Goal: Information Seeking & Learning: Check status

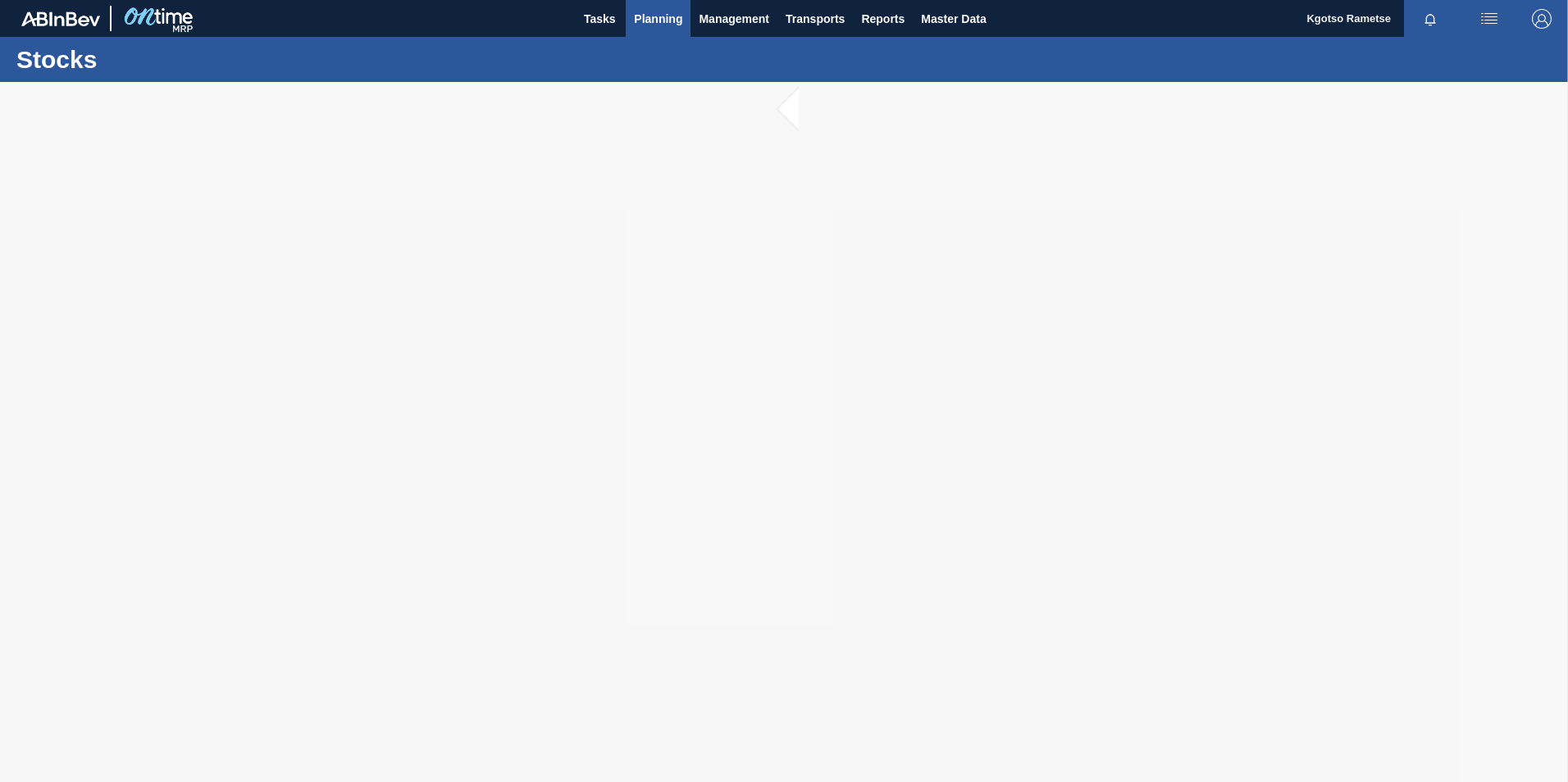
click at [638, 24] on span "Planning" at bounding box center [658, 19] width 48 height 20
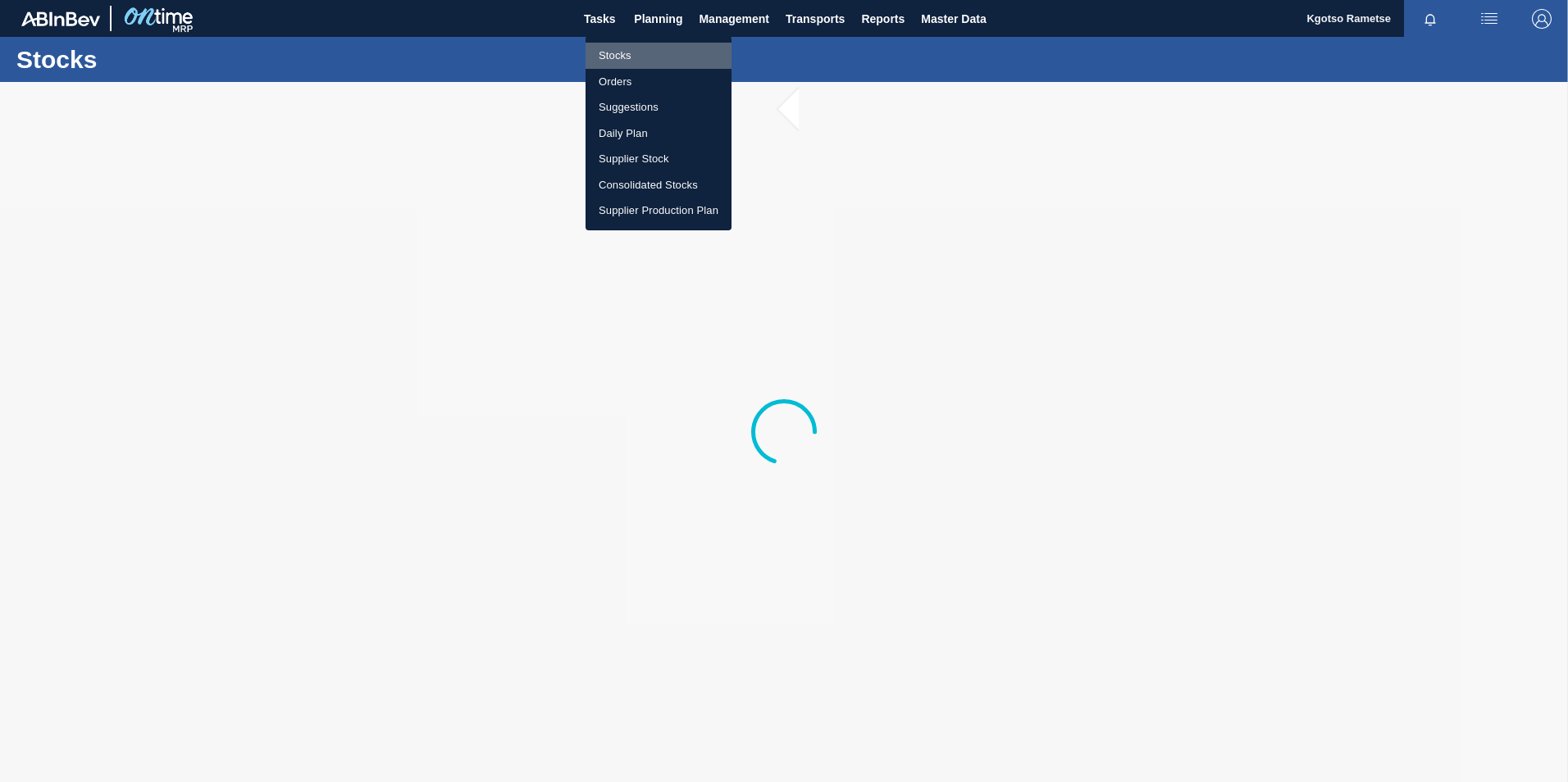
click at [654, 52] on li "Stocks" at bounding box center [658, 56] width 146 height 26
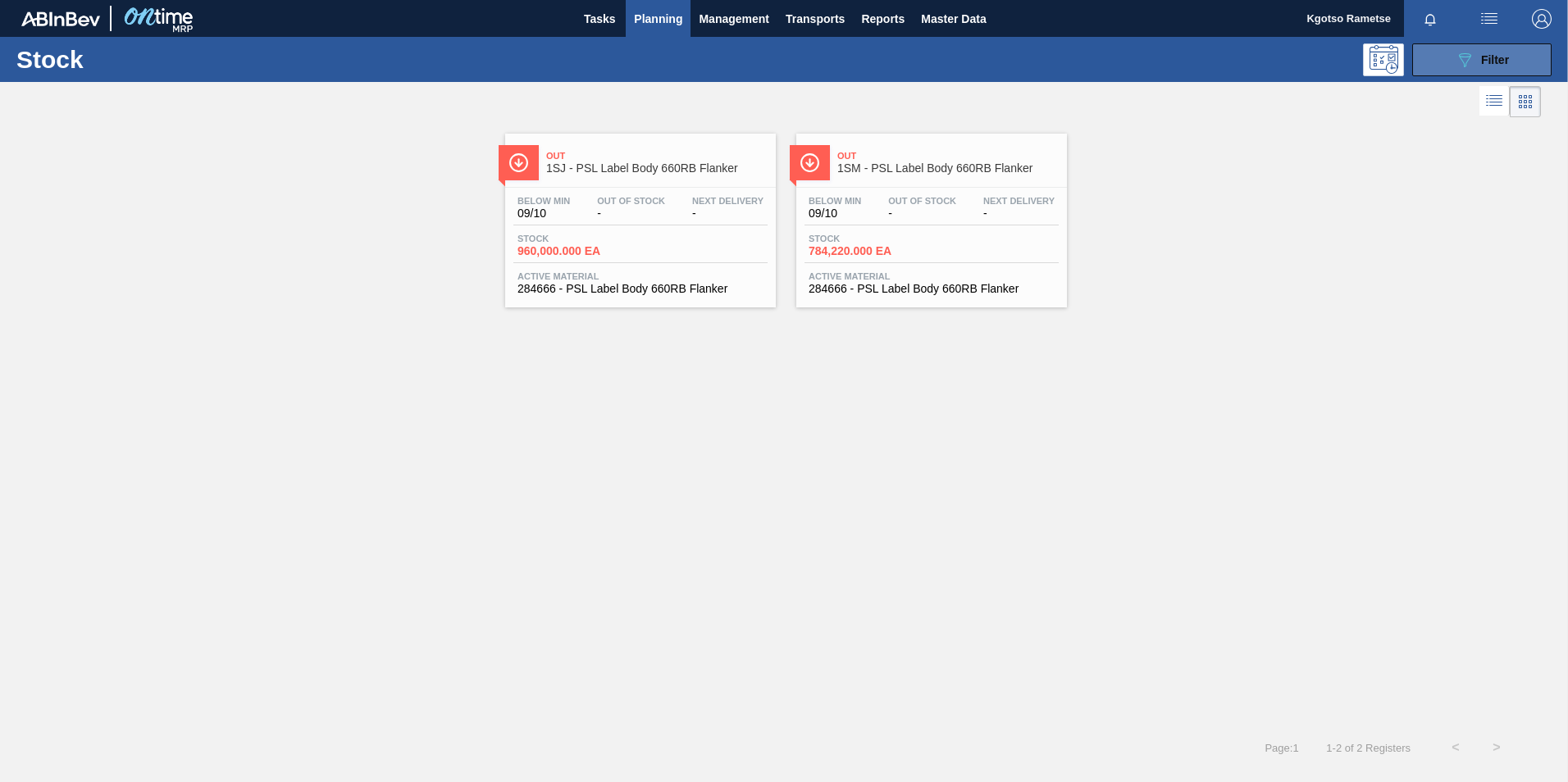
click at [1420, 64] on button "089F7B8B-B2A5-4AFE-B5C0-19BA573D28AC Filter" at bounding box center [1482, 60] width 139 height 33
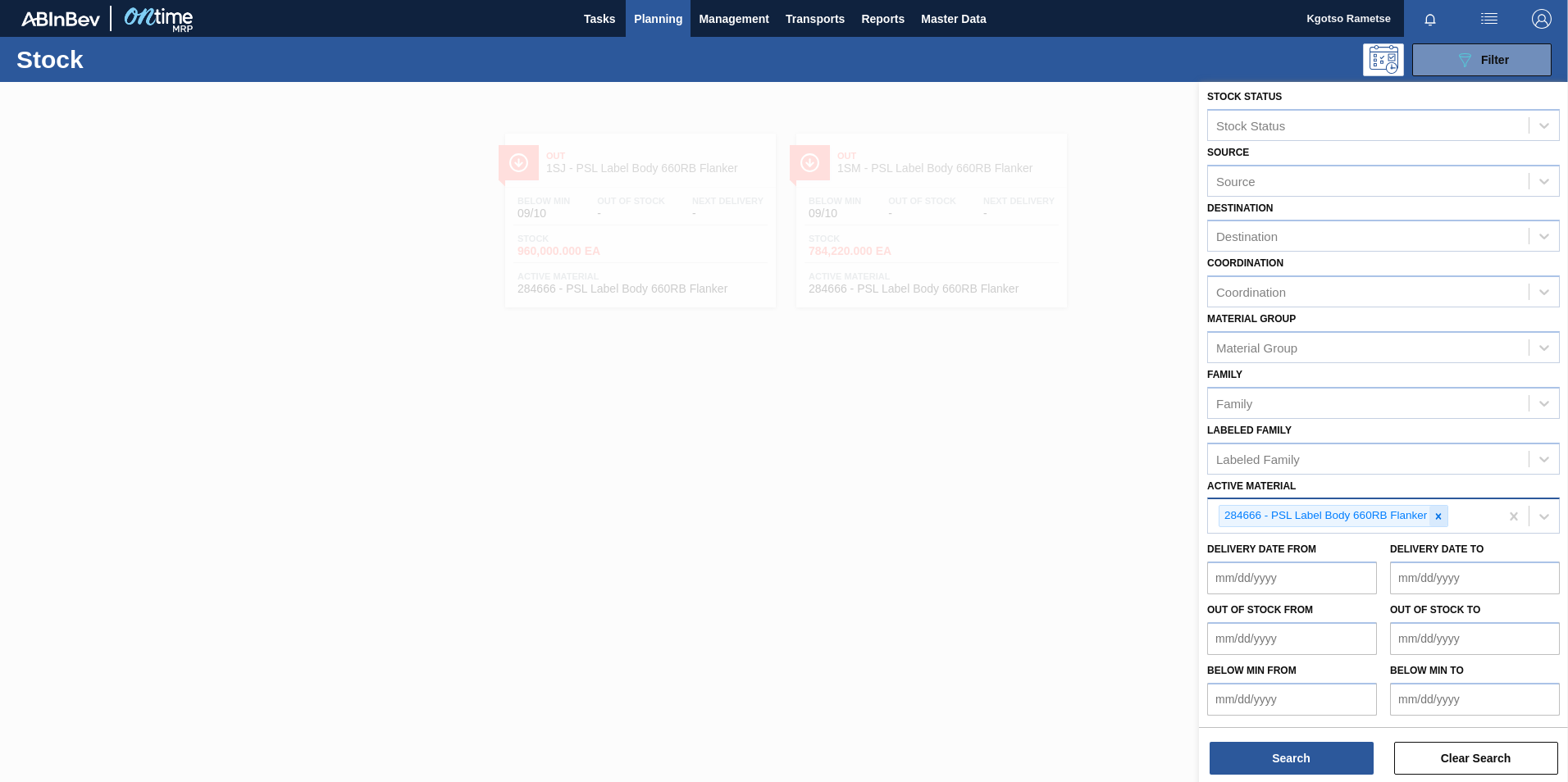
click at [1445, 524] on div at bounding box center [1438, 516] width 18 height 21
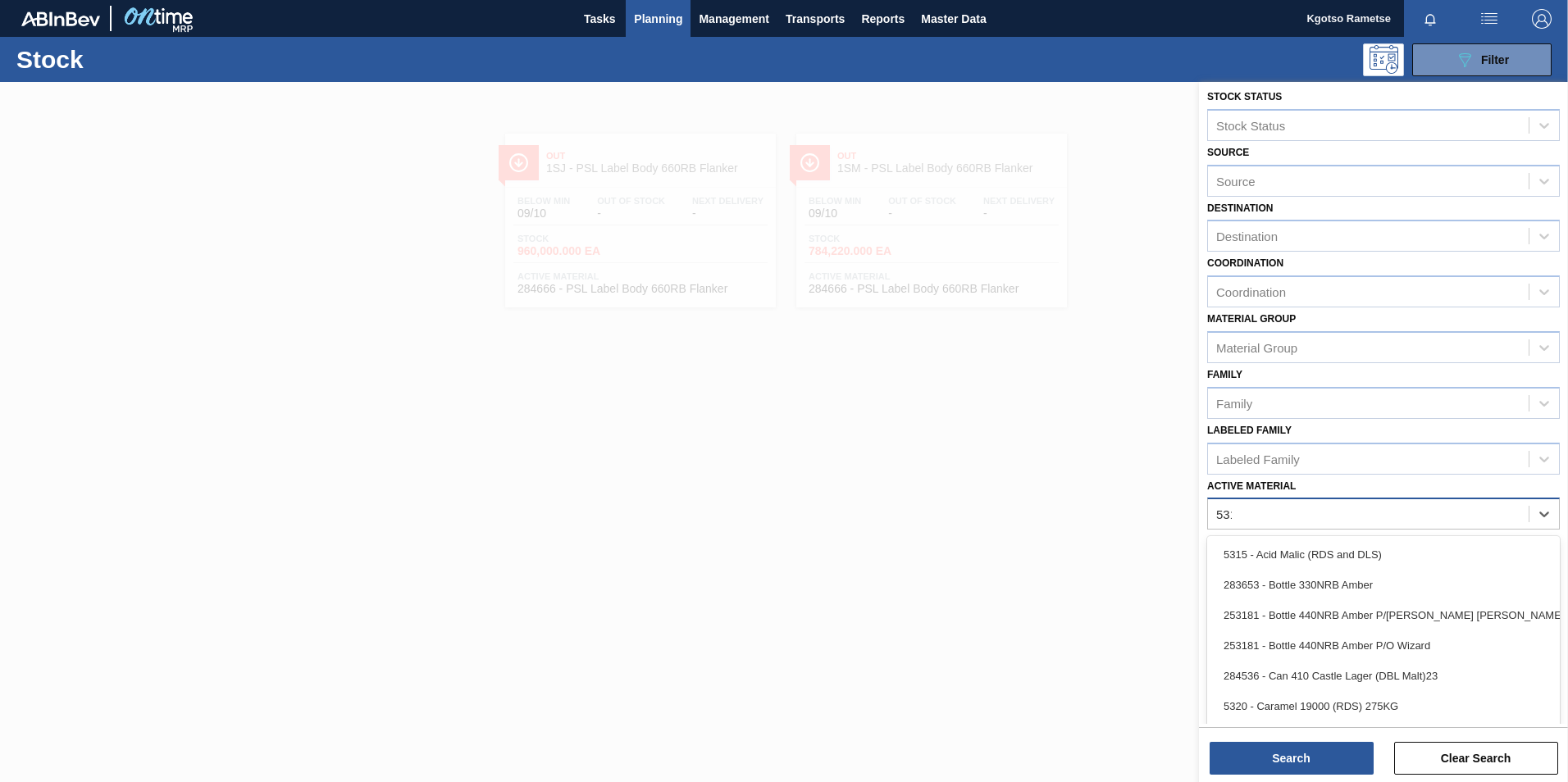
type Material "5311"
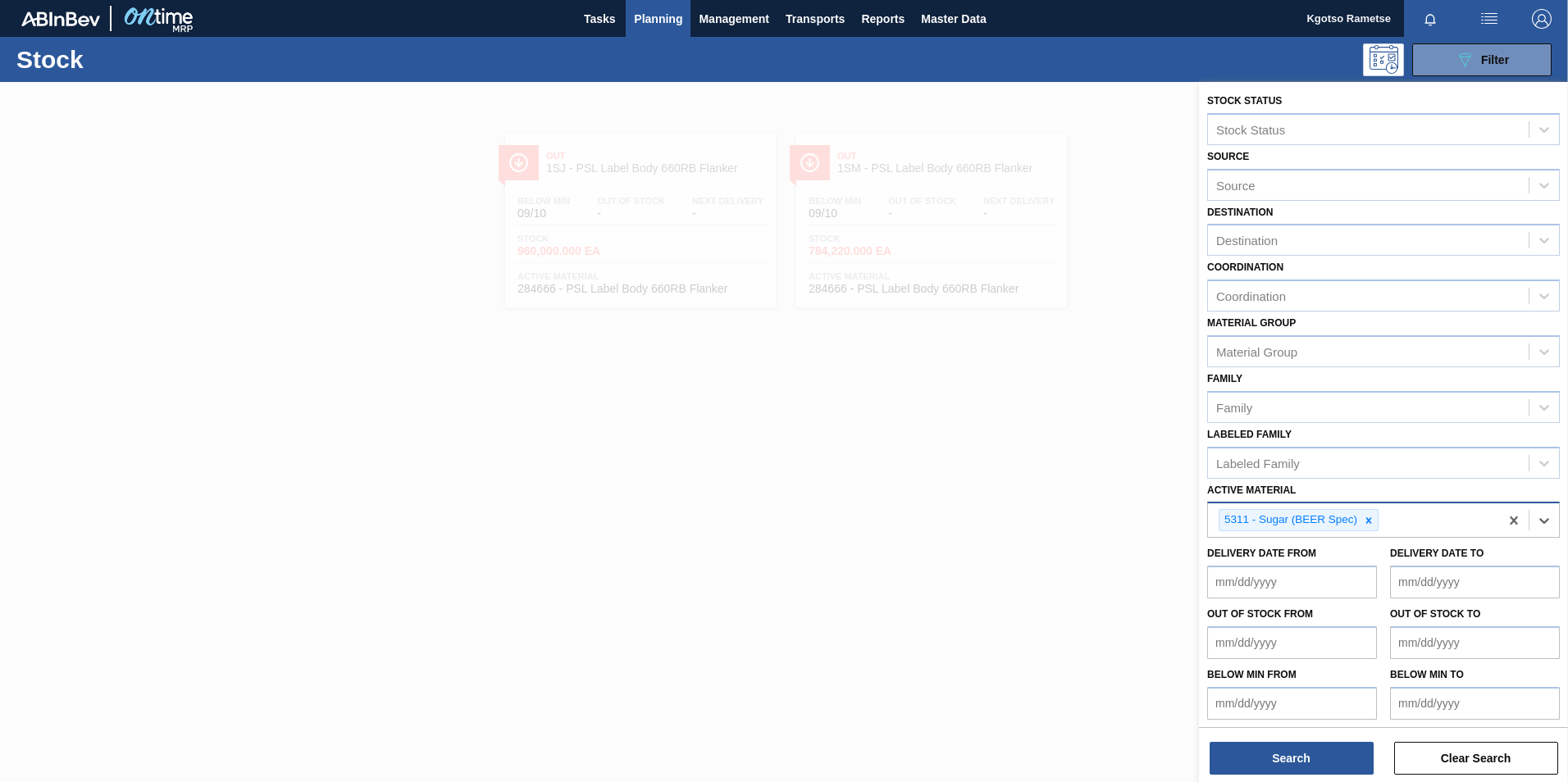
scroll to position [5, 0]
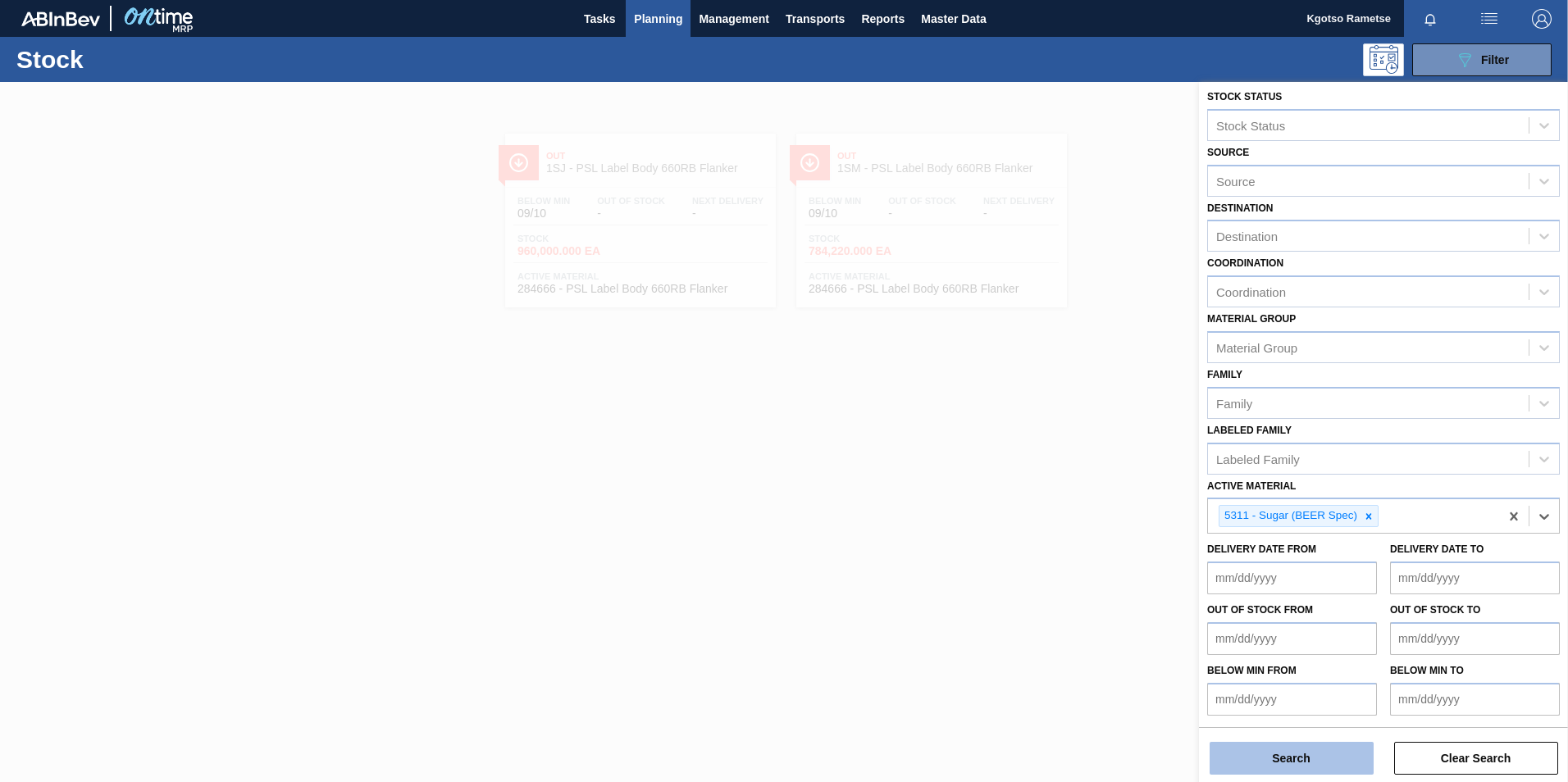
click at [1271, 752] on button "Search" at bounding box center [1291, 758] width 164 height 33
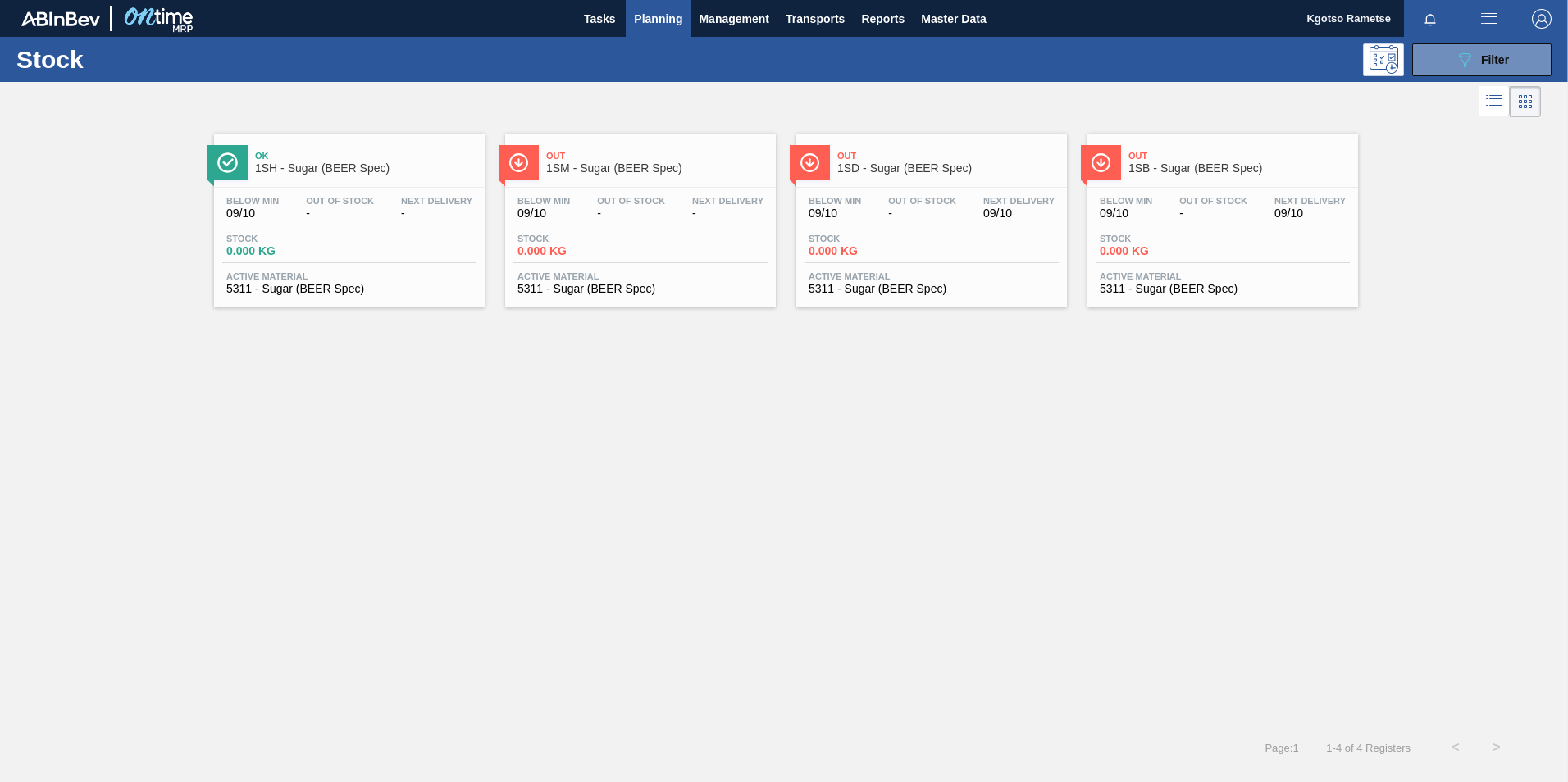
click at [1161, 176] on div "Out 1SB - Sugar (BEER Spec)" at bounding box center [1239, 162] width 221 height 37
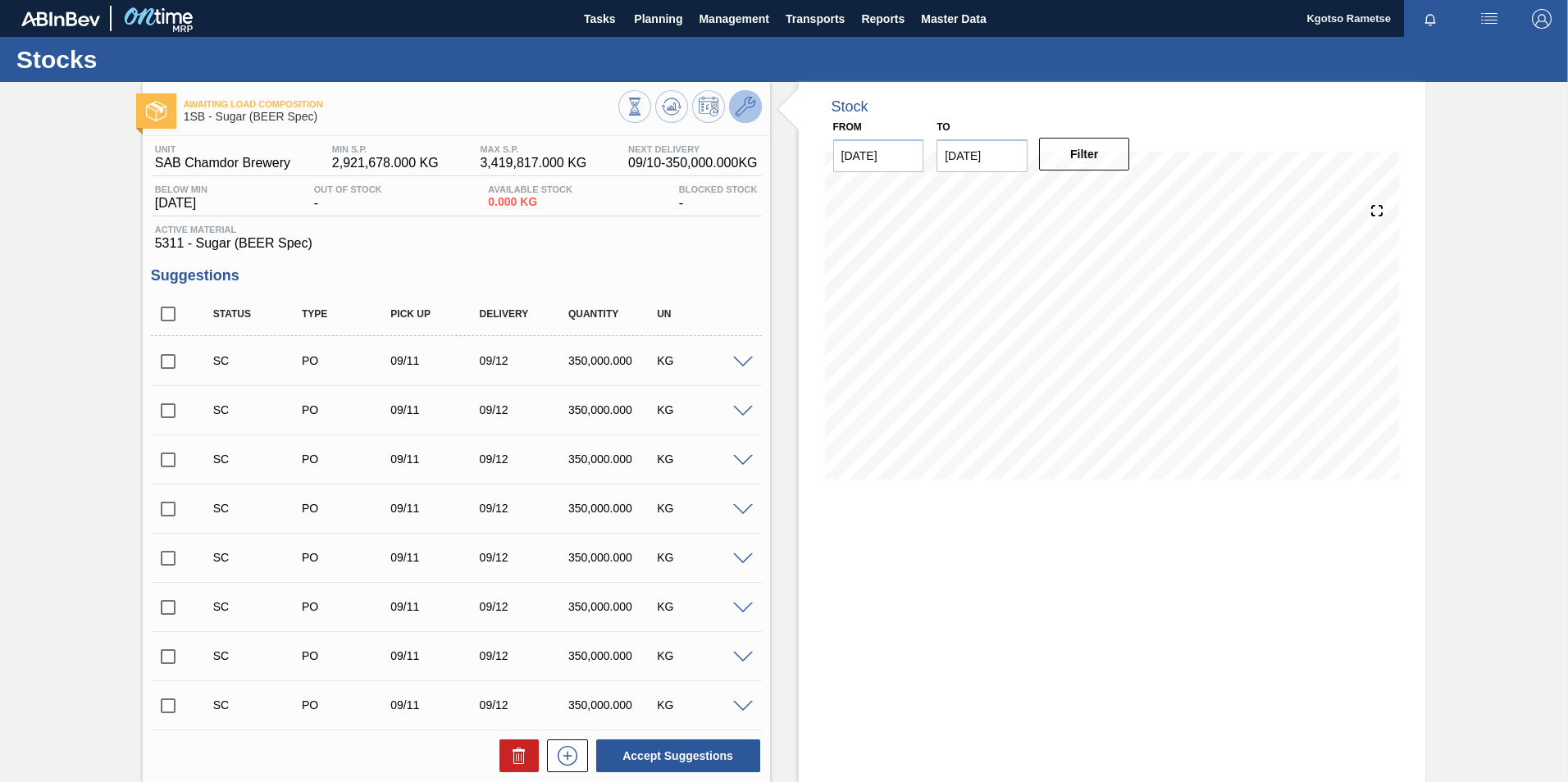
click at [749, 118] on button at bounding box center [745, 107] width 33 height 33
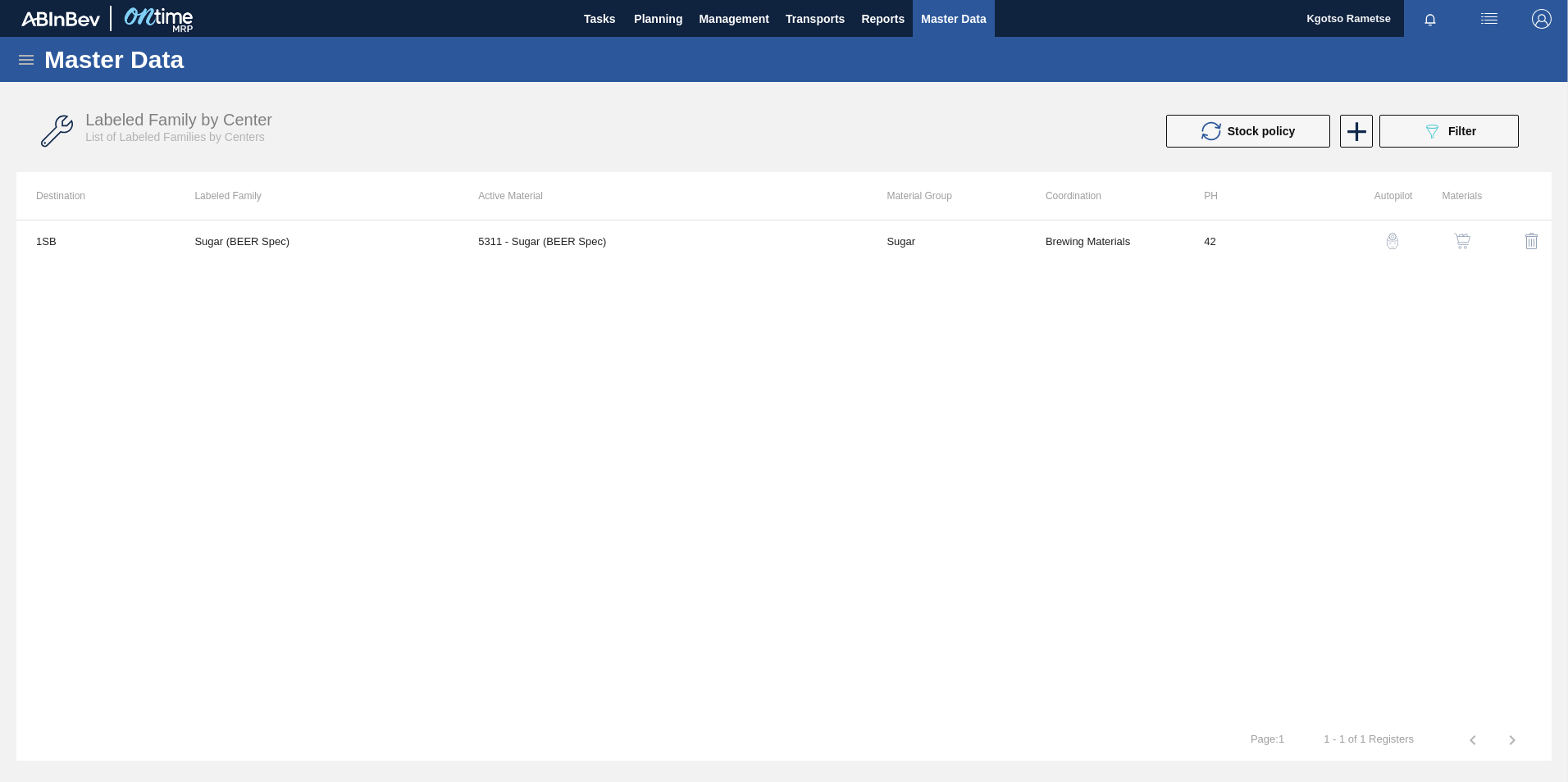
click at [1460, 247] on img "button" at bounding box center [1462, 241] width 17 height 17
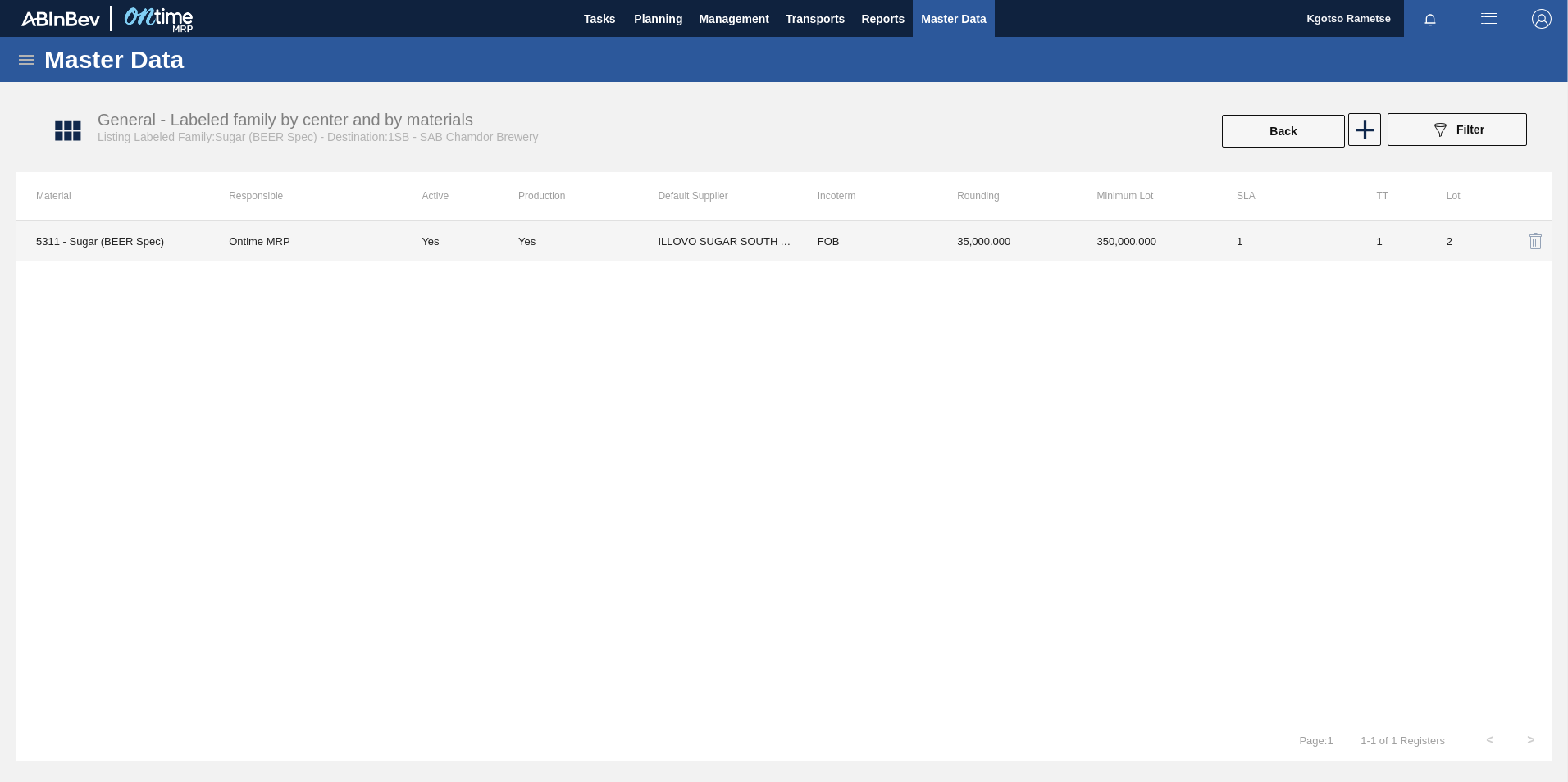
click at [1084, 251] on td "350,000.000" at bounding box center [1147, 241] width 139 height 41
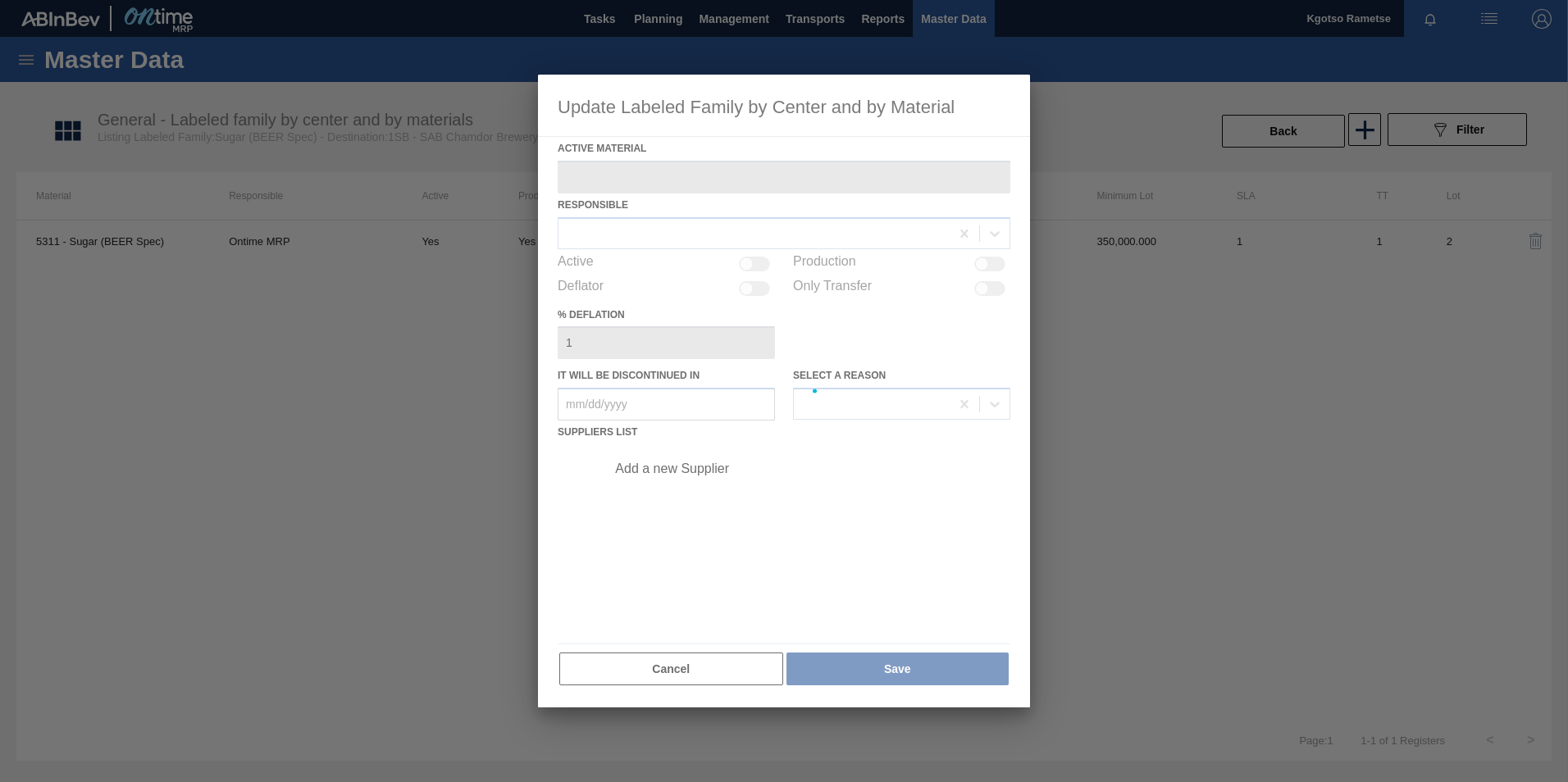
type Material "5311 - Sugar (BEER Spec)"
checkbox input "true"
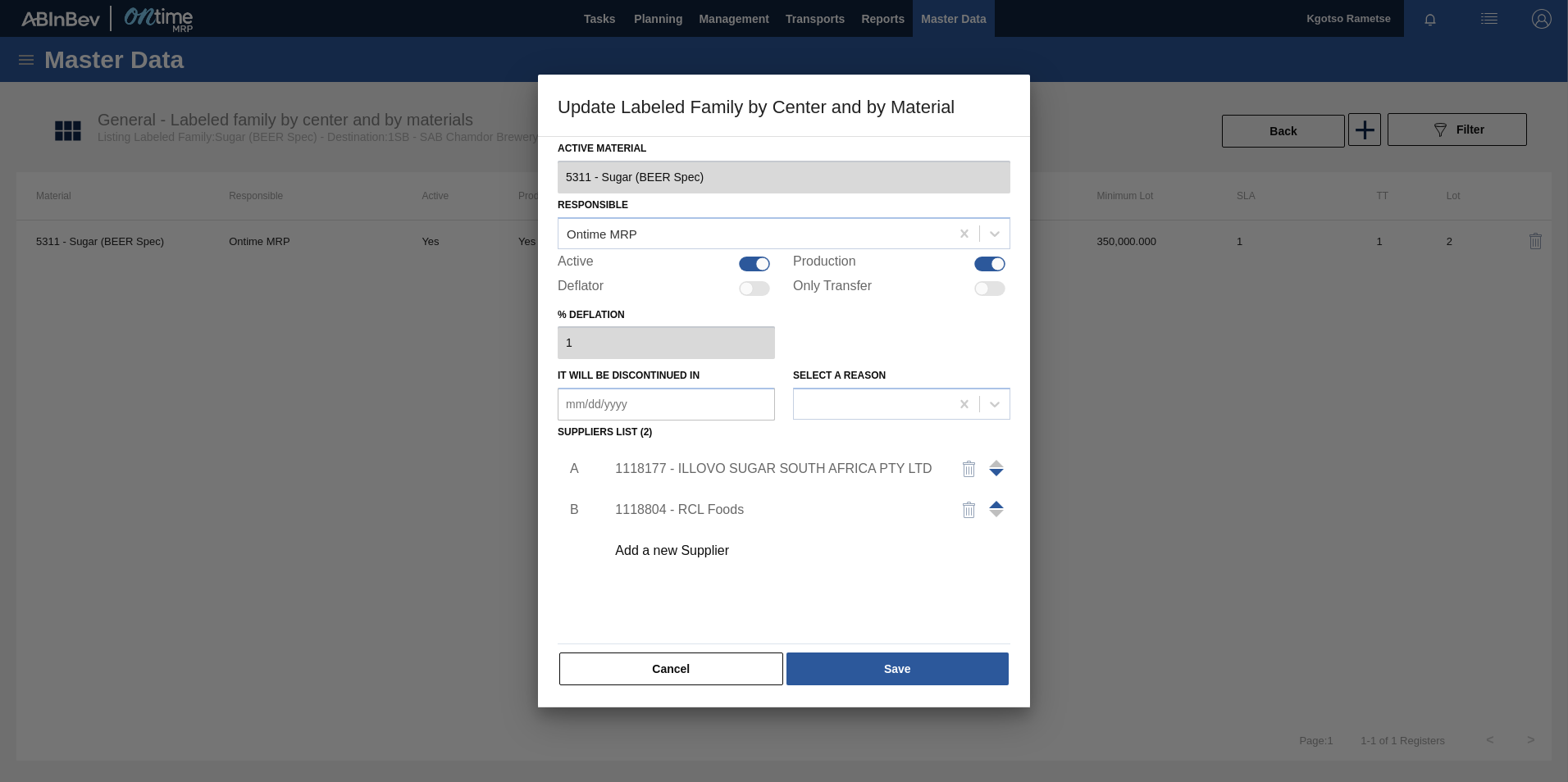
click at [748, 673] on button "Cancel" at bounding box center [671, 669] width 224 height 33
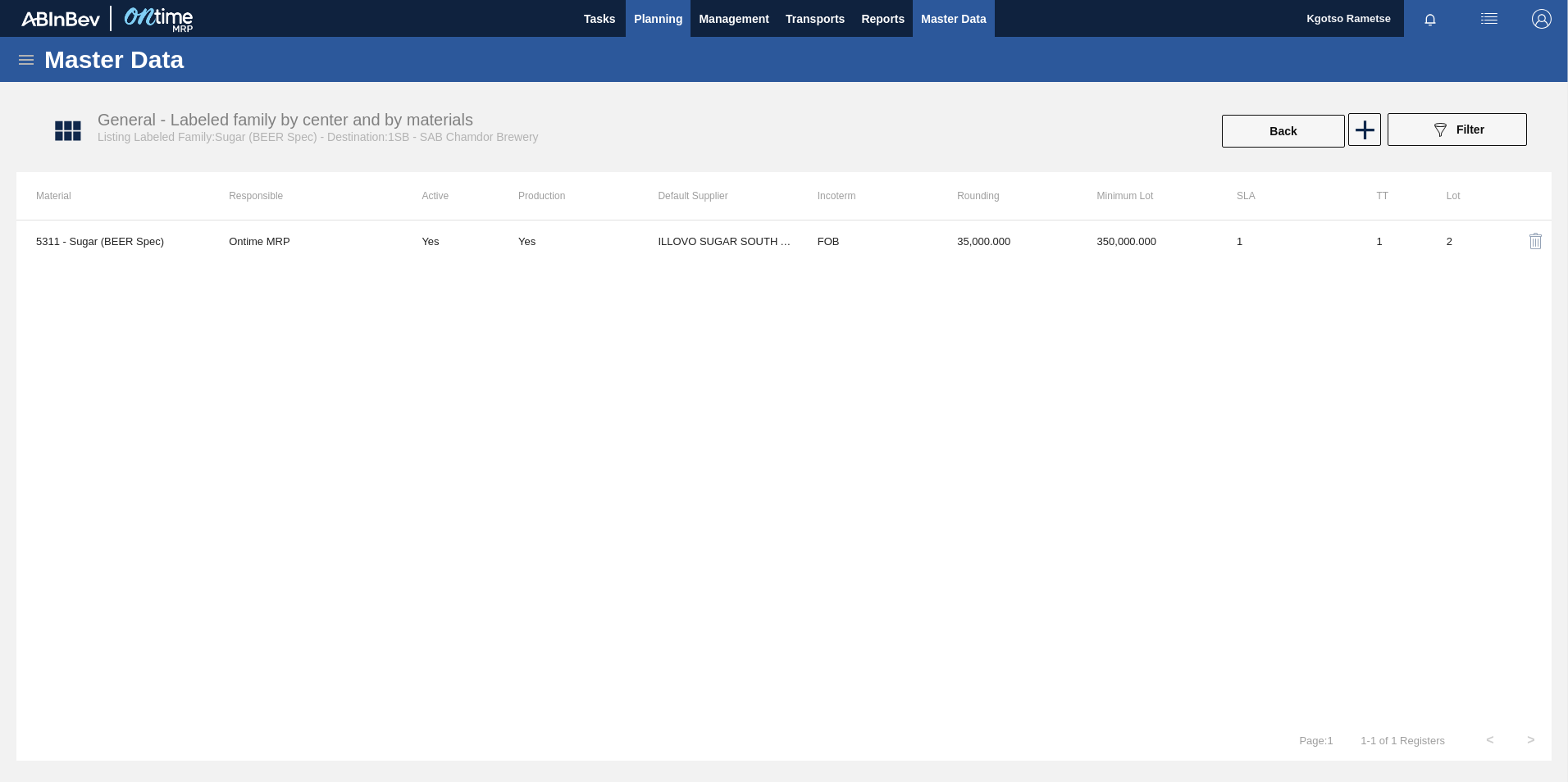
click at [636, 15] on span "Planning" at bounding box center [658, 19] width 48 height 20
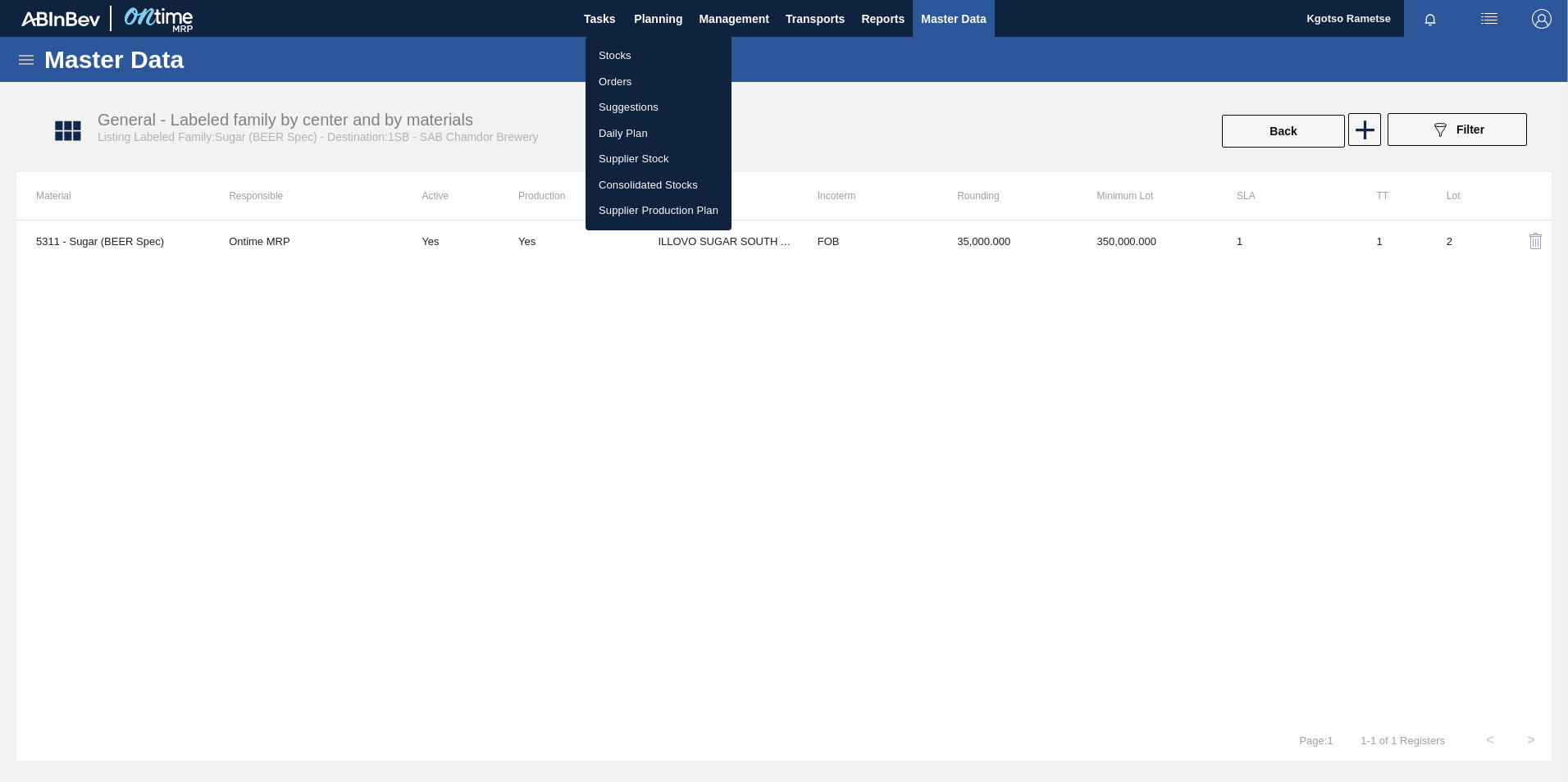
click at [661, 52] on li "Stocks" at bounding box center [658, 56] width 146 height 26
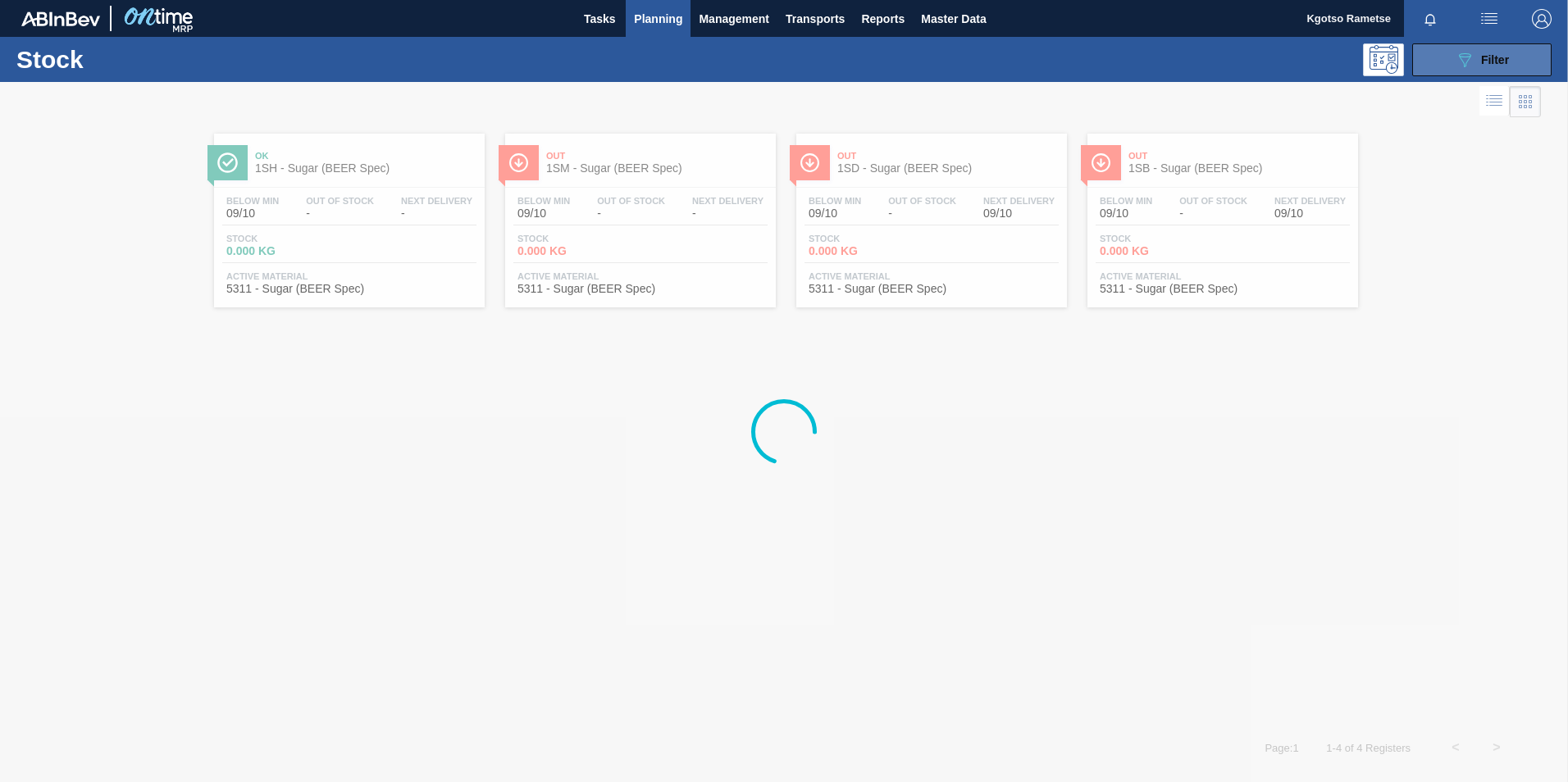
click at [1478, 54] on div "089F7B8B-B2A5-4AFE-B5C0-19BA573D28AC Filter" at bounding box center [1481, 60] width 54 height 20
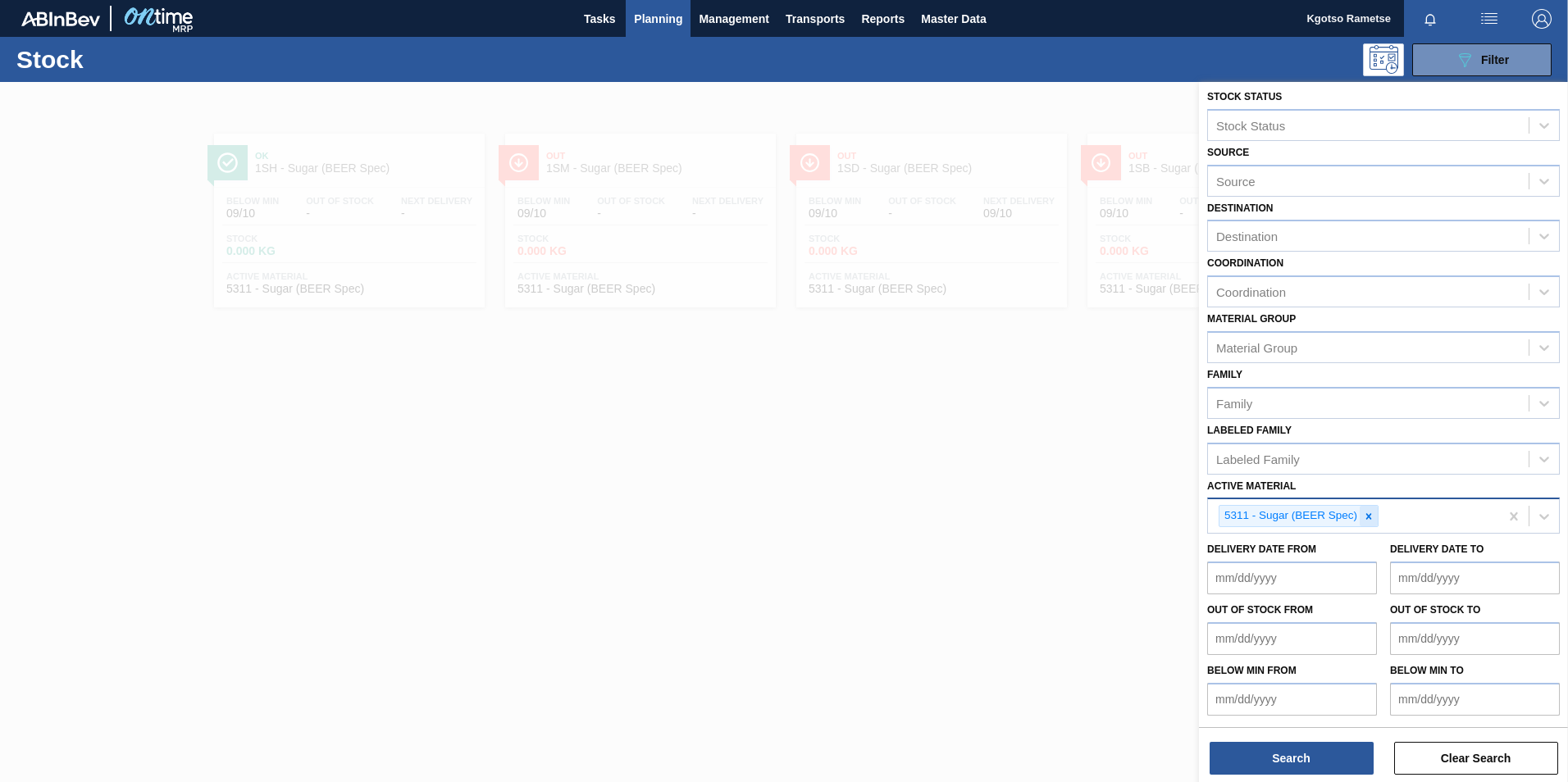
click at [1366, 518] on icon at bounding box center [1368, 516] width 6 height 6
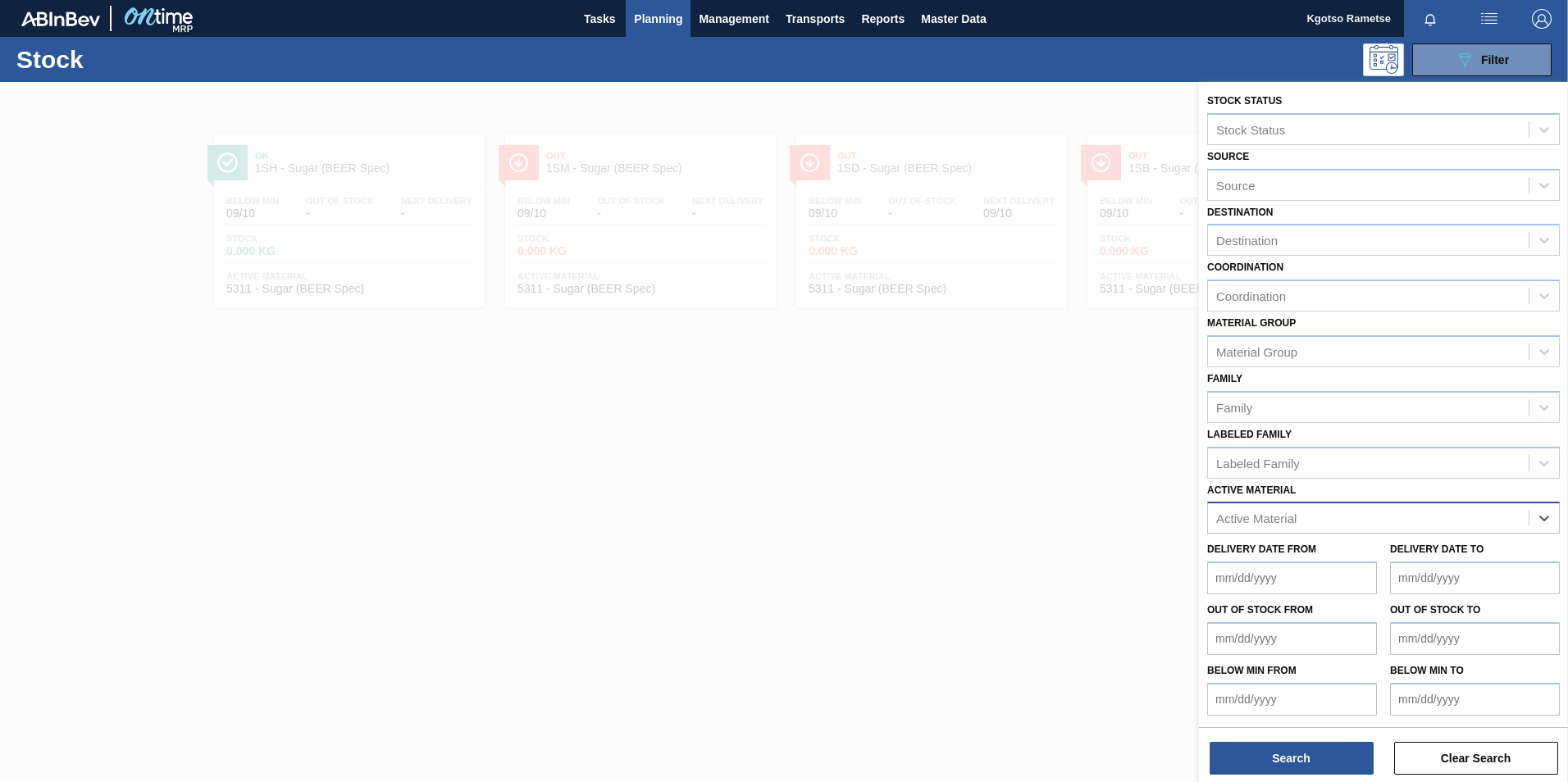
scroll to position [1, 0]
click at [704, 20] on span "Management" at bounding box center [733, 19] width 70 height 20
click at [670, 22] on div at bounding box center [784, 391] width 1568 height 782
click at [659, 21] on span "Planning" at bounding box center [658, 19] width 48 height 20
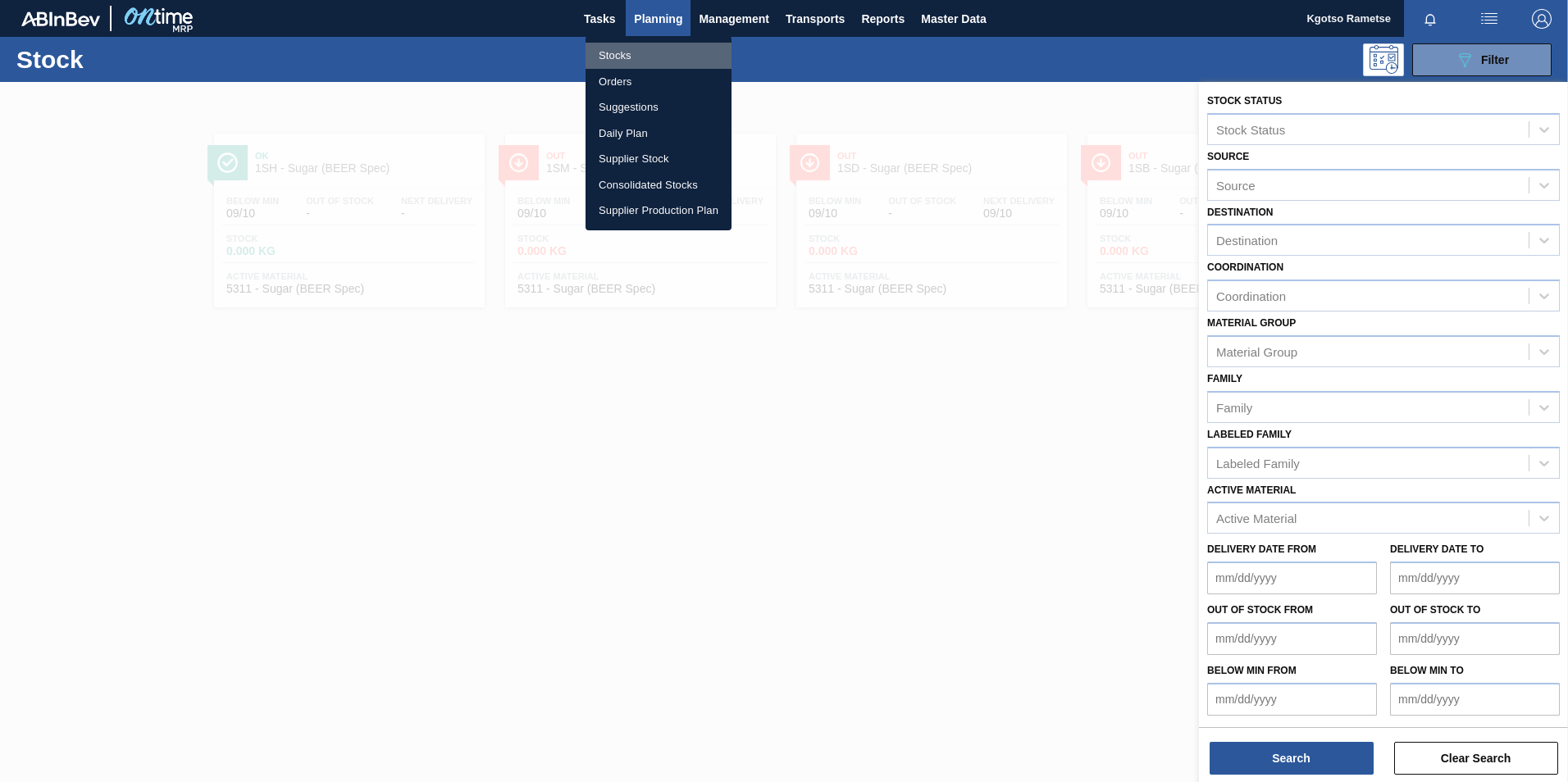
click at [636, 59] on li "Stocks" at bounding box center [658, 56] width 146 height 26
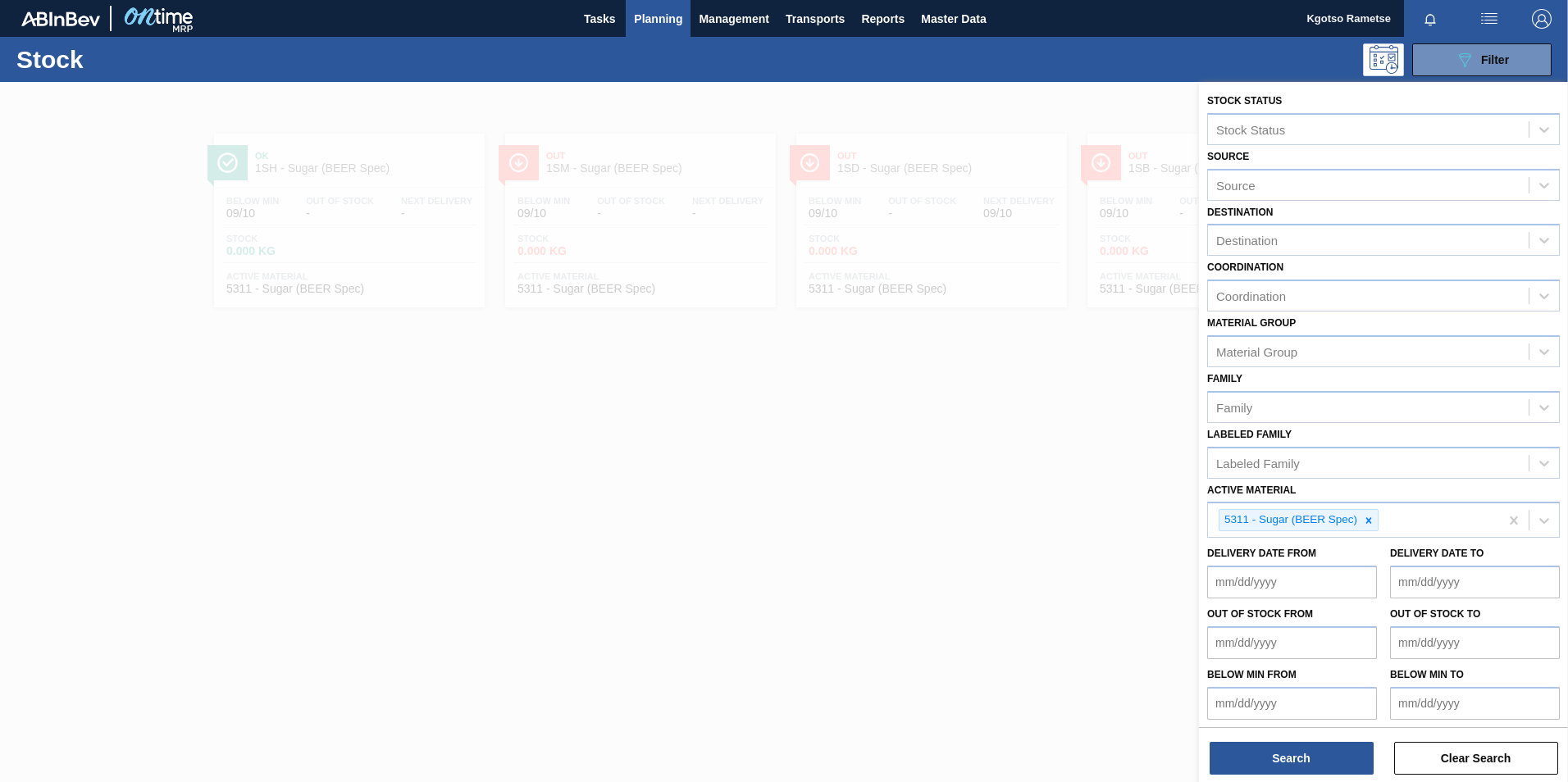
click at [646, 17] on span "Planning" at bounding box center [658, 19] width 48 height 20
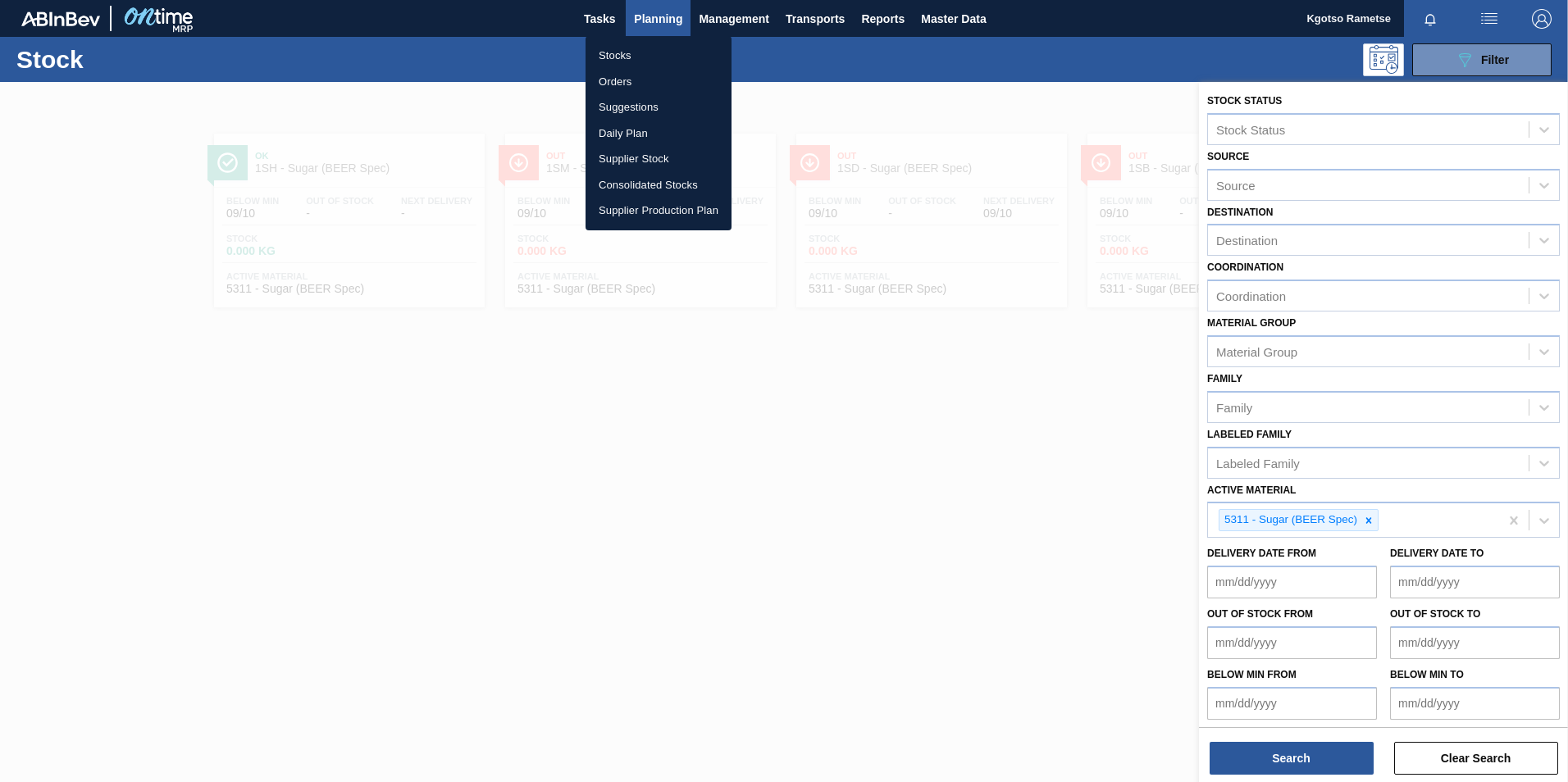
click at [640, 81] on li "Orders" at bounding box center [658, 82] width 146 height 26
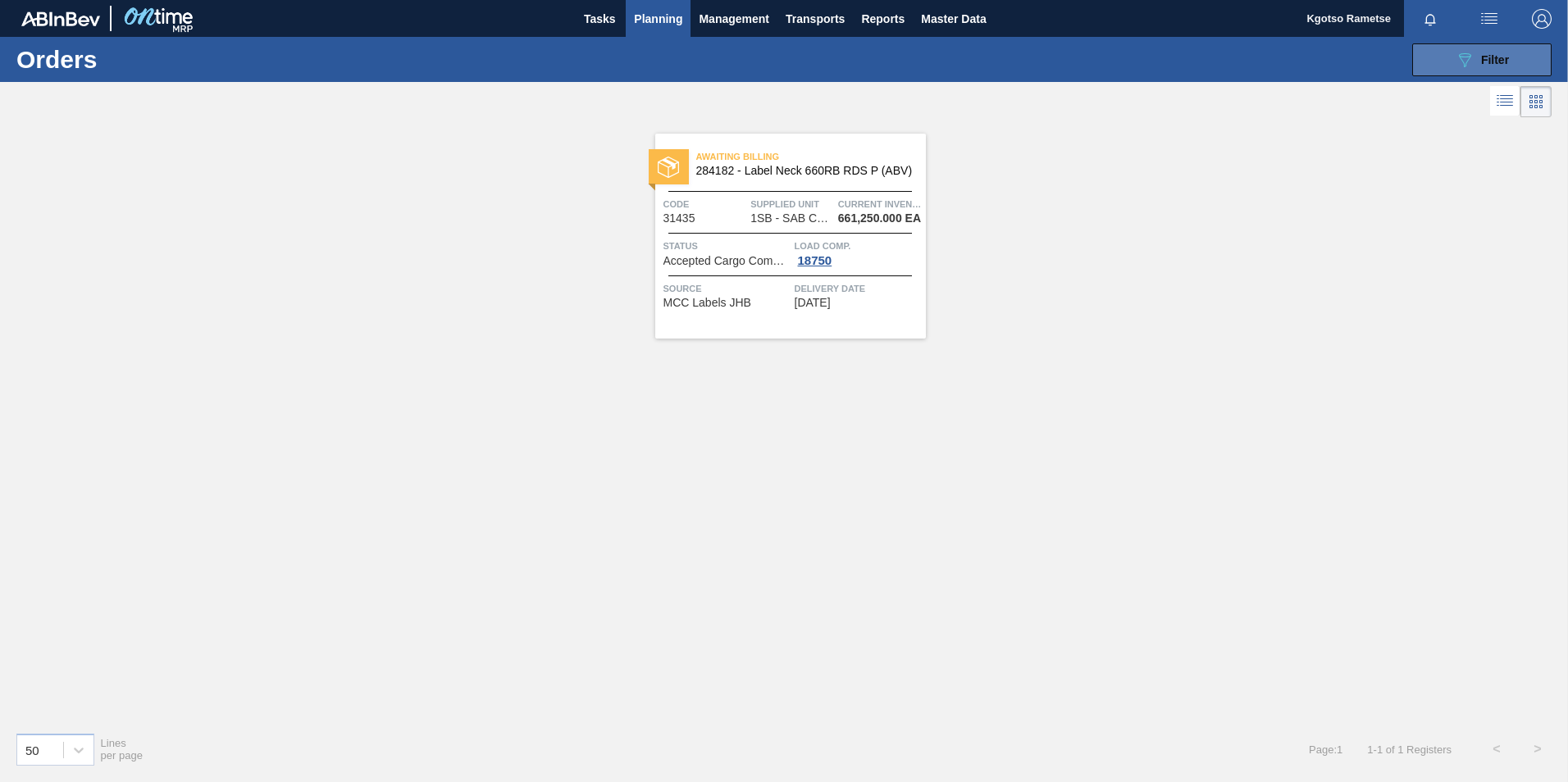
click at [1470, 53] on icon "089F7B8B-B2A5-4AFE-B5C0-19BA573D28AC" at bounding box center [1465, 60] width 20 height 20
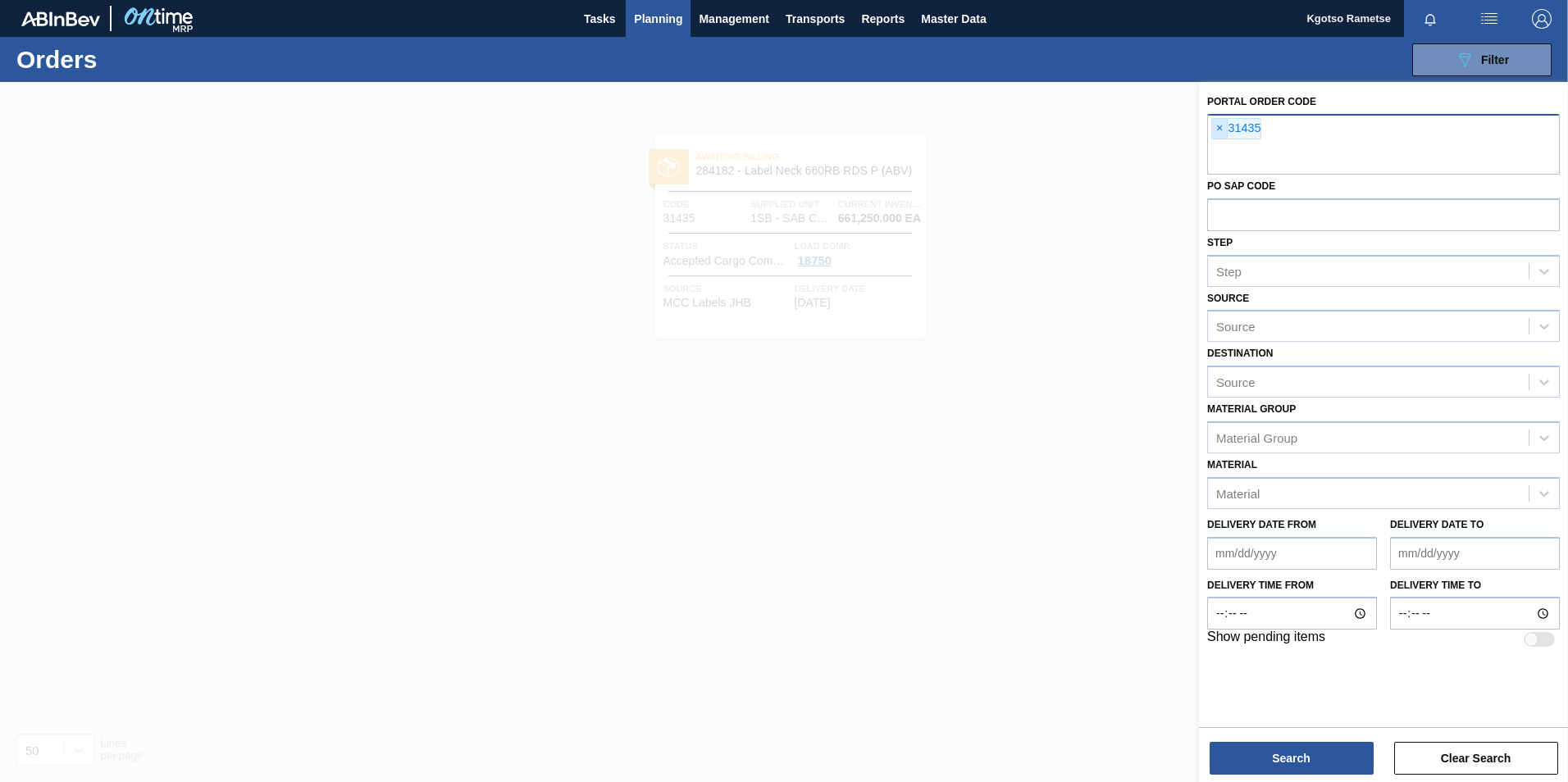
click at [1220, 128] on span "×" at bounding box center [1219, 129] width 16 height 20
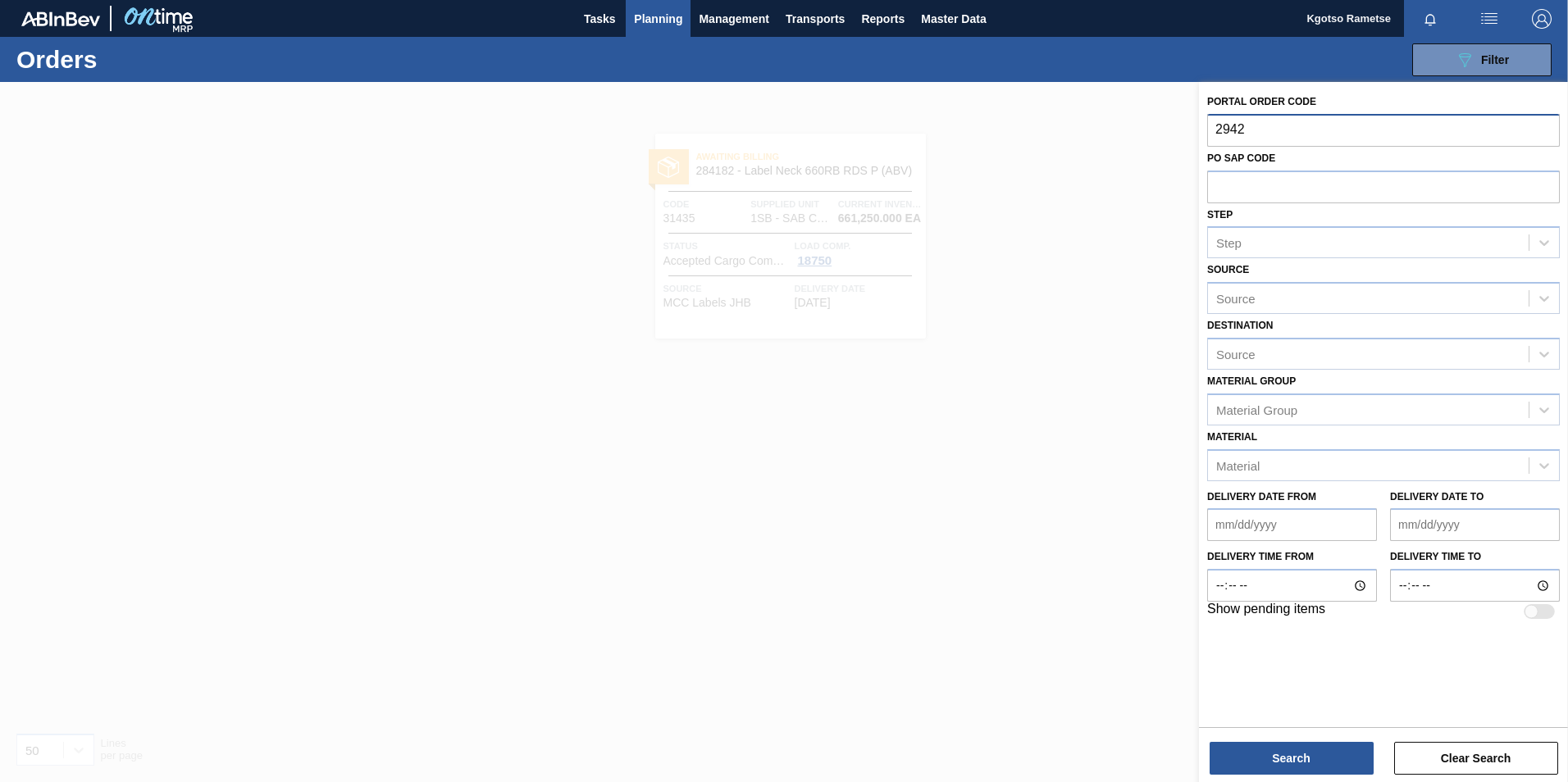
type input "29424"
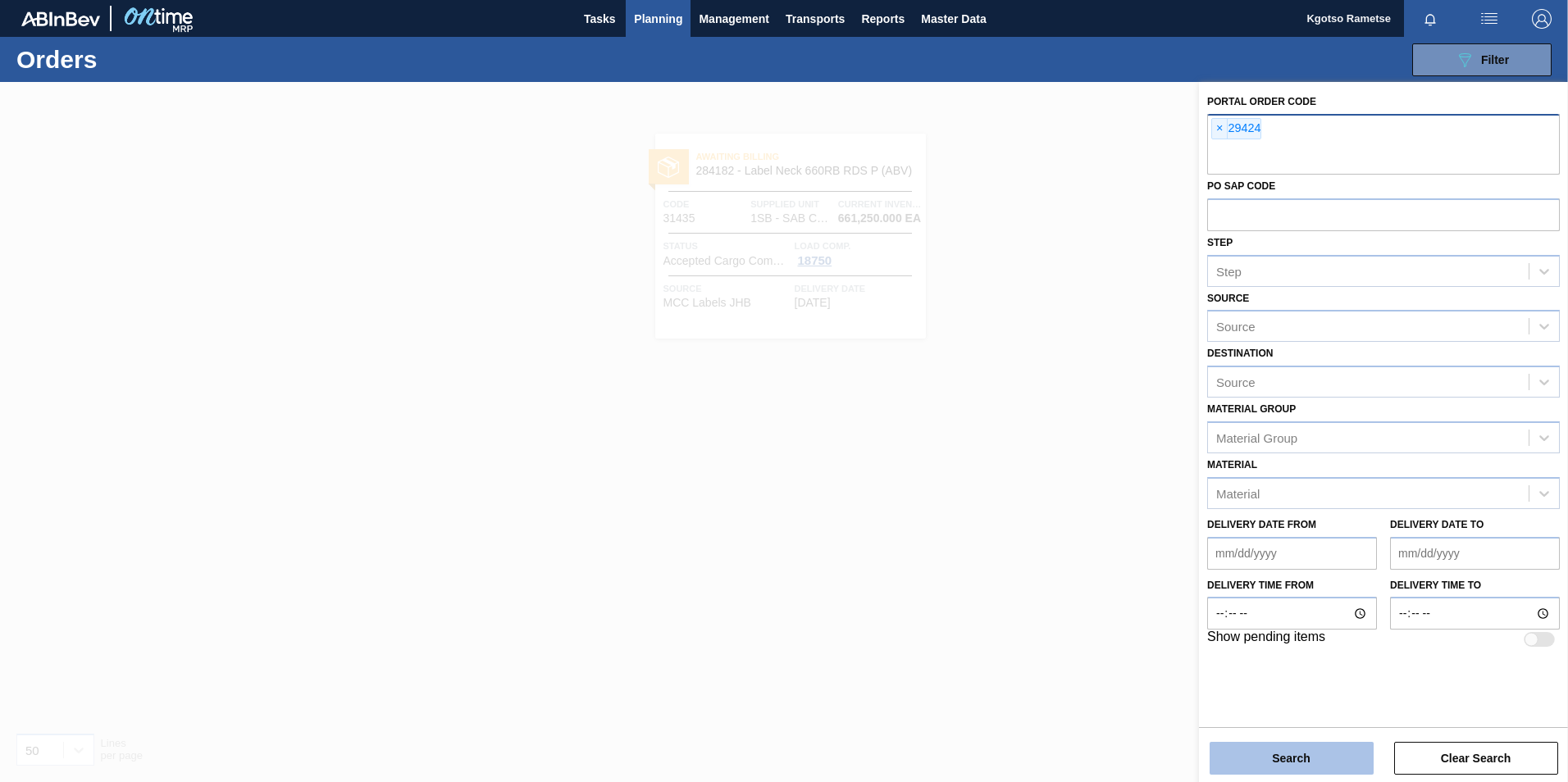
click at [1285, 762] on button "Search" at bounding box center [1291, 758] width 164 height 33
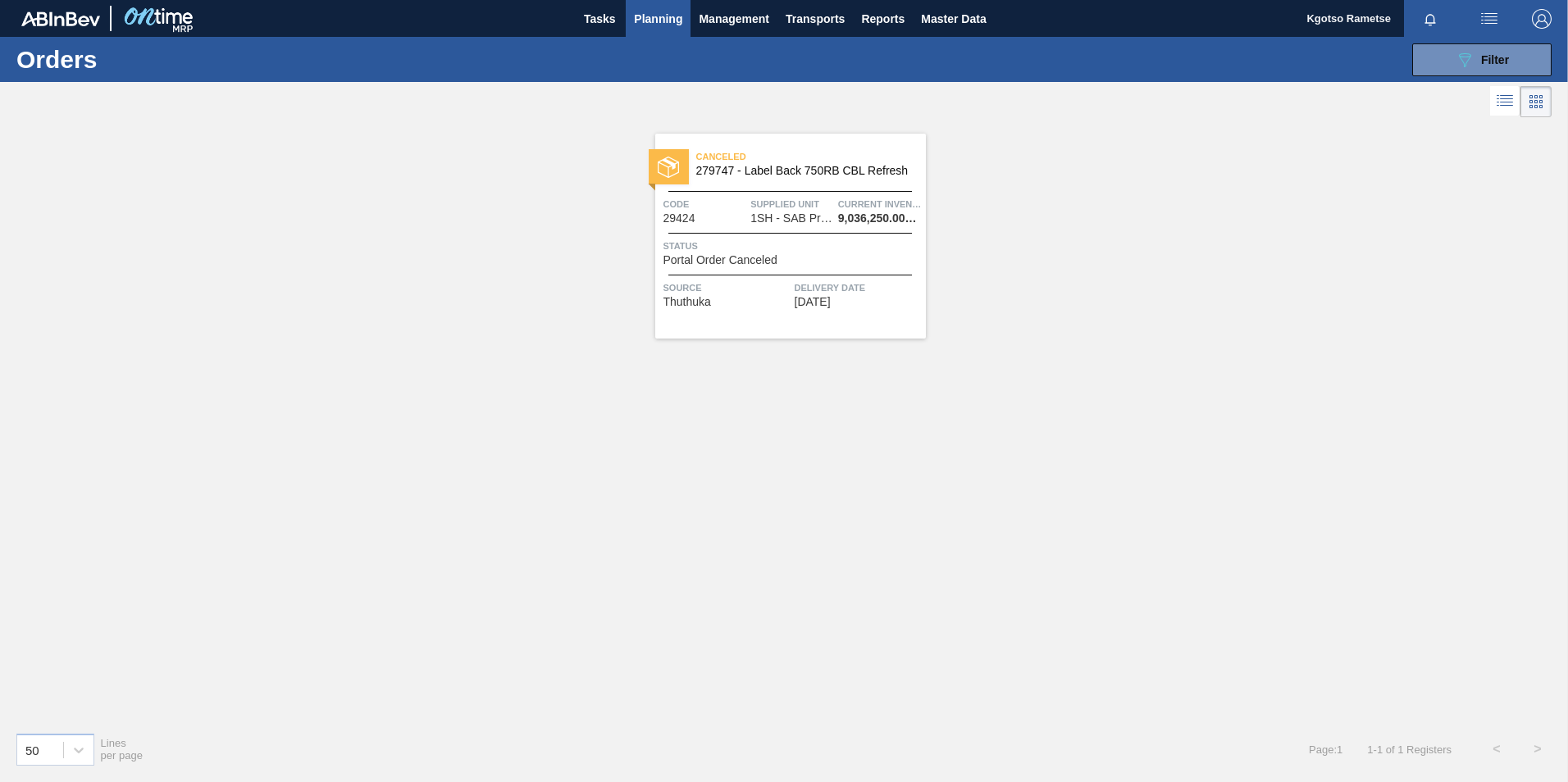
click at [772, 166] on span "279747 - Label Back 750RB CBL Refresh" at bounding box center [804, 170] width 216 height 12
click at [1472, 67] on icon "089F7B8B-B2A5-4AFE-B5C0-19BA573D28AC" at bounding box center [1465, 60] width 20 height 20
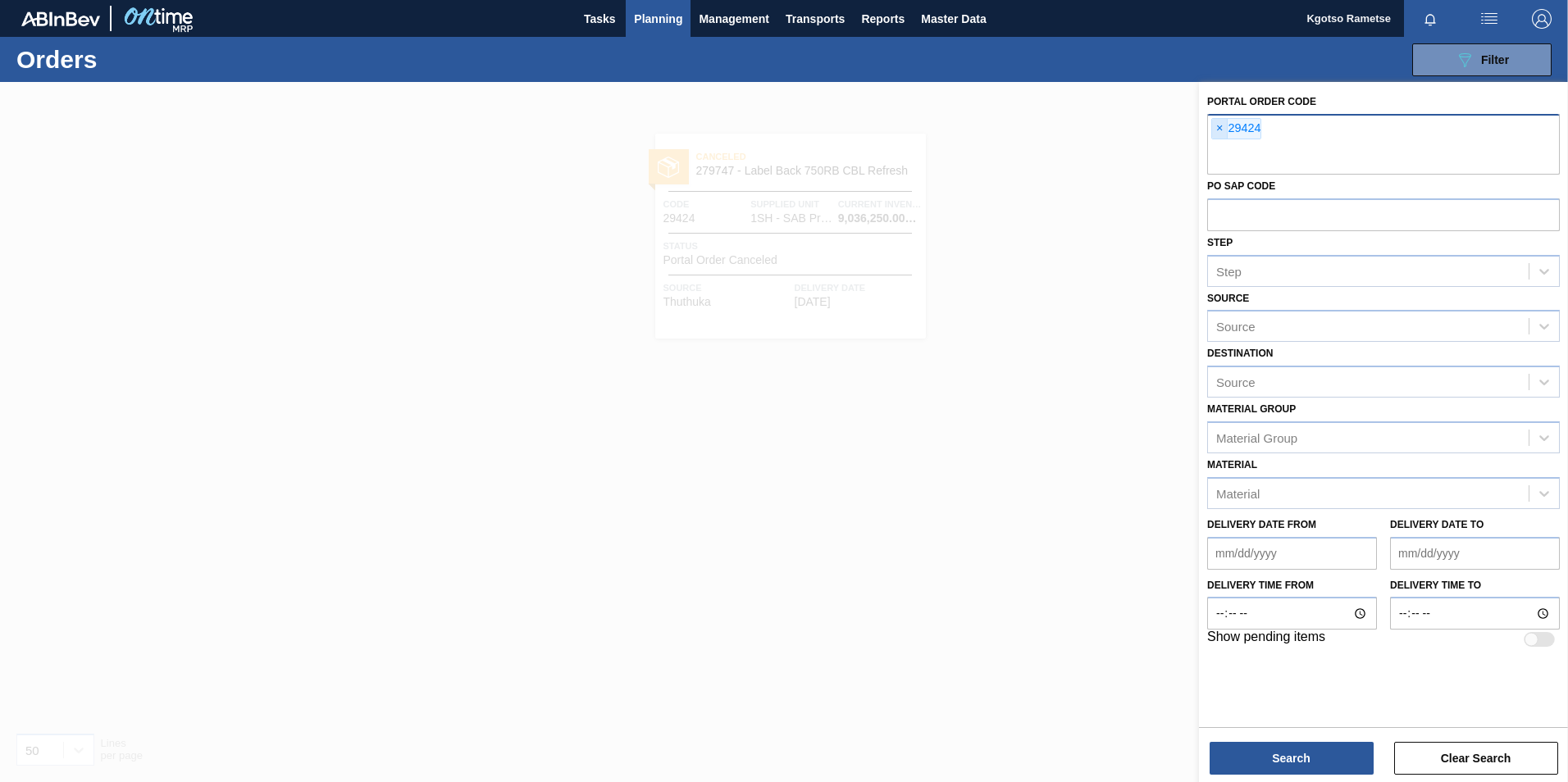
click at [1217, 128] on span "×" at bounding box center [1219, 129] width 16 height 20
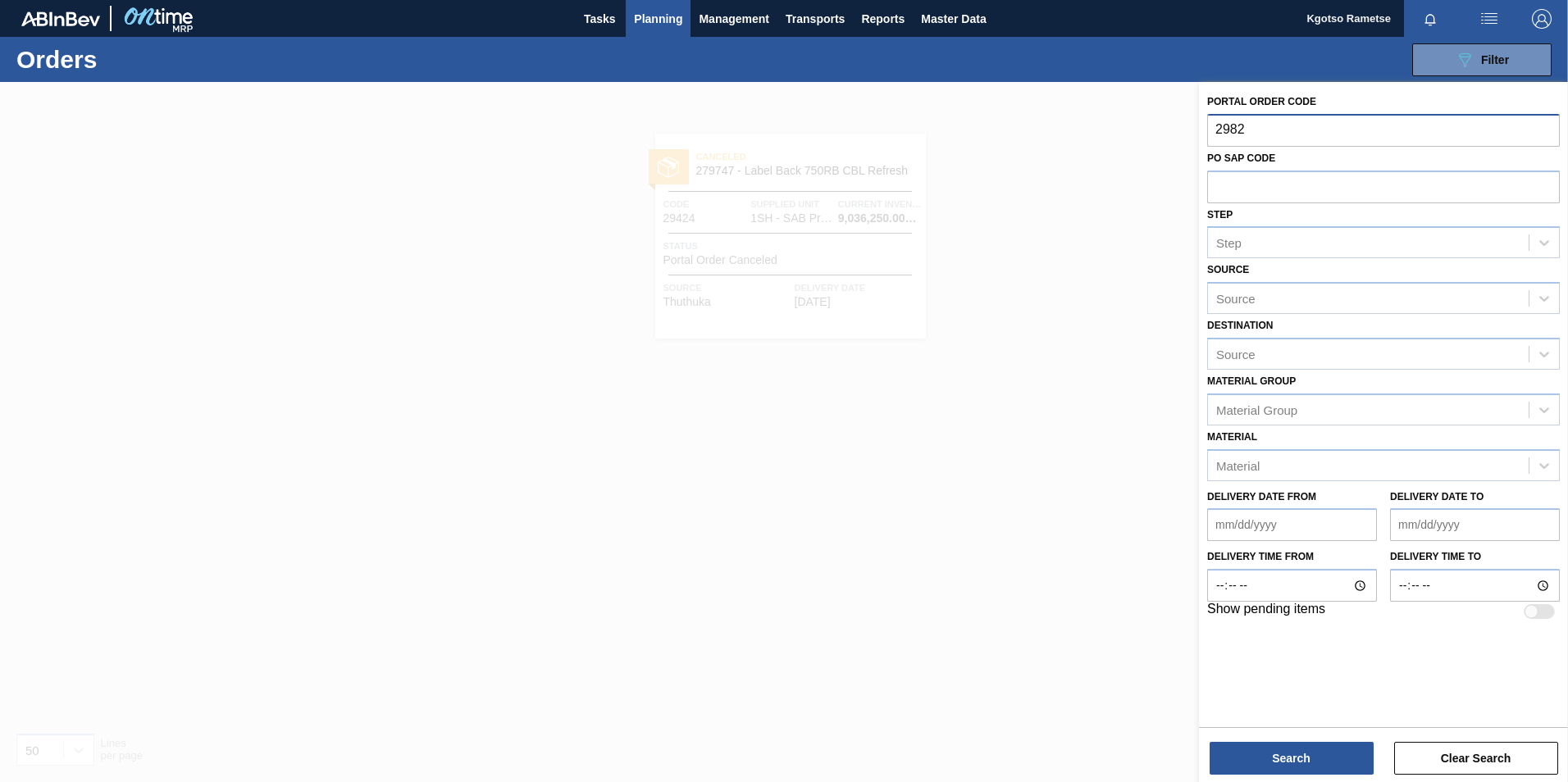
type input "29824"
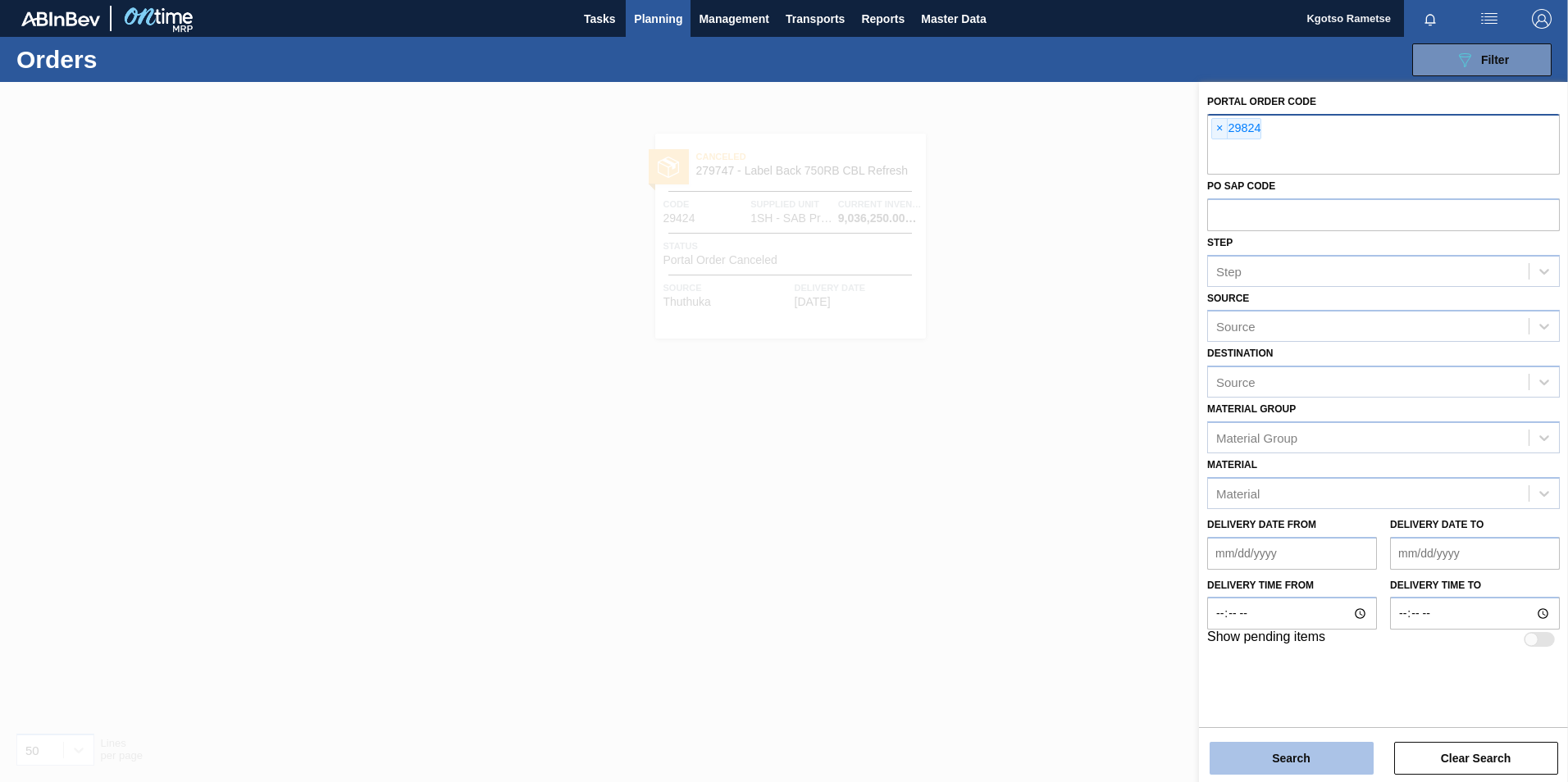
click at [1314, 751] on button "Search" at bounding box center [1291, 758] width 164 height 33
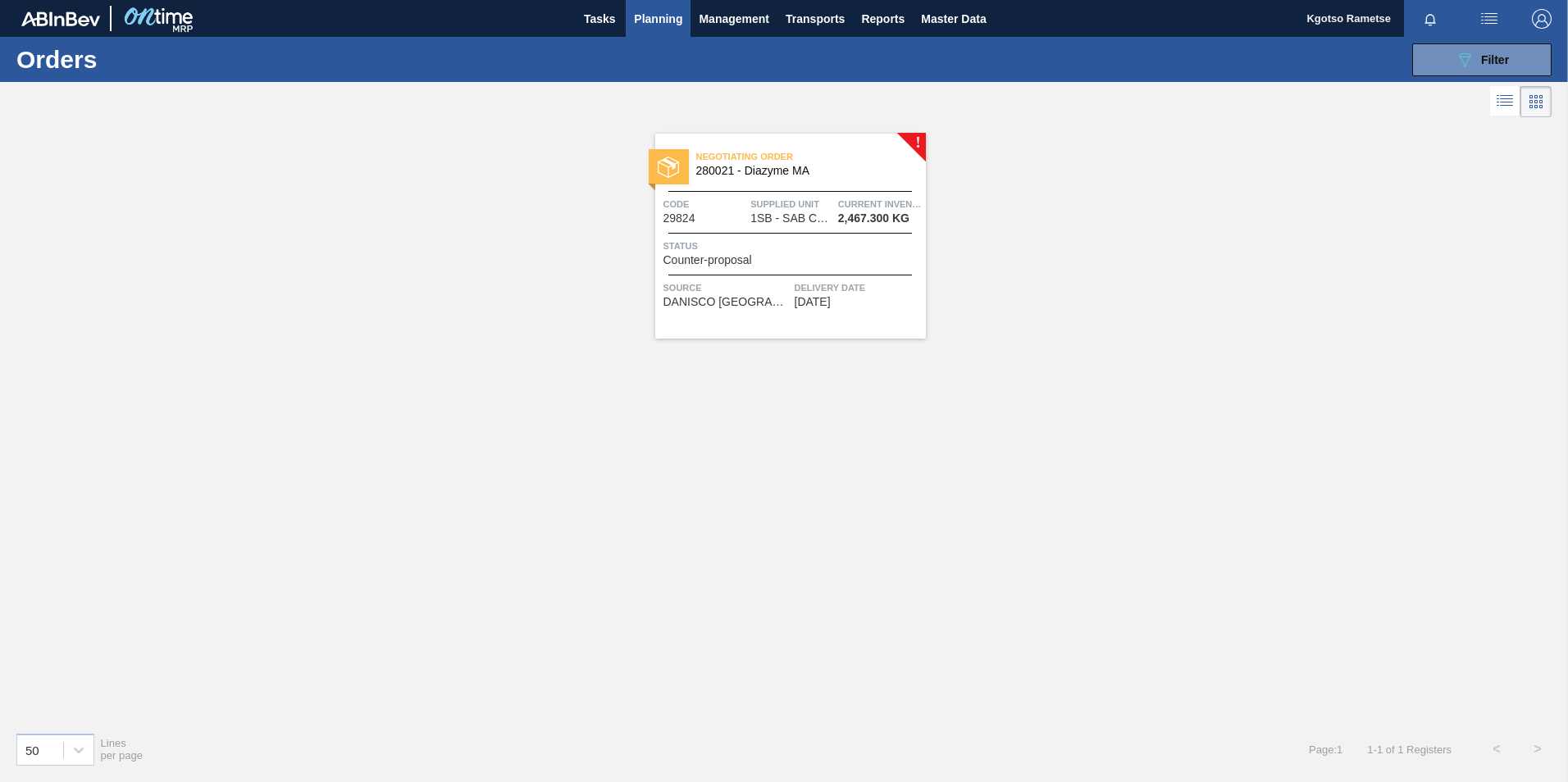
click at [756, 214] on span "1SB - SAB Chamdor Brewery" at bounding box center [791, 218] width 82 height 12
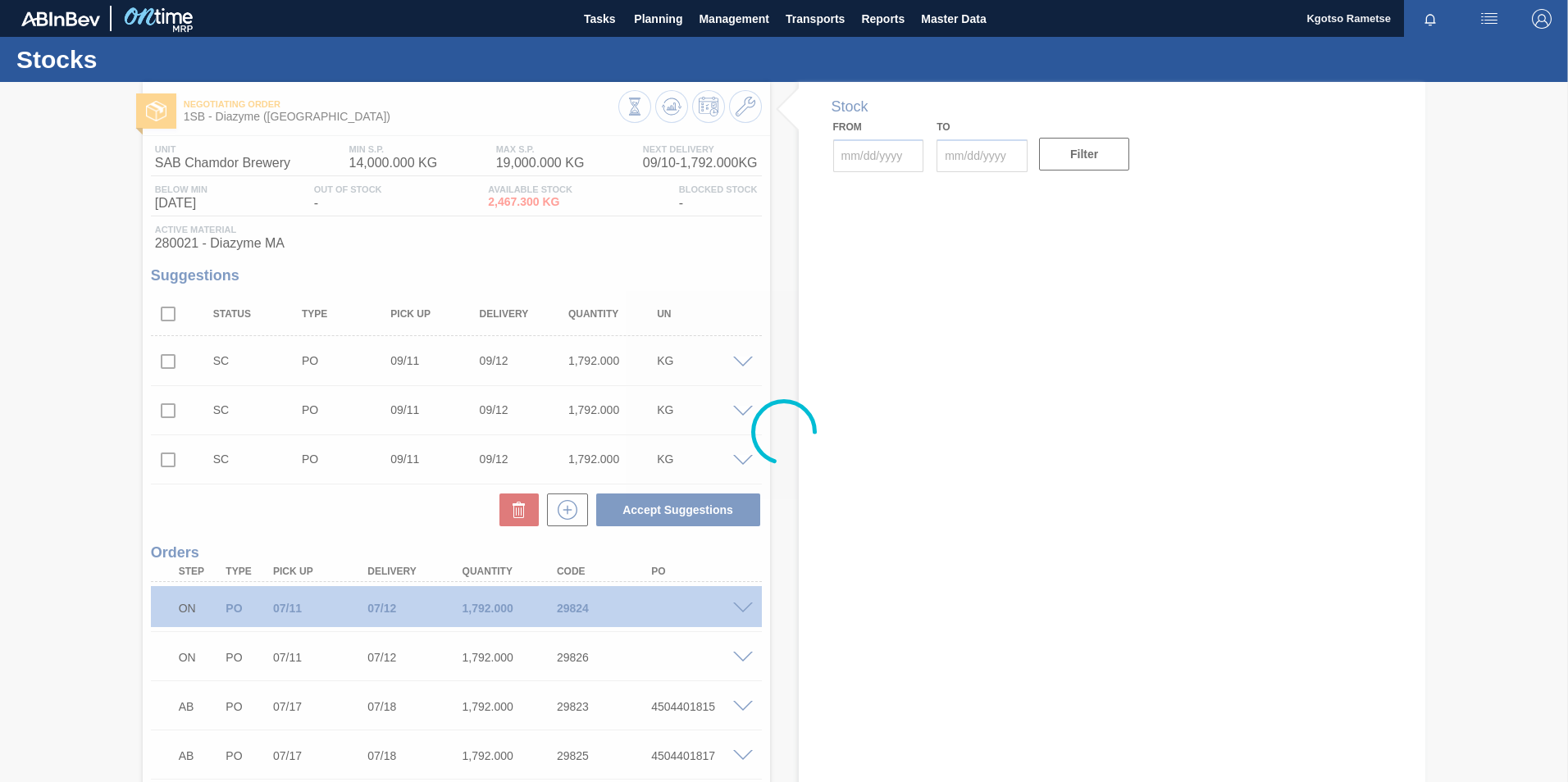
type input "[DATE]"
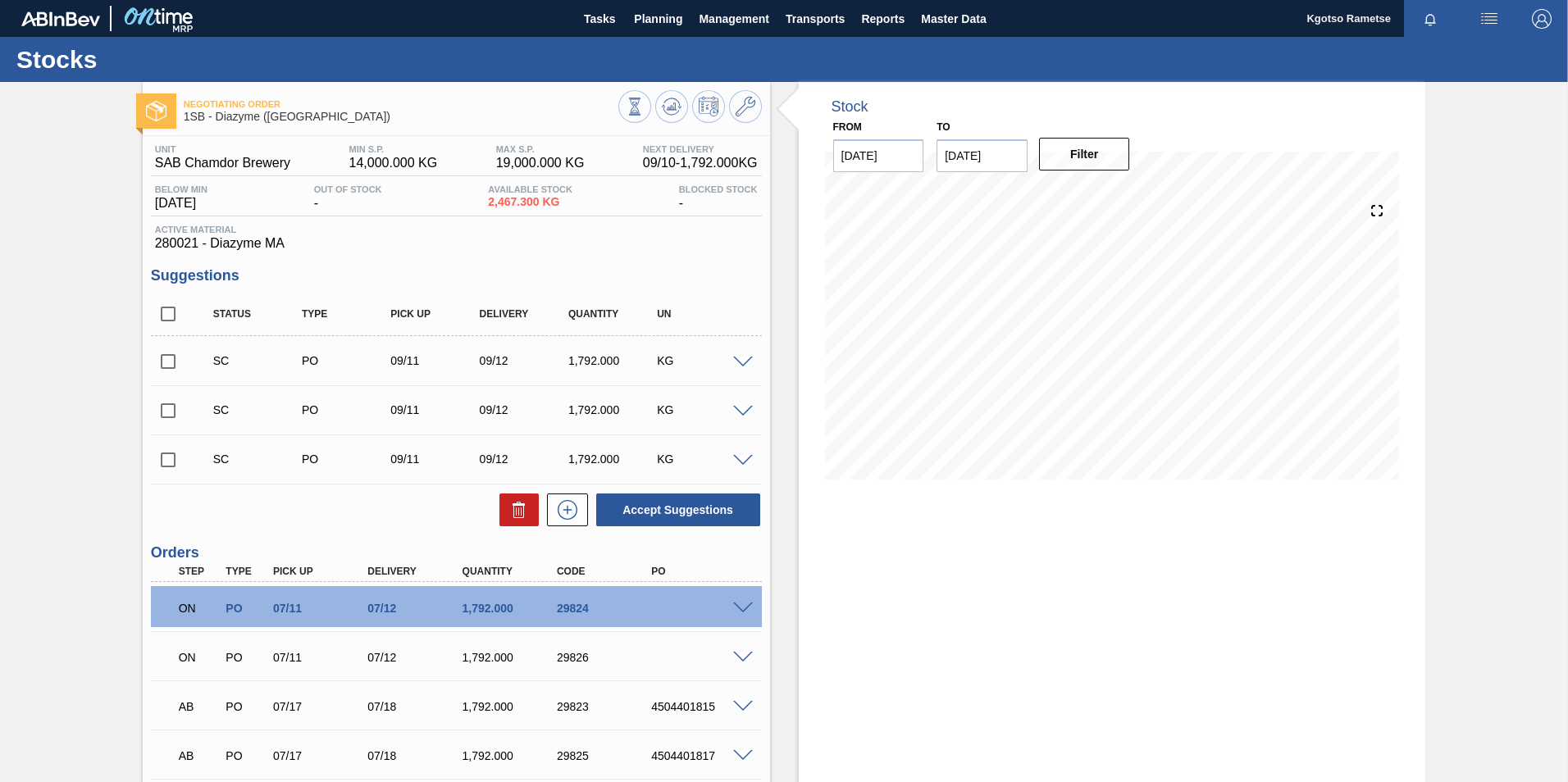
click at [745, 607] on span at bounding box center [743, 608] width 20 height 12
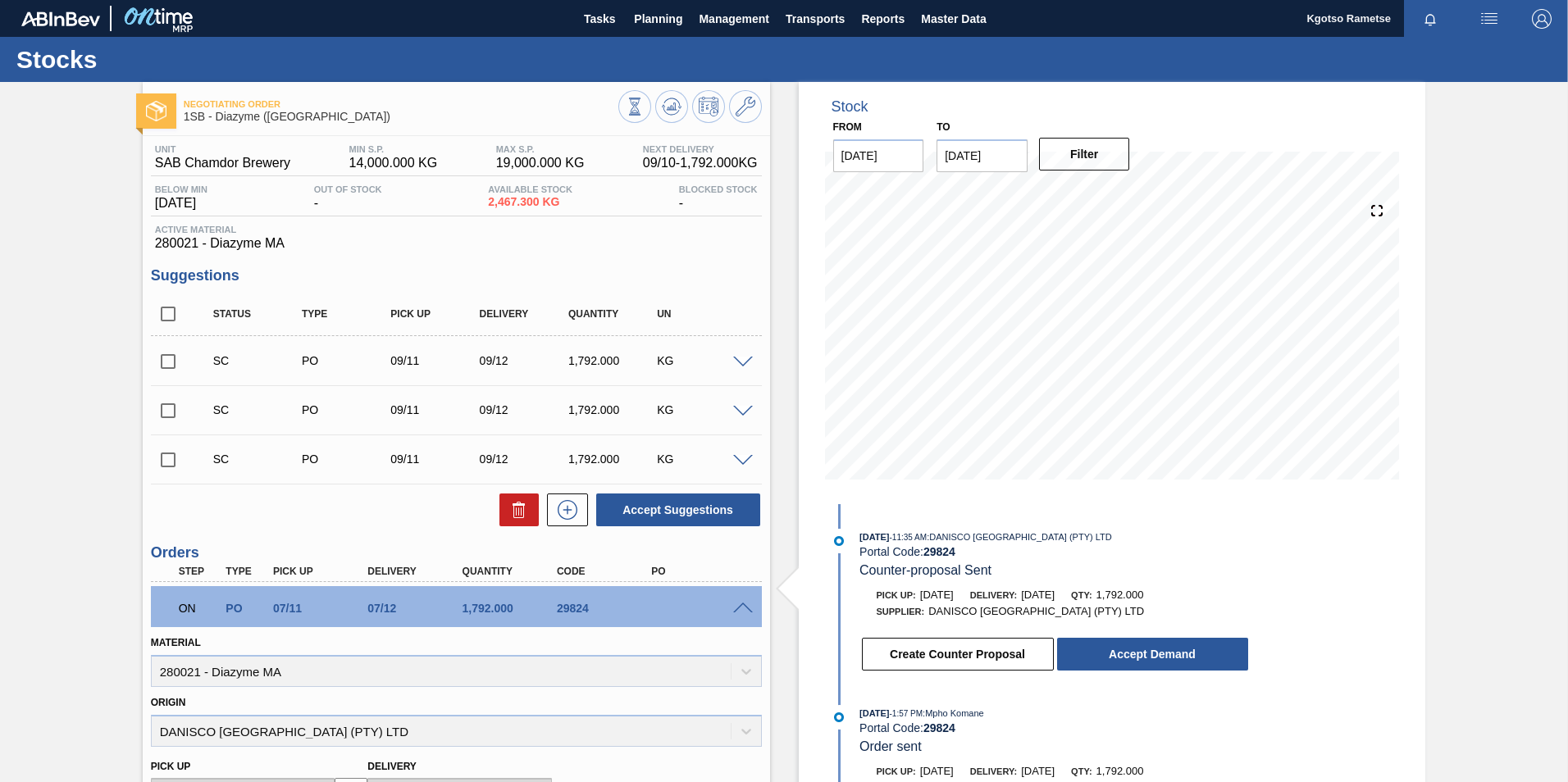
click at [1559, 136] on div "Negotiating Order 1SB - Diazyme ([GEOGRAPHIC_DATA]) Unit SAB Chamdor Brewery MI…" at bounding box center [784, 696] width 1568 height 1229
click at [1479, 204] on div "Negotiating Order 1SB - Diazyme ([GEOGRAPHIC_DATA]) Unit SAB Chamdor Brewery MI…" at bounding box center [784, 696] width 1568 height 1229
click at [725, 21] on span "Management" at bounding box center [733, 19] width 70 height 20
click at [658, 17] on div at bounding box center [784, 391] width 1568 height 782
click at [658, 0] on body "Tasks Planning Management Transports Reports Master Data Kgotso [PERSON_NAME] a…" at bounding box center [784, 0] width 1568 height 0
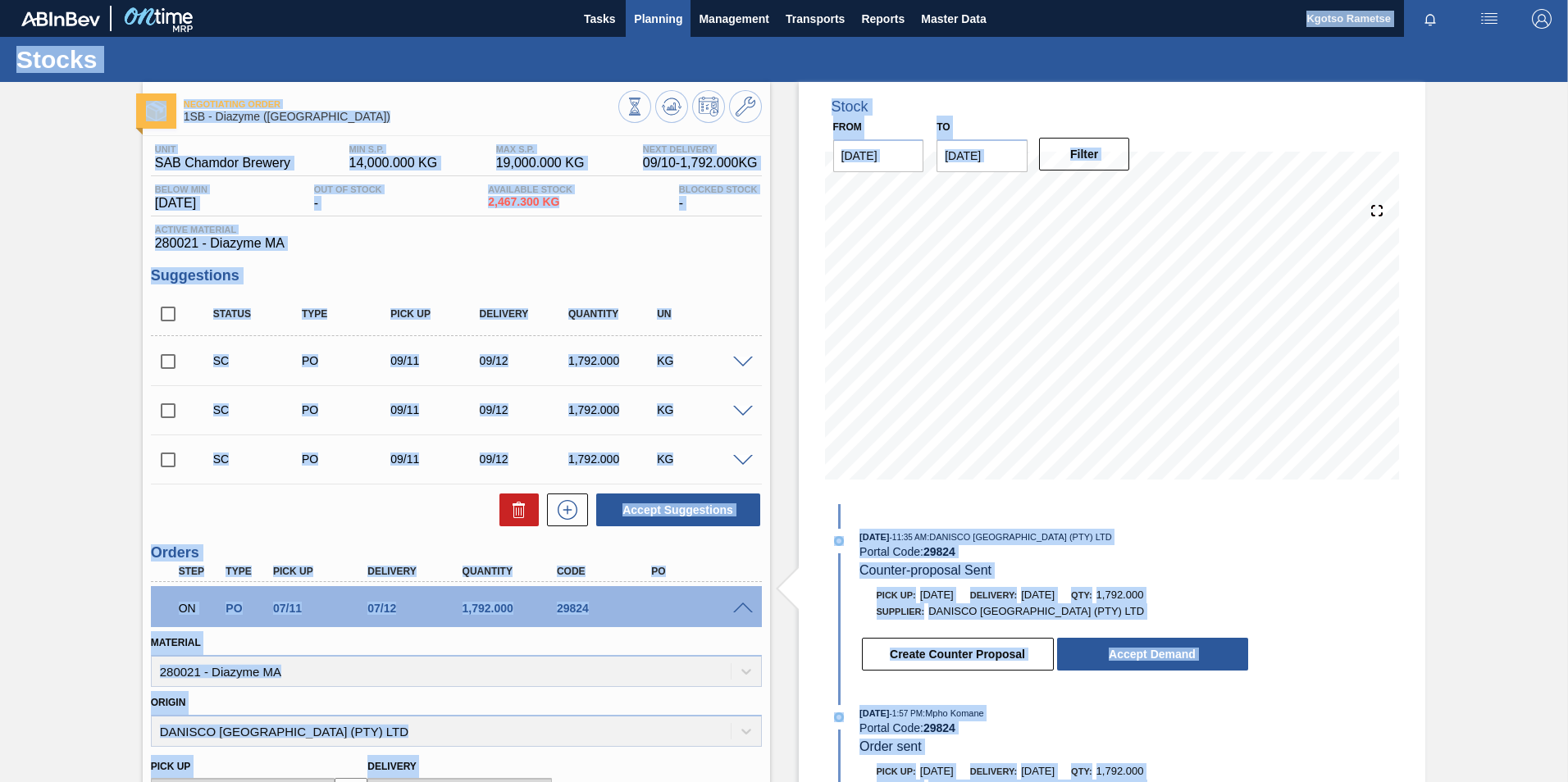
drag, startPoint x: 658, startPoint y: 18, endPoint x: 646, endPoint y: 14, distance: 12.6
click at [646, 14] on span "Planning" at bounding box center [658, 19] width 48 height 20
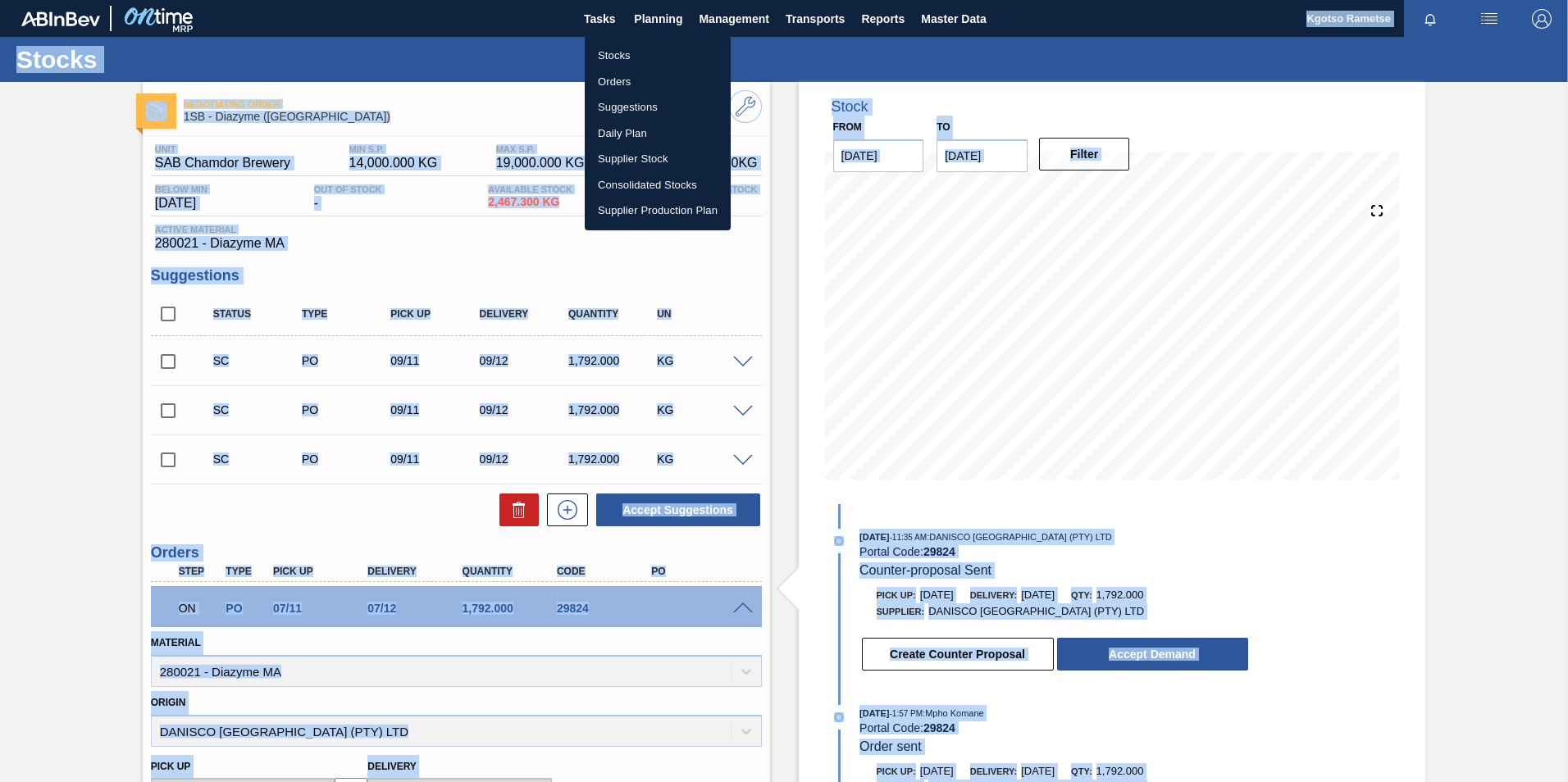
drag, startPoint x: 633, startPoint y: 49, endPoint x: 668, endPoint y: 67, distance: 39.4
click at [633, 50] on li "Stocks" at bounding box center [657, 56] width 146 height 26
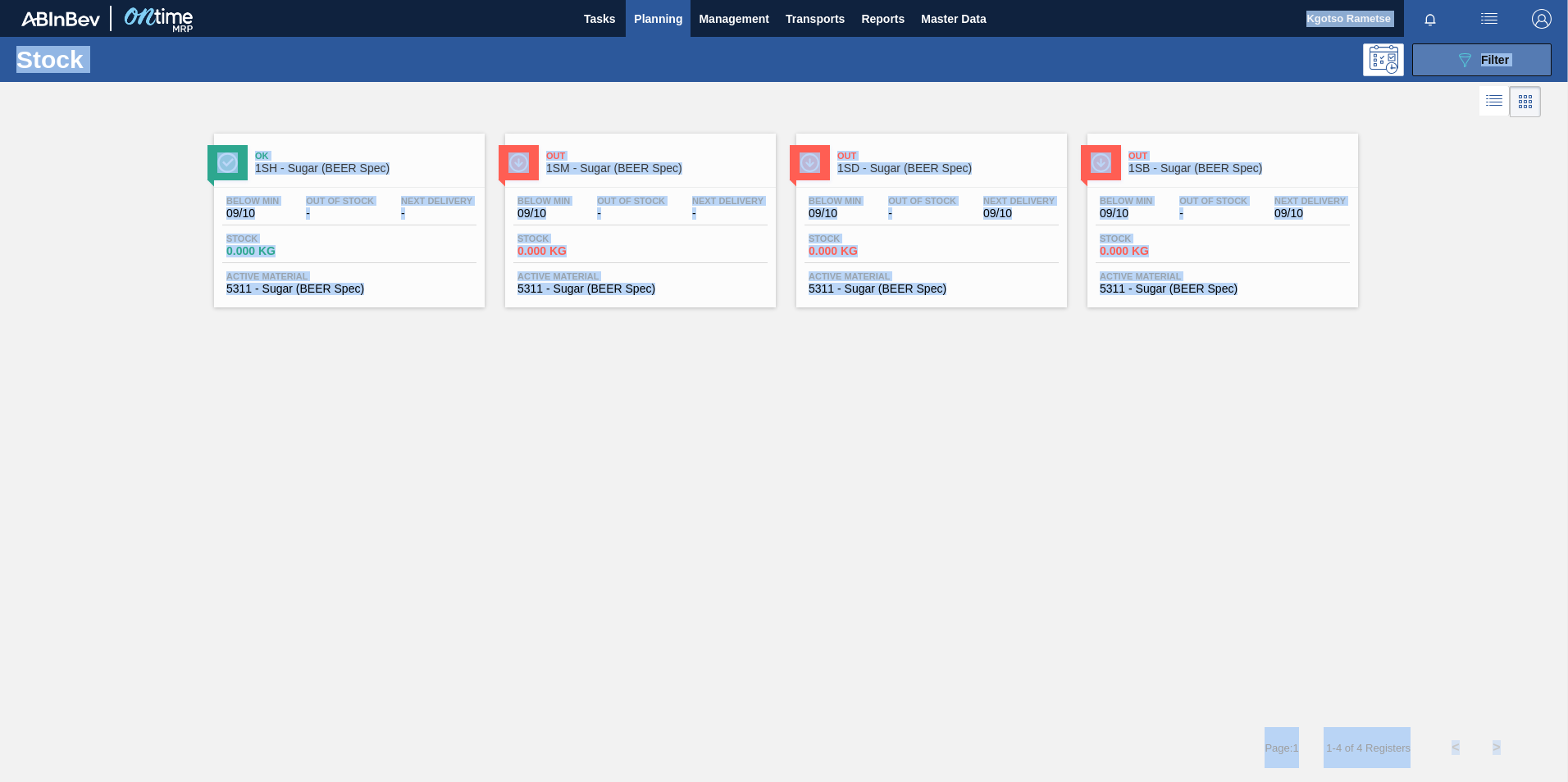
click at [1496, 53] on span "Filter" at bounding box center [1495, 60] width 28 height 13
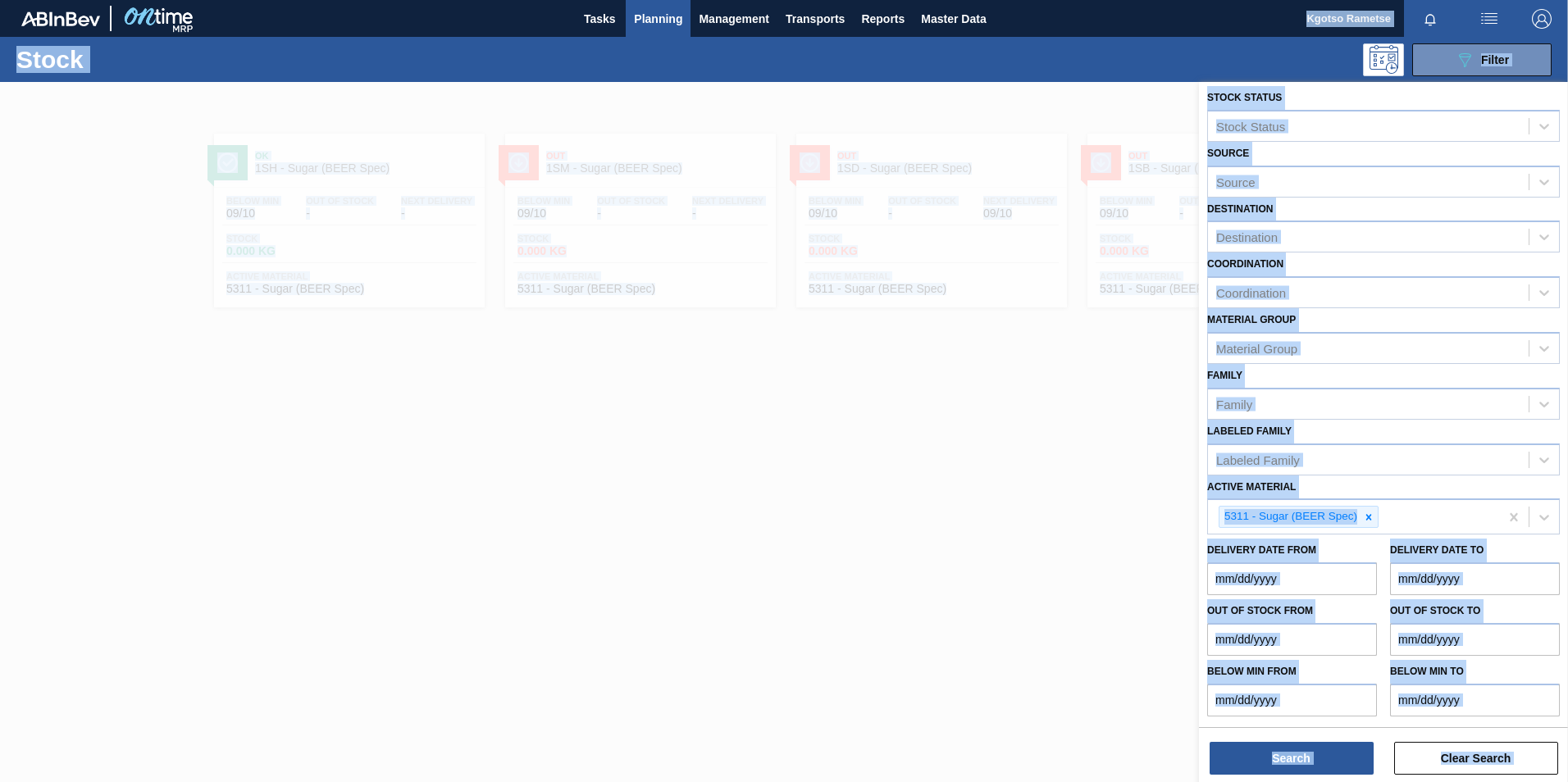
scroll to position [5, 0]
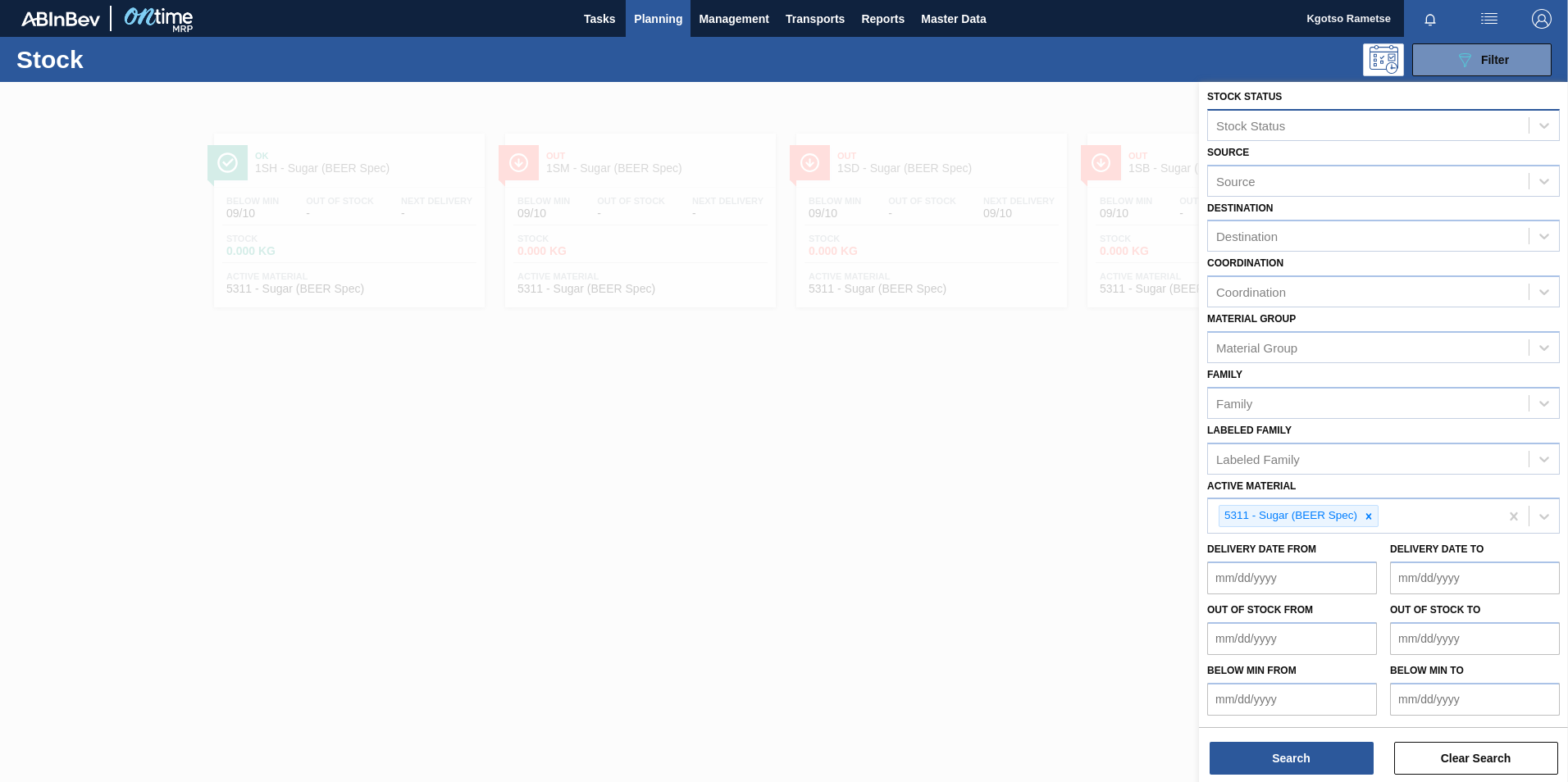
click at [1340, 126] on div "Stock Status" at bounding box center [1368, 125] width 320 height 24
click at [666, 21] on span "Planning" at bounding box center [658, 19] width 48 height 20
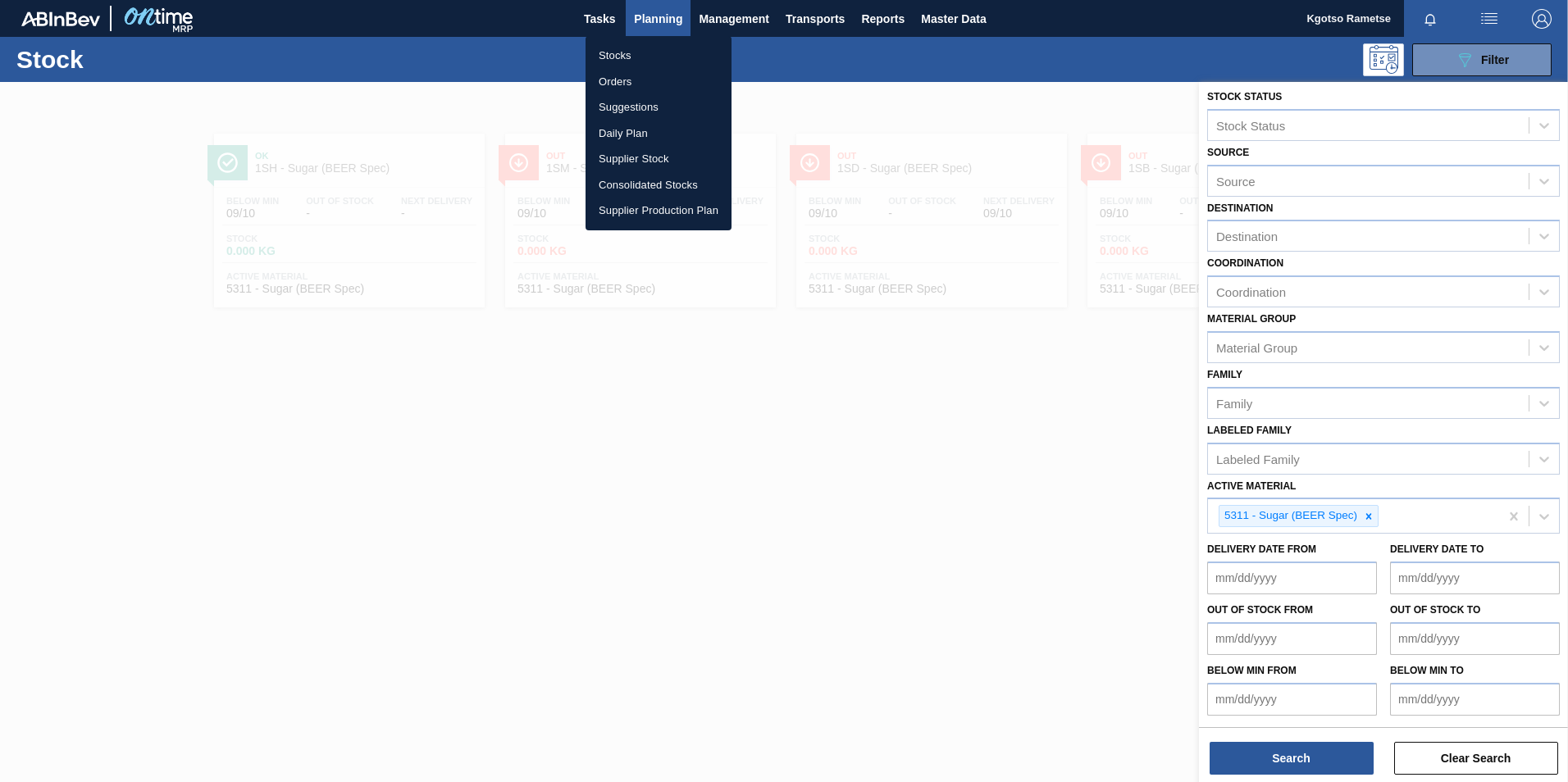
click at [659, 70] on li "Orders" at bounding box center [658, 82] width 146 height 26
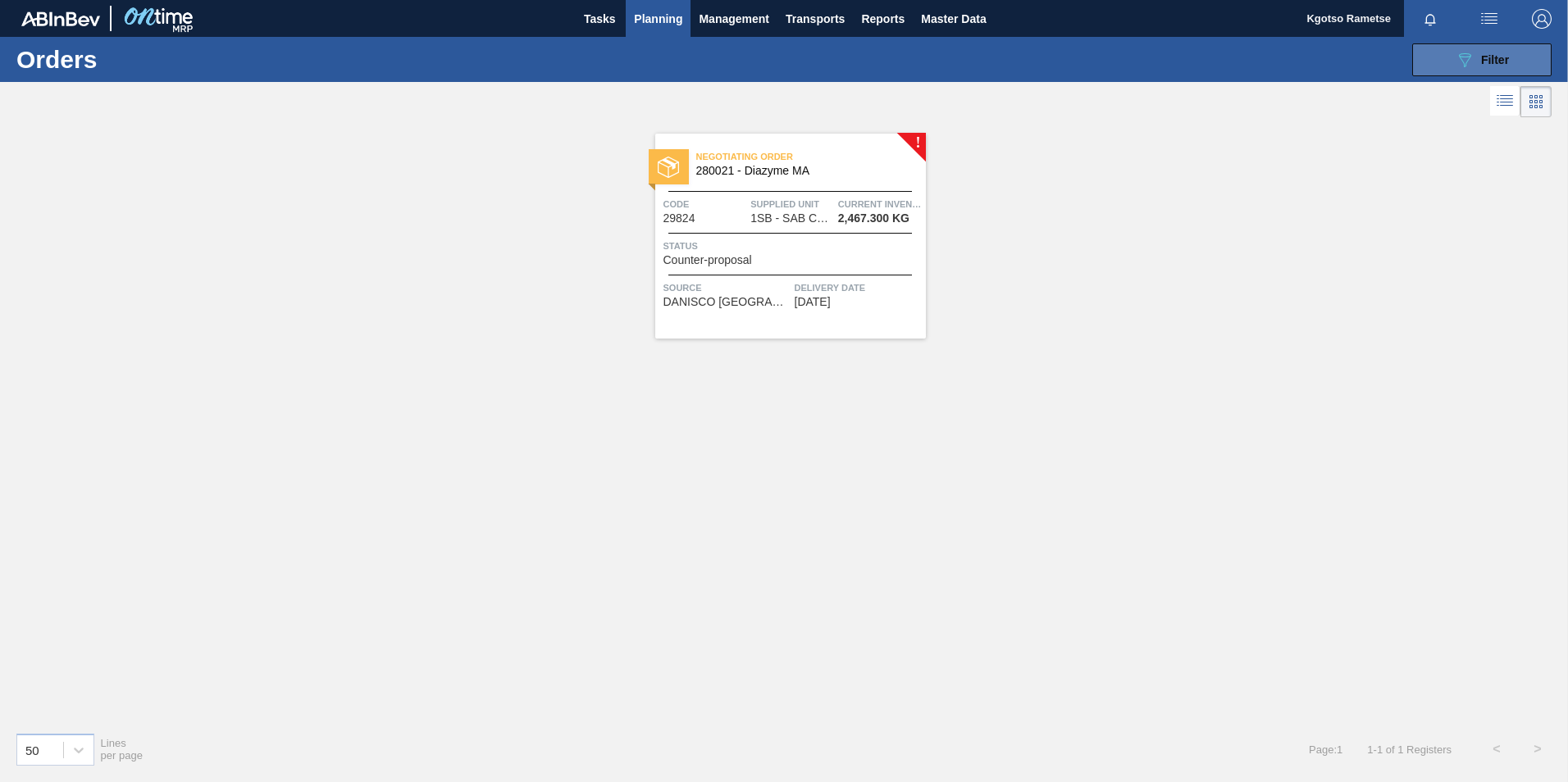
click at [1467, 54] on icon "089F7B8B-B2A5-4AFE-B5C0-19BA573D28AC" at bounding box center [1465, 60] width 20 height 20
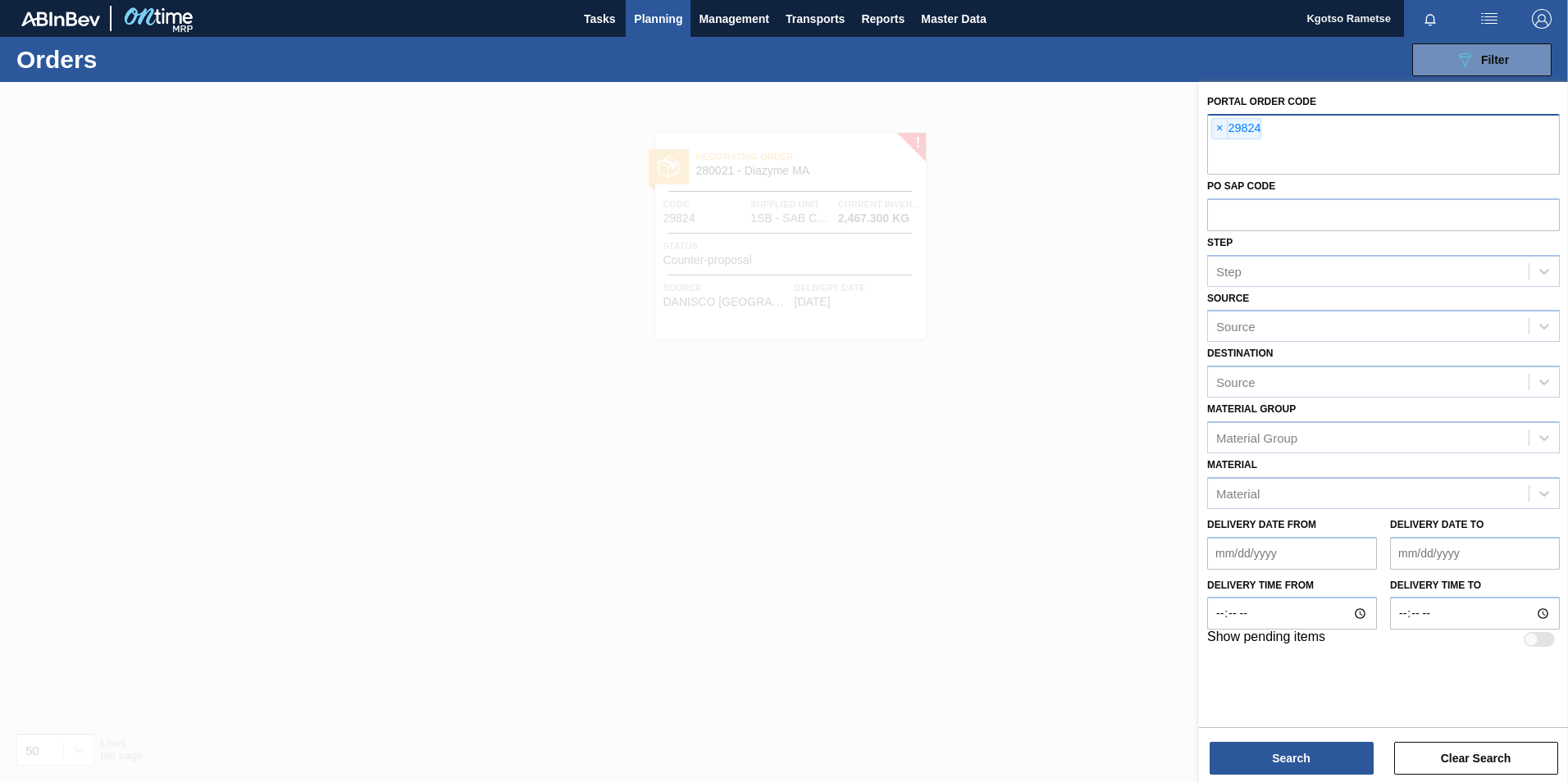
click at [1223, 151] on input "text" at bounding box center [1383, 159] width 353 height 31
type input "29826"
click at [1303, 749] on button "Search" at bounding box center [1291, 758] width 164 height 33
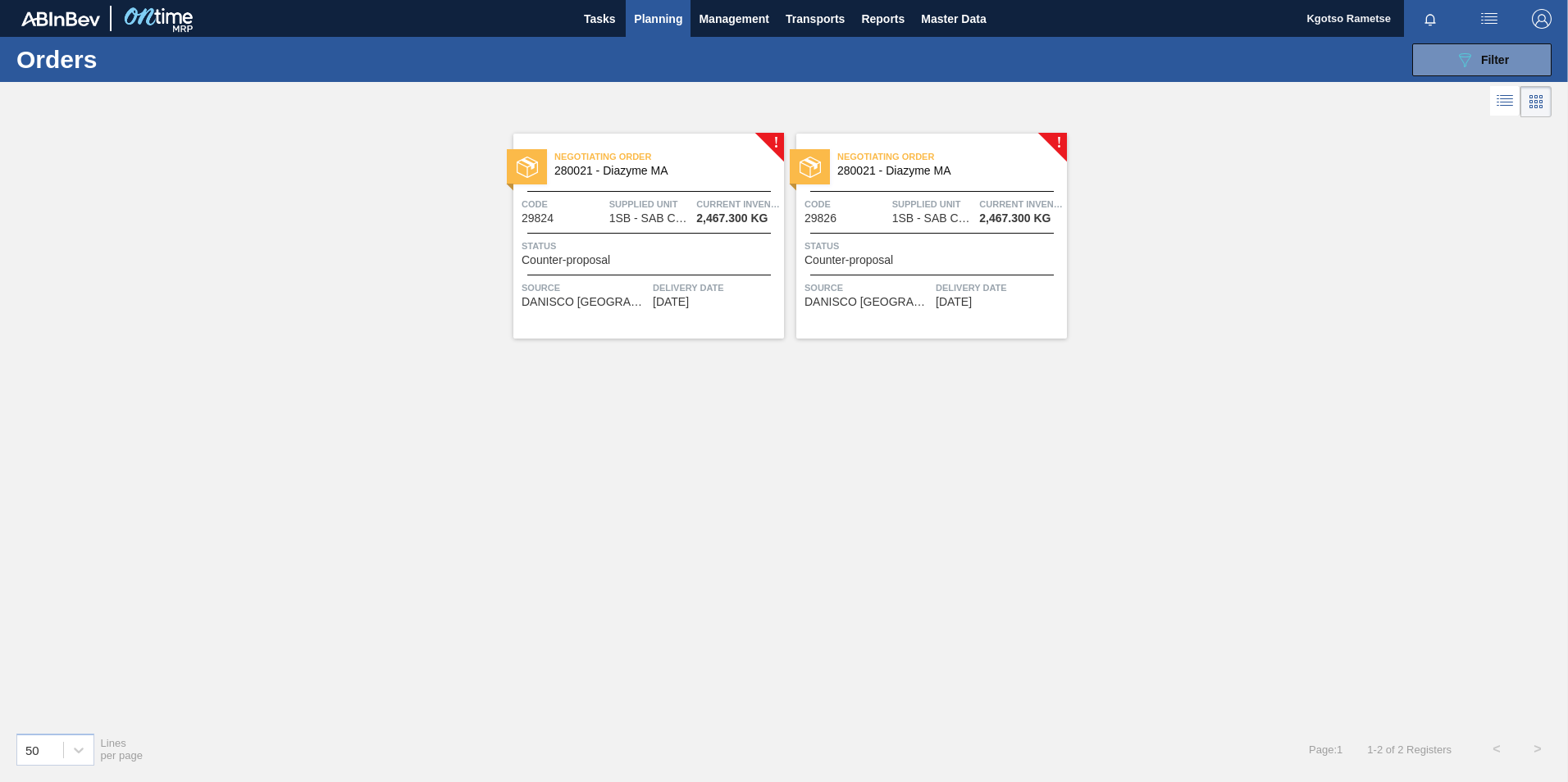
click at [922, 171] on span "280021 - Diazyme MA" at bounding box center [945, 170] width 216 height 12
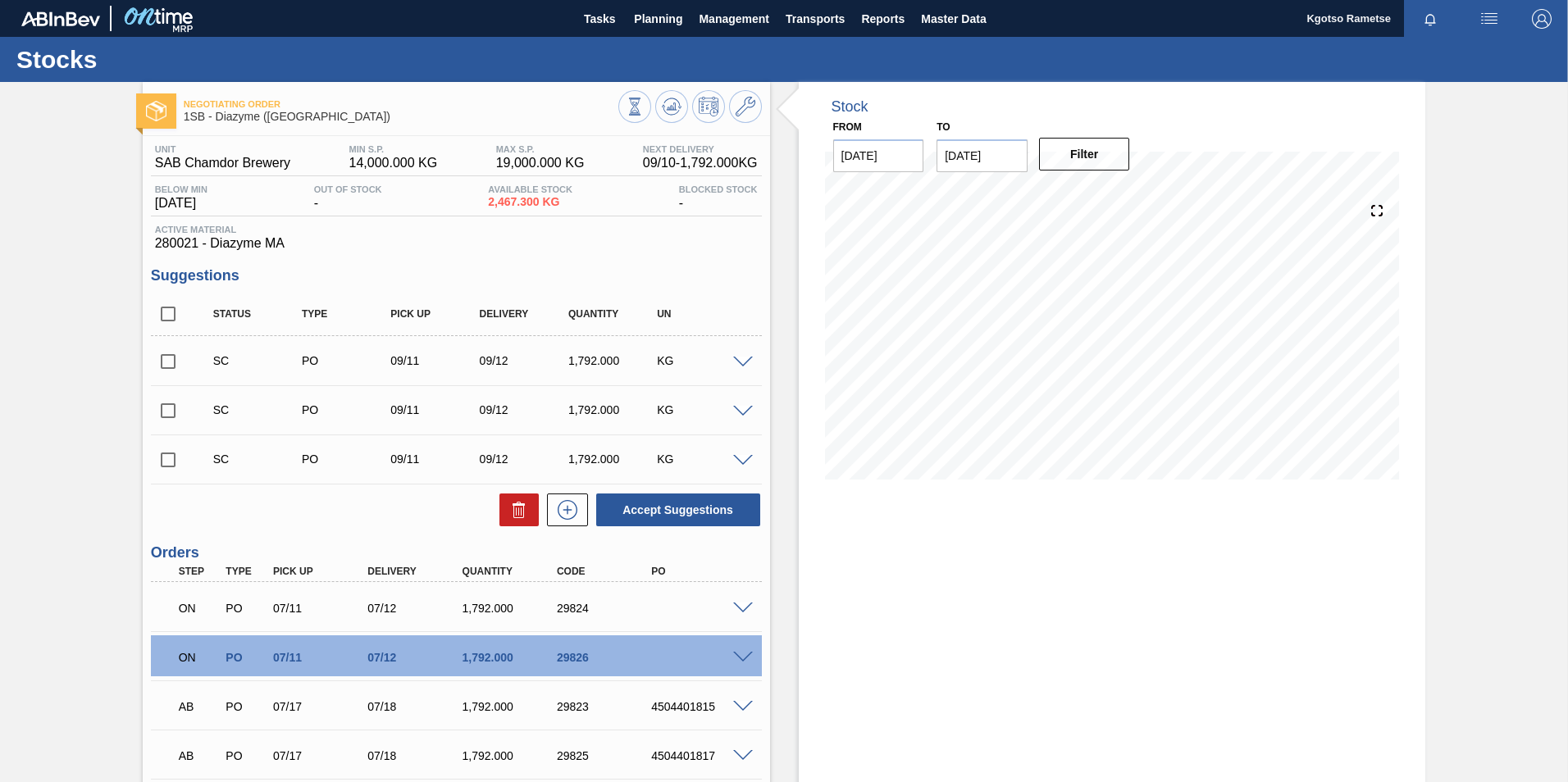
click at [738, 652] on span at bounding box center [743, 657] width 20 height 12
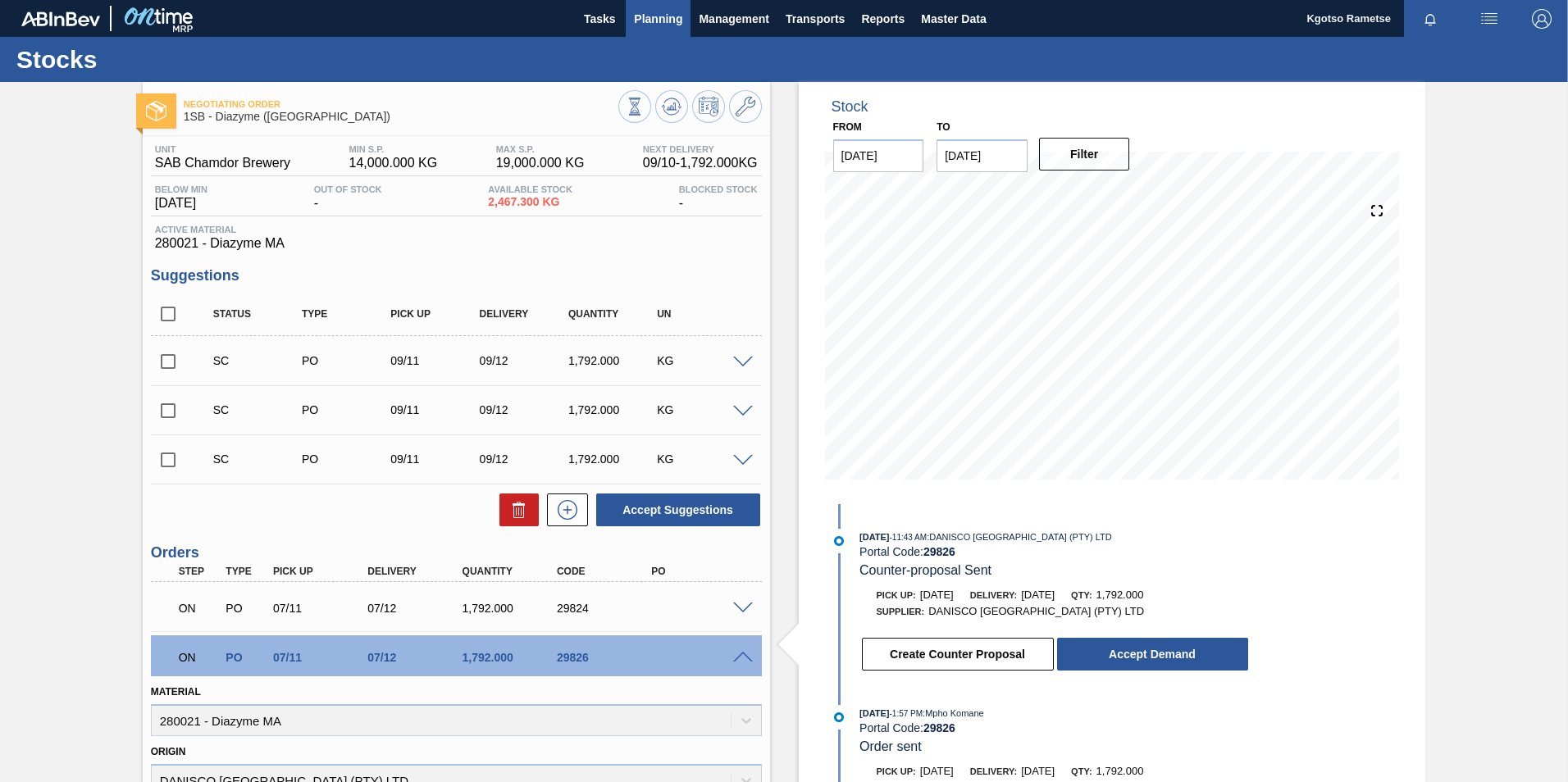
click at [676, 25] on span "Planning" at bounding box center [658, 19] width 48 height 20
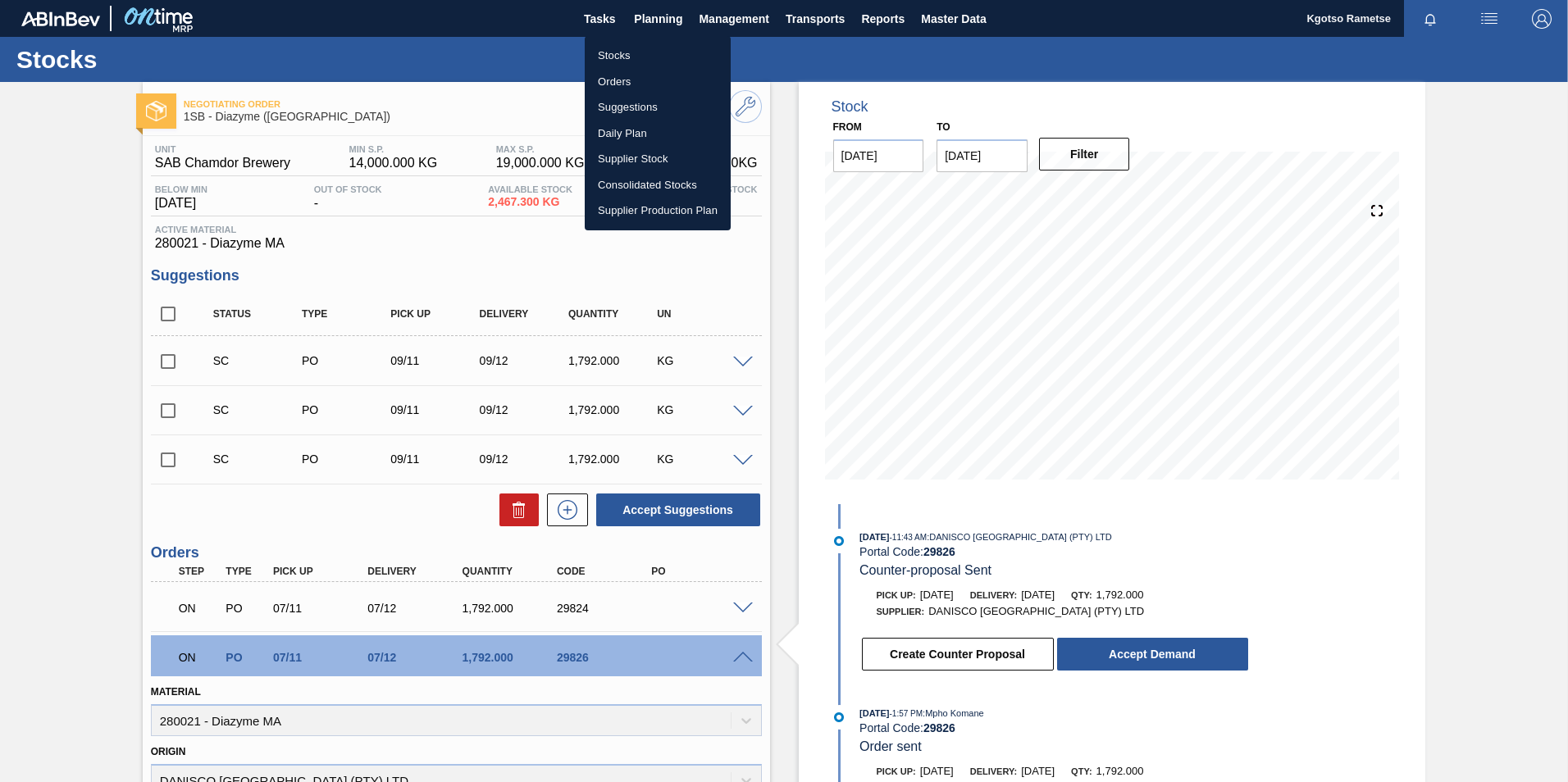
click at [737, 12] on div at bounding box center [784, 391] width 1568 height 782
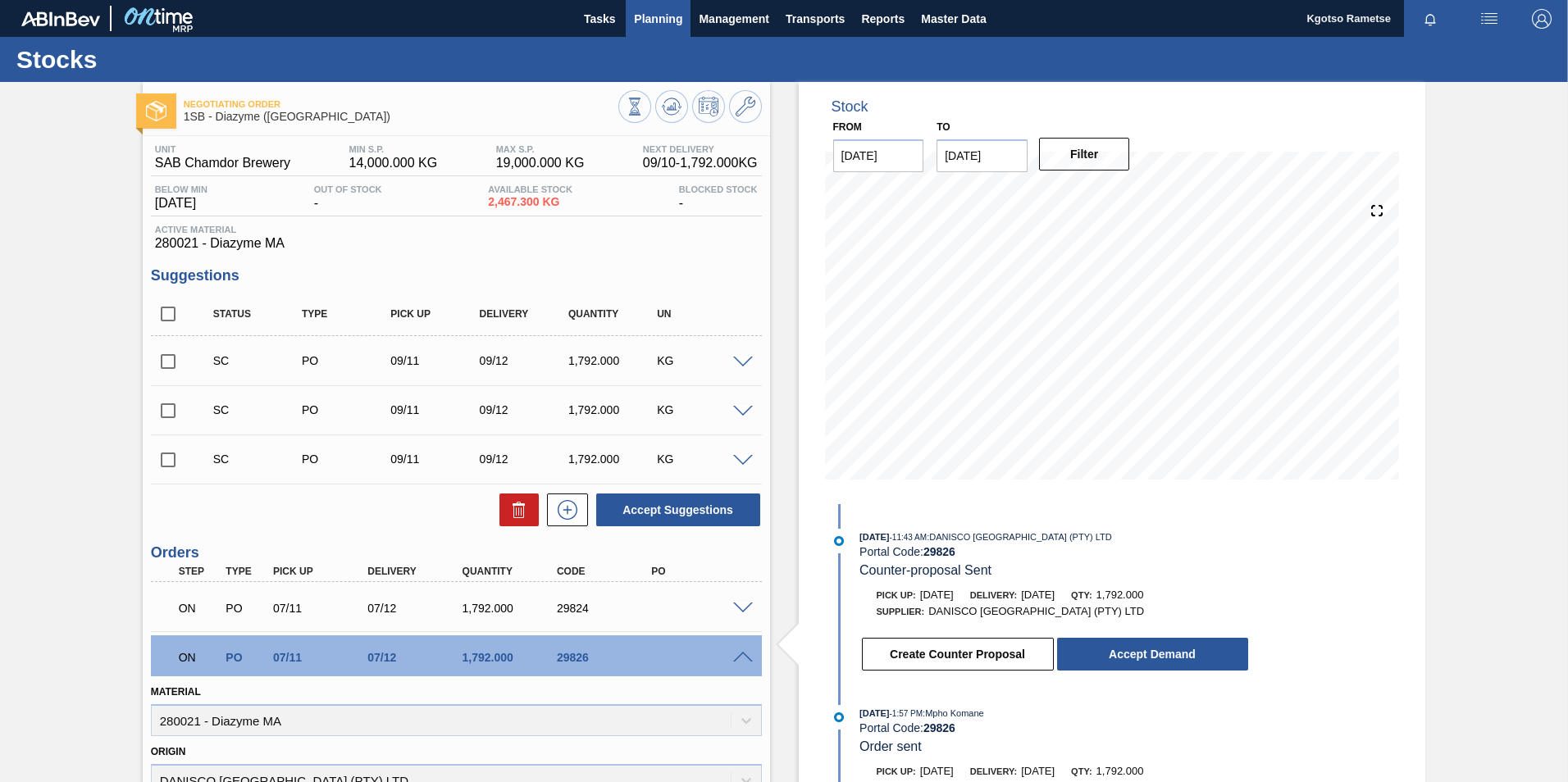
click at [652, 15] on span "Planning" at bounding box center [658, 19] width 48 height 20
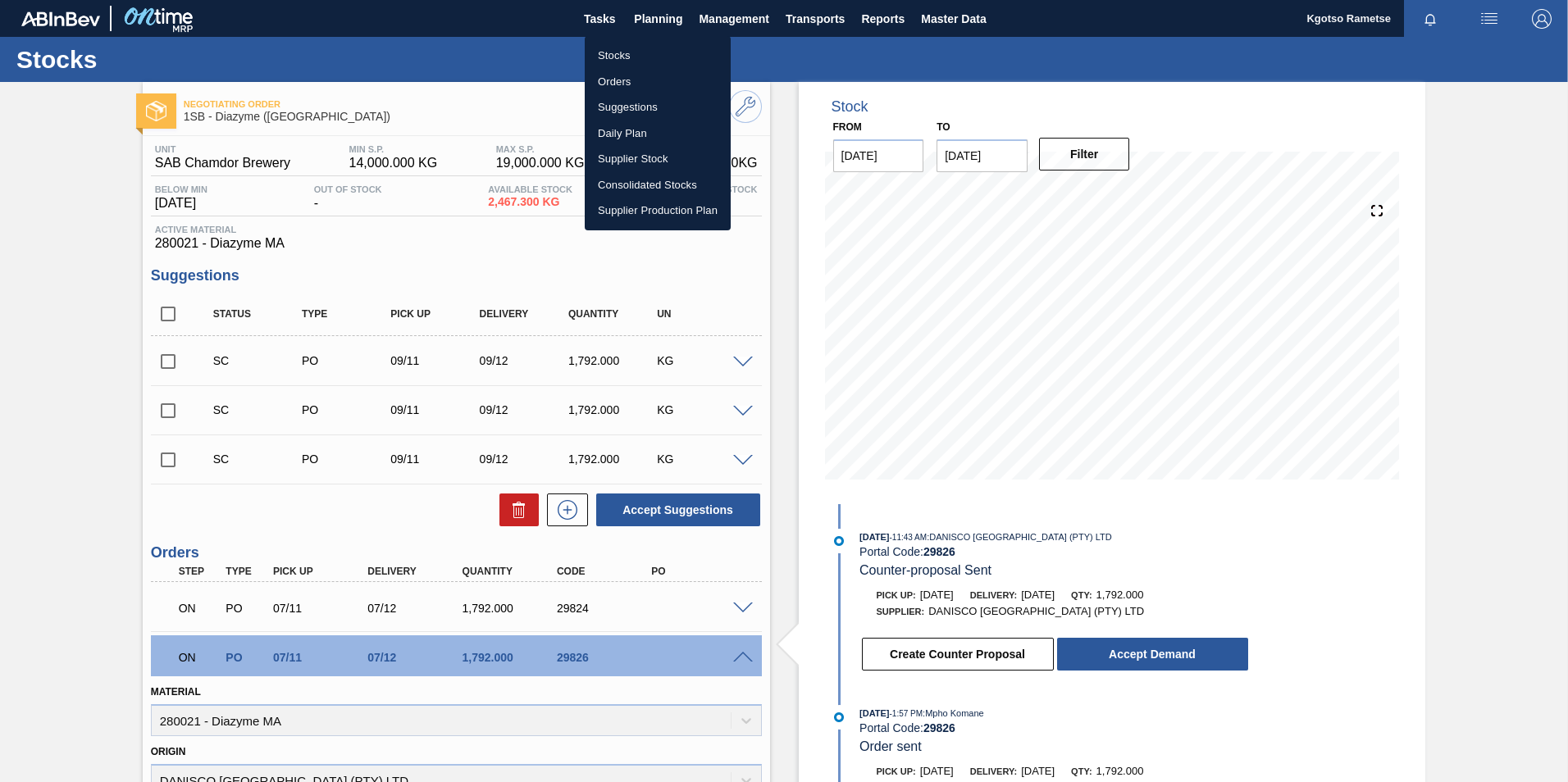
click at [637, 57] on li "Stocks" at bounding box center [657, 56] width 146 height 26
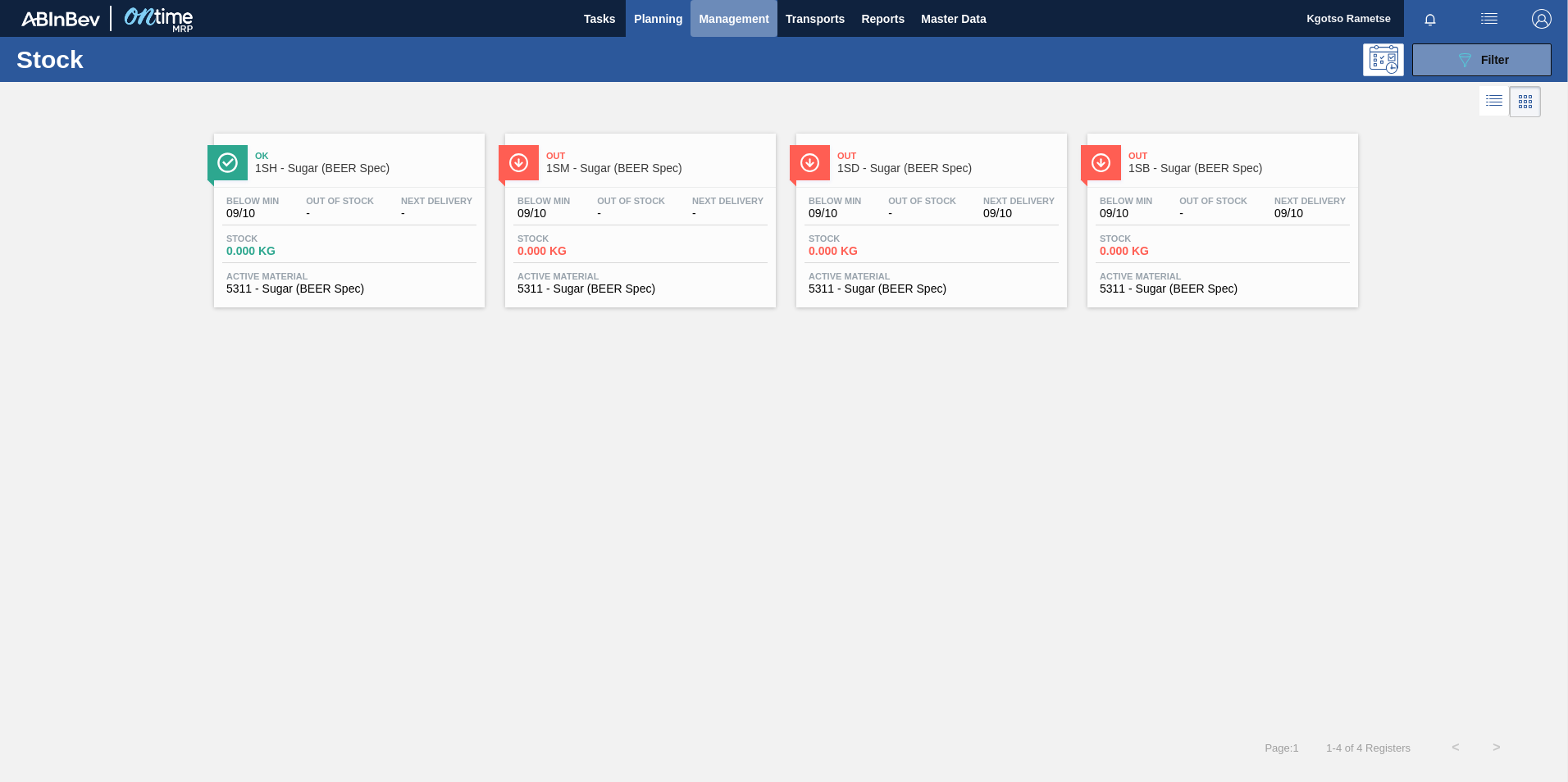
click at [729, 22] on span "Management" at bounding box center [733, 19] width 70 height 20
click at [640, 10] on div at bounding box center [784, 391] width 1568 height 782
click at [613, 17] on span "Tasks" at bounding box center [599, 19] width 36 height 20
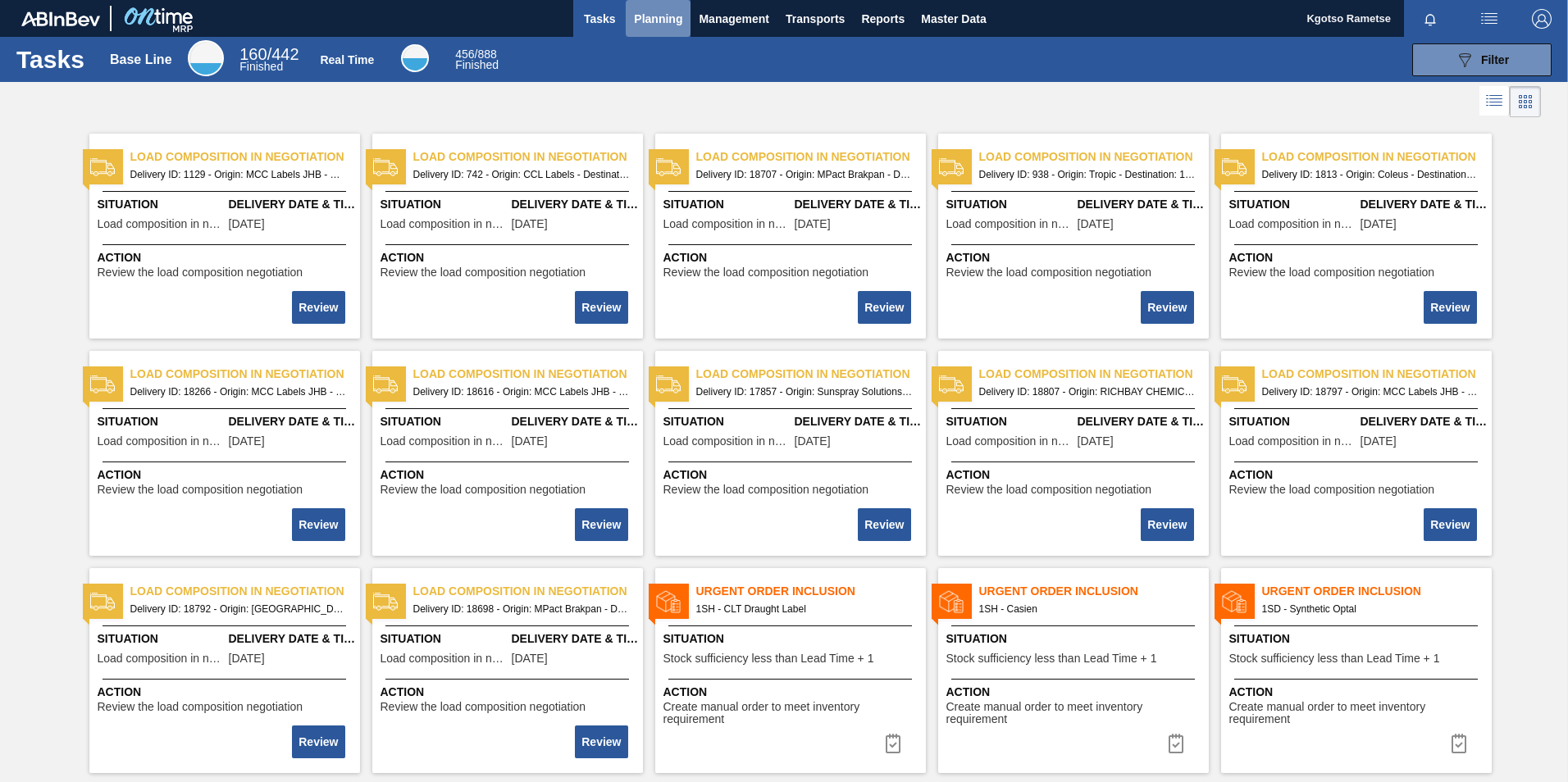
click at [671, 17] on span "Planning" at bounding box center [658, 19] width 48 height 20
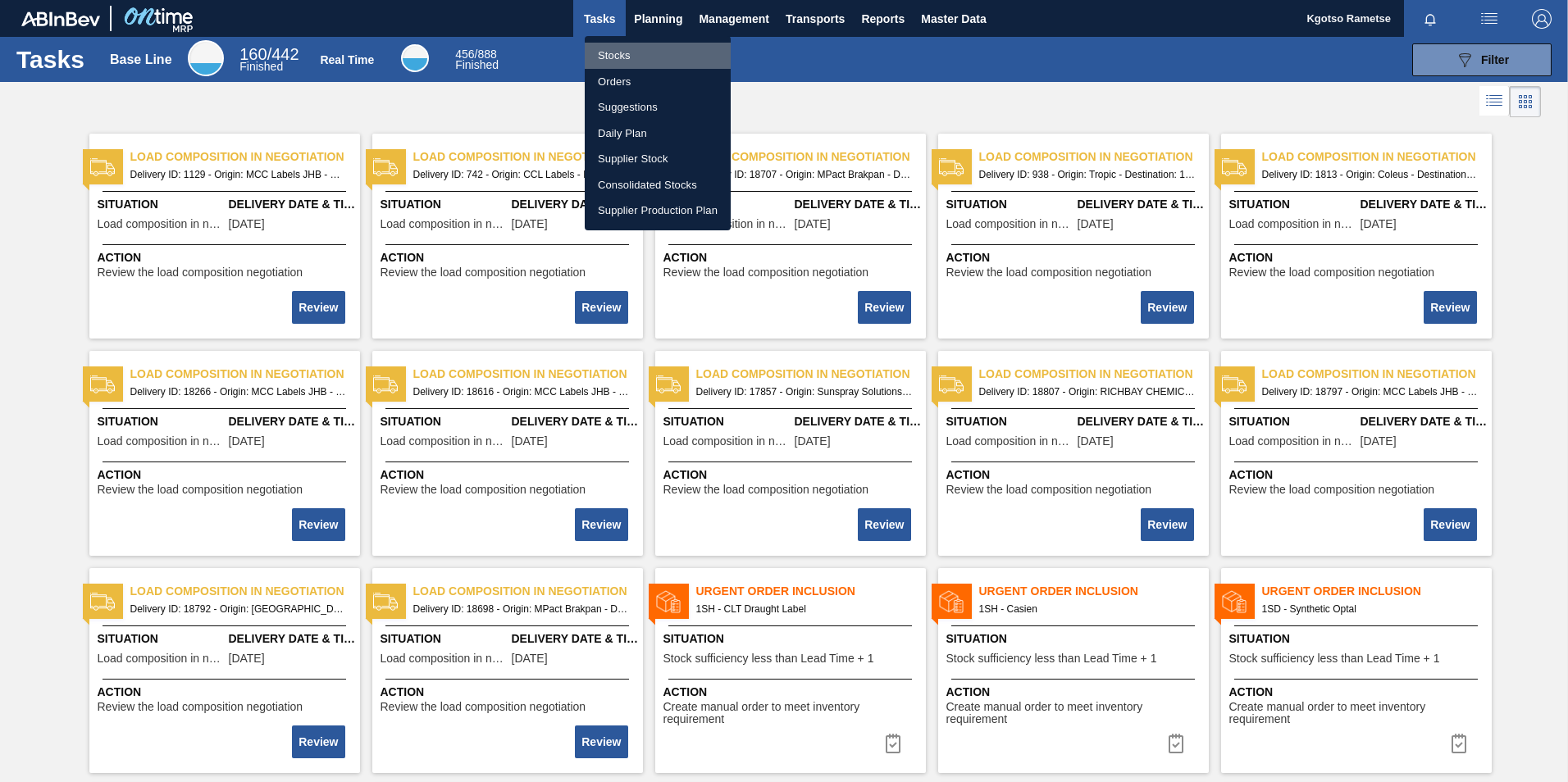
click at [654, 46] on li "Stocks" at bounding box center [657, 56] width 146 height 26
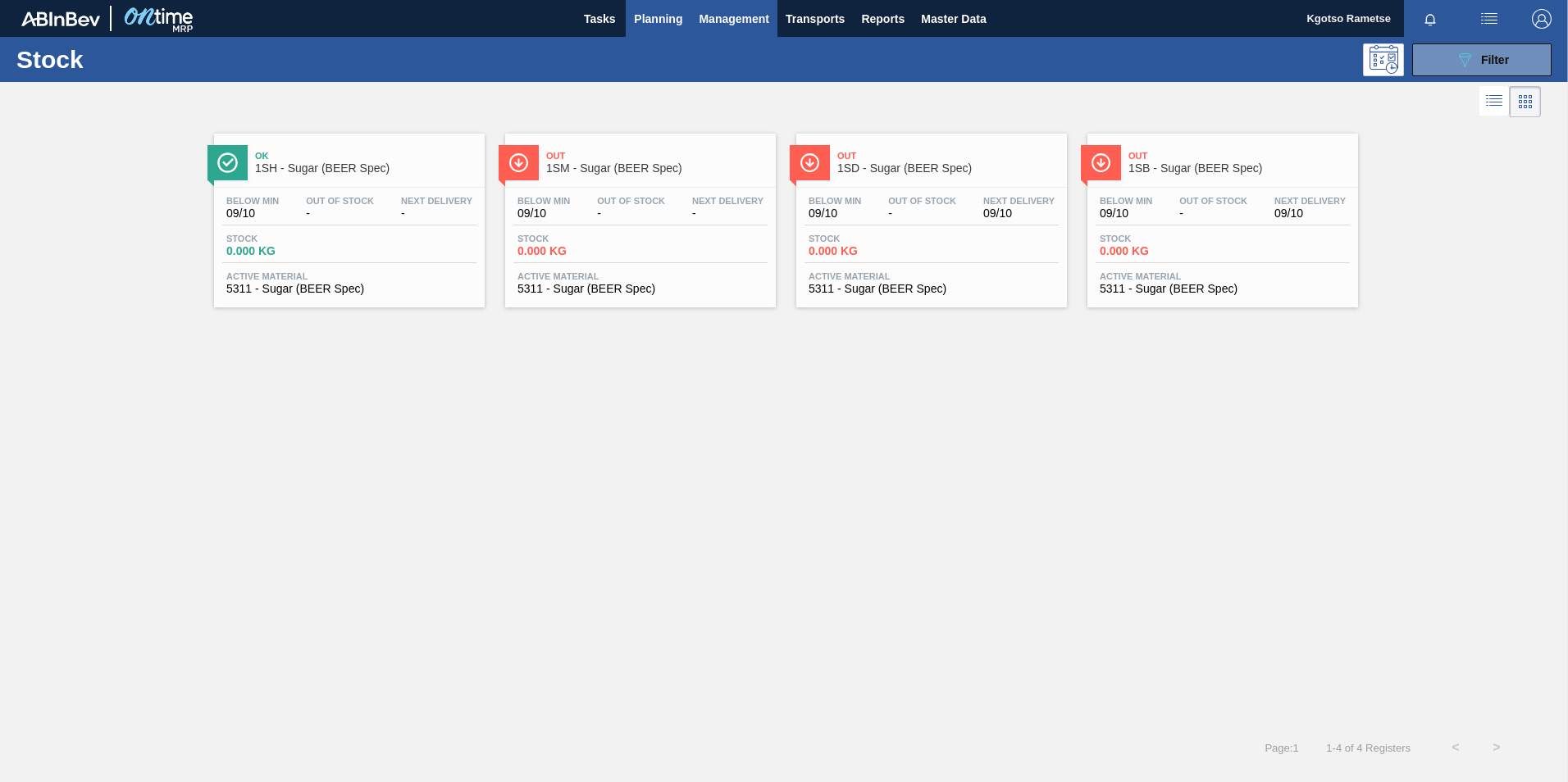
click at [753, 22] on span "Management" at bounding box center [733, 19] width 70 height 20
click at [820, 12] on div at bounding box center [784, 391] width 1568 height 782
click at [818, 13] on span "Transports" at bounding box center [815, 19] width 59 height 20
click at [872, 12] on div at bounding box center [784, 391] width 1568 height 782
click at [678, 14] on span "Planning" at bounding box center [658, 19] width 48 height 20
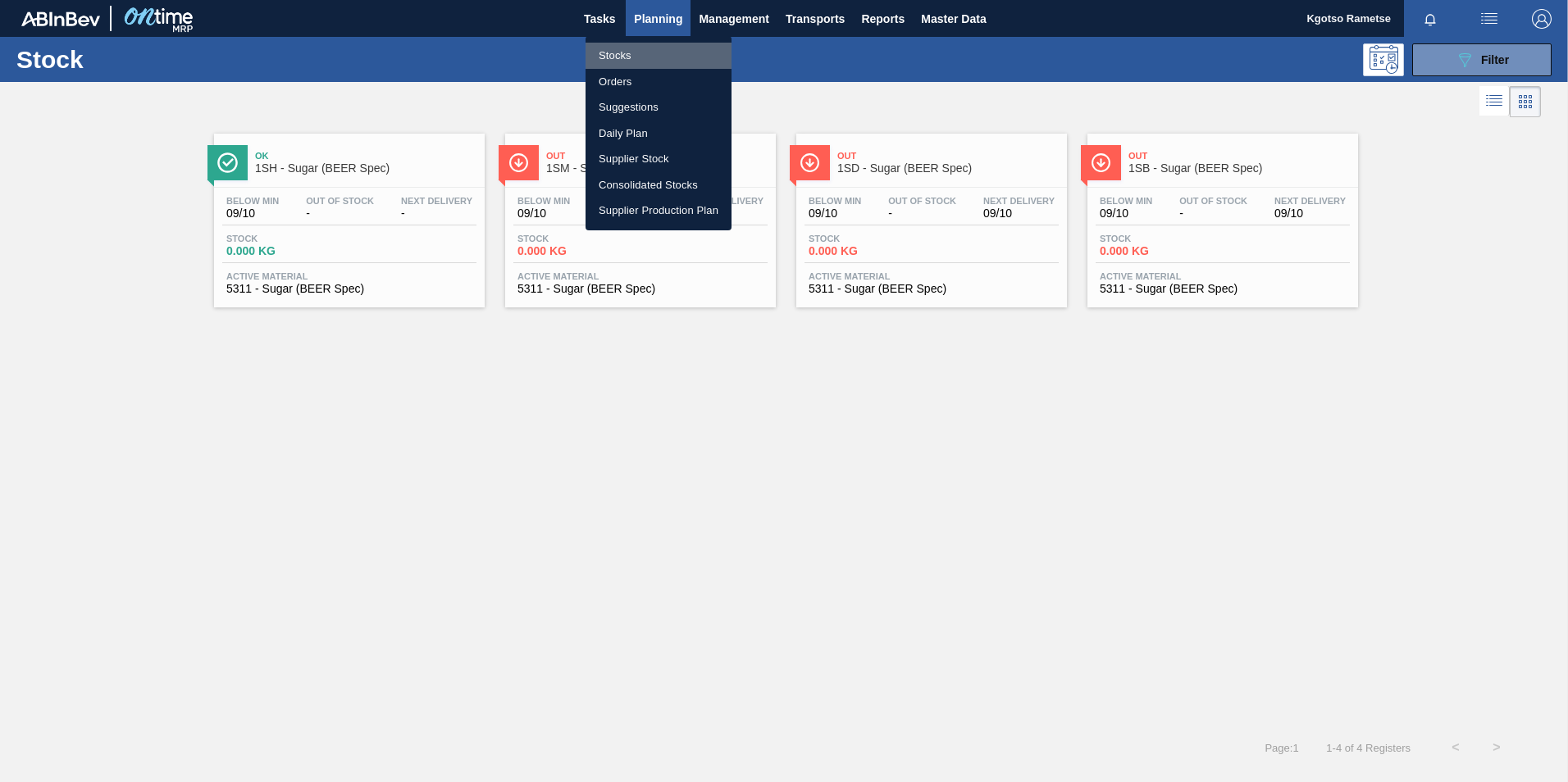
click at [639, 60] on li "Stocks" at bounding box center [658, 56] width 146 height 26
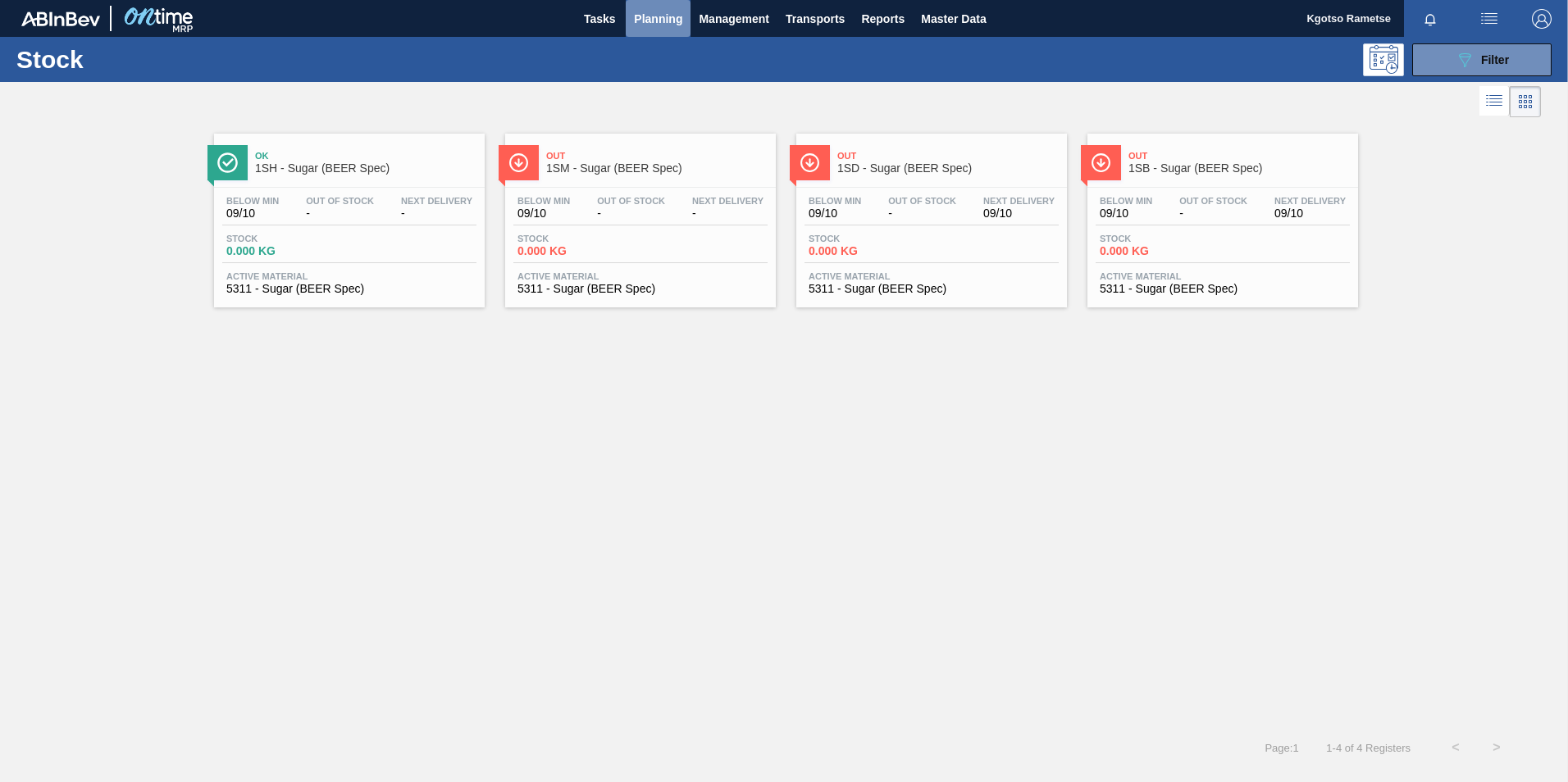
click at [652, 26] on span "Planning" at bounding box center [658, 19] width 48 height 20
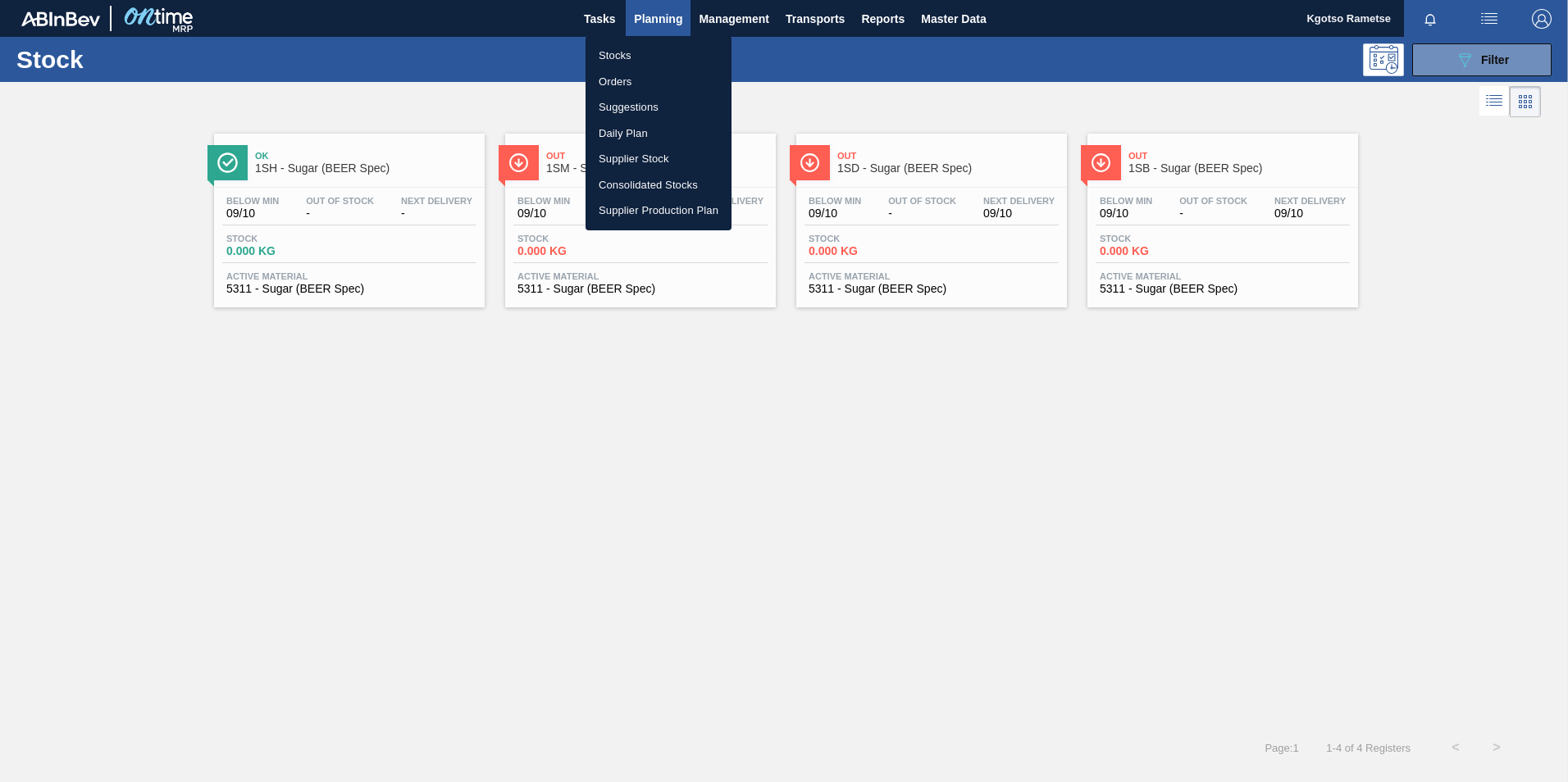
click at [644, 78] on li "Orders" at bounding box center [658, 82] width 146 height 26
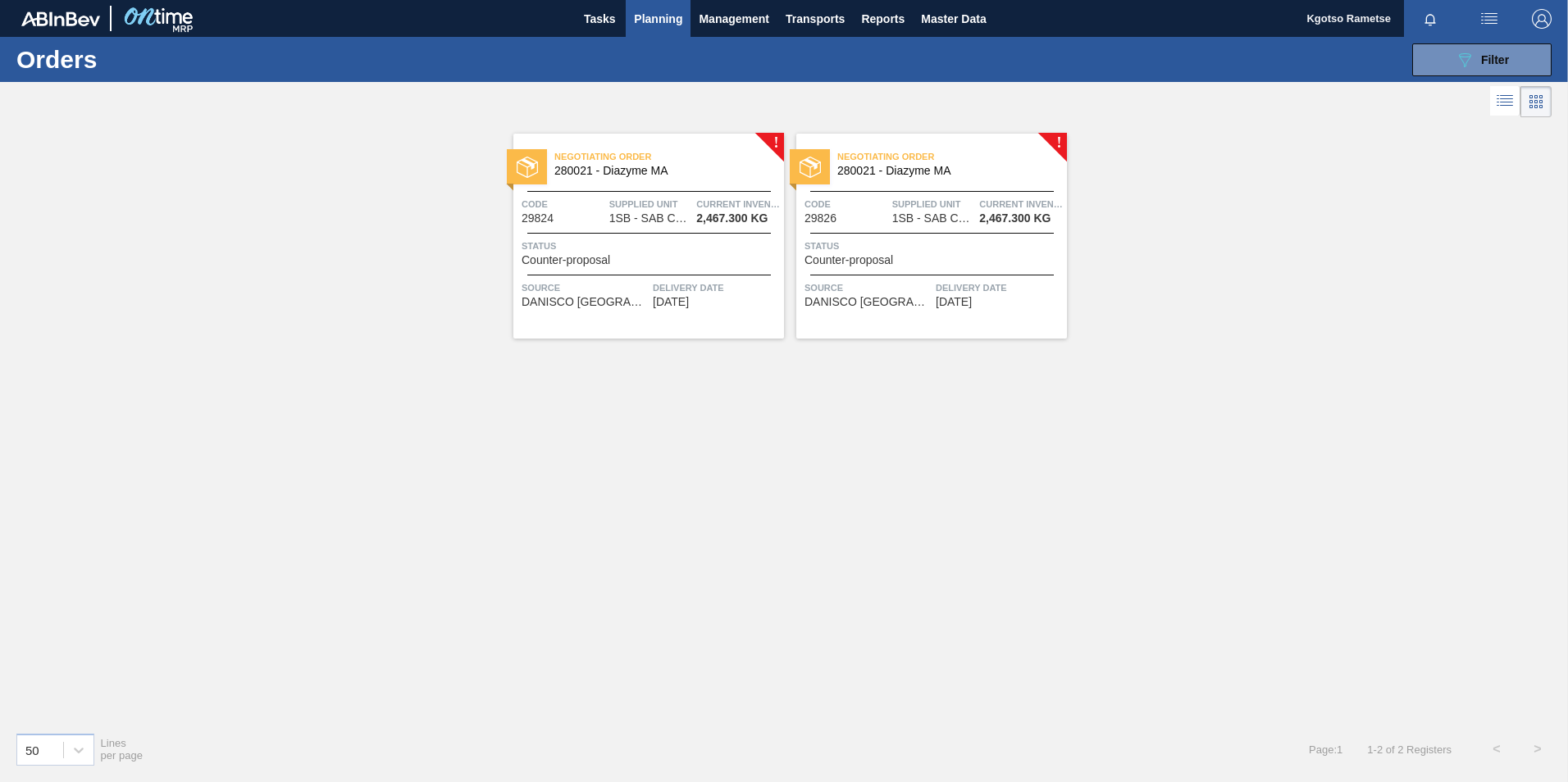
click at [686, 213] on span "1SB - SAB Chamdor Brewery" at bounding box center [650, 218] width 82 height 12
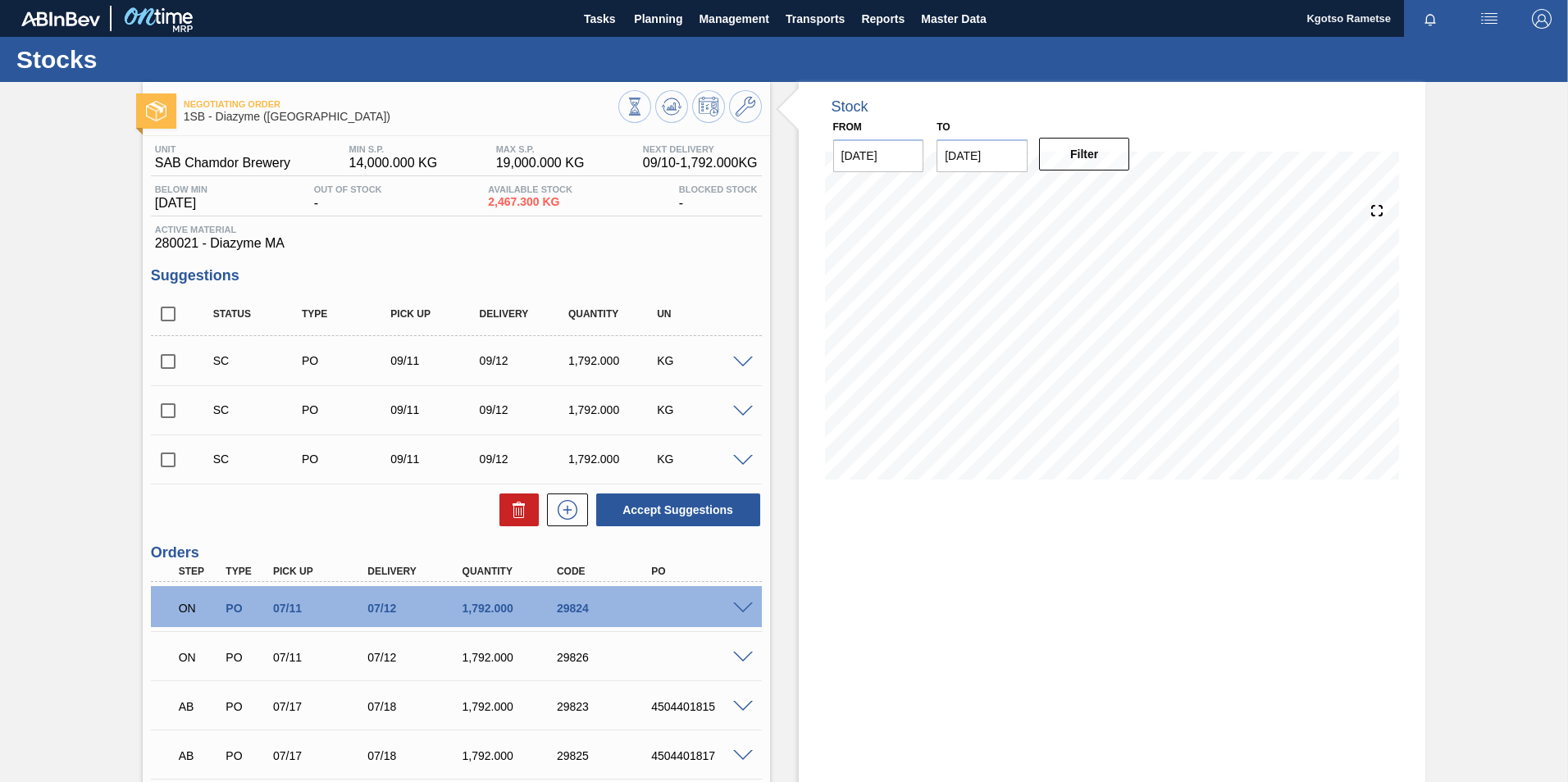
click at [744, 604] on span at bounding box center [743, 608] width 20 height 12
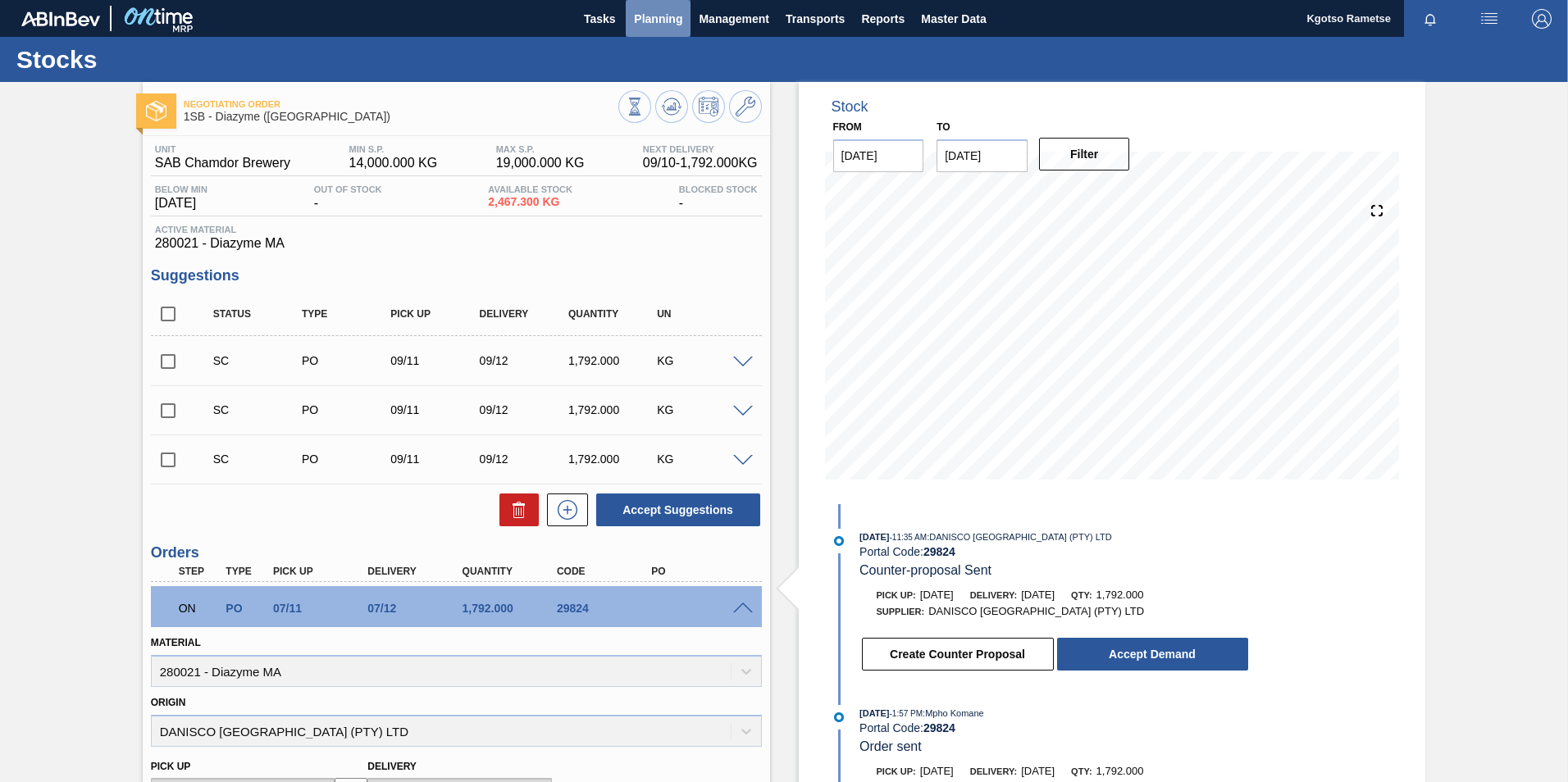
click at [651, 20] on span "Planning" at bounding box center [658, 19] width 48 height 20
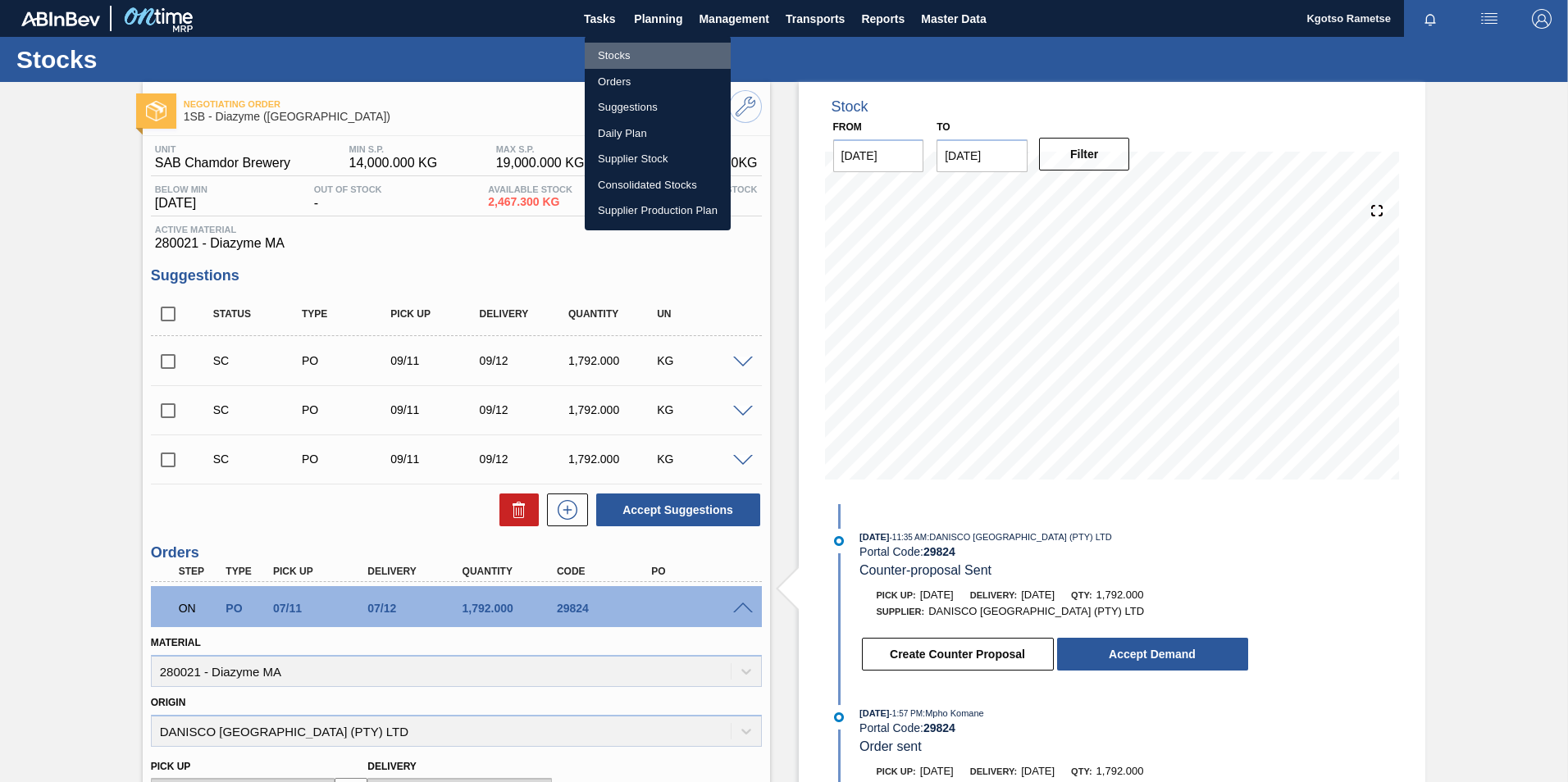
click at [613, 46] on li "Stocks" at bounding box center [657, 56] width 146 height 26
